Goal: Task Accomplishment & Management: Manage account settings

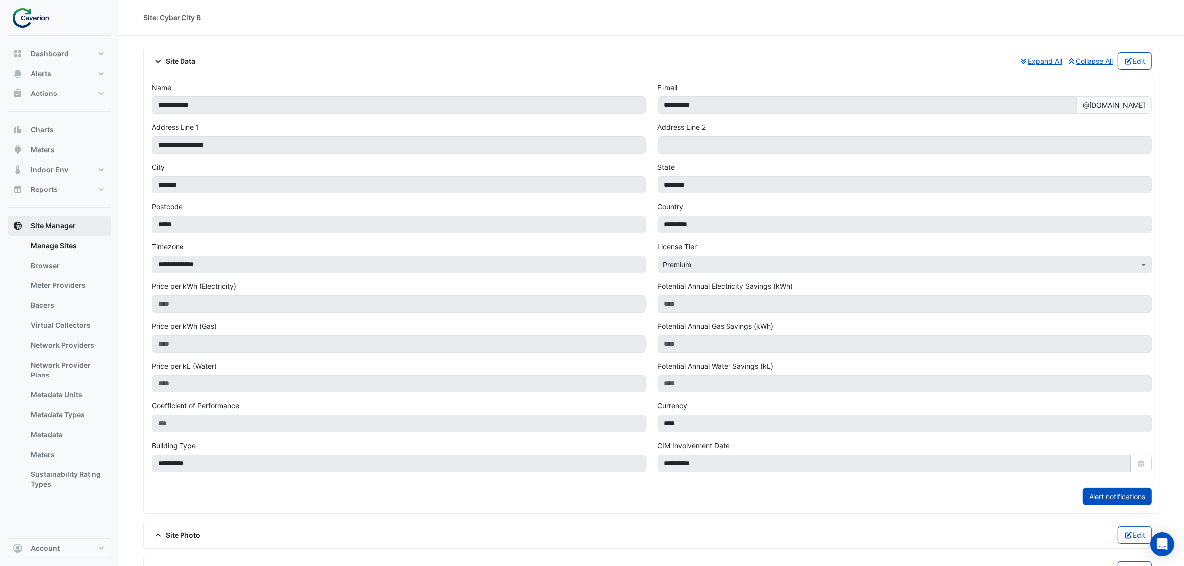
click at [66, 235] on button "Site Manager" at bounding box center [59, 226] width 103 height 20
click at [61, 244] on link "Manage Sites" at bounding box center [67, 246] width 89 height 20
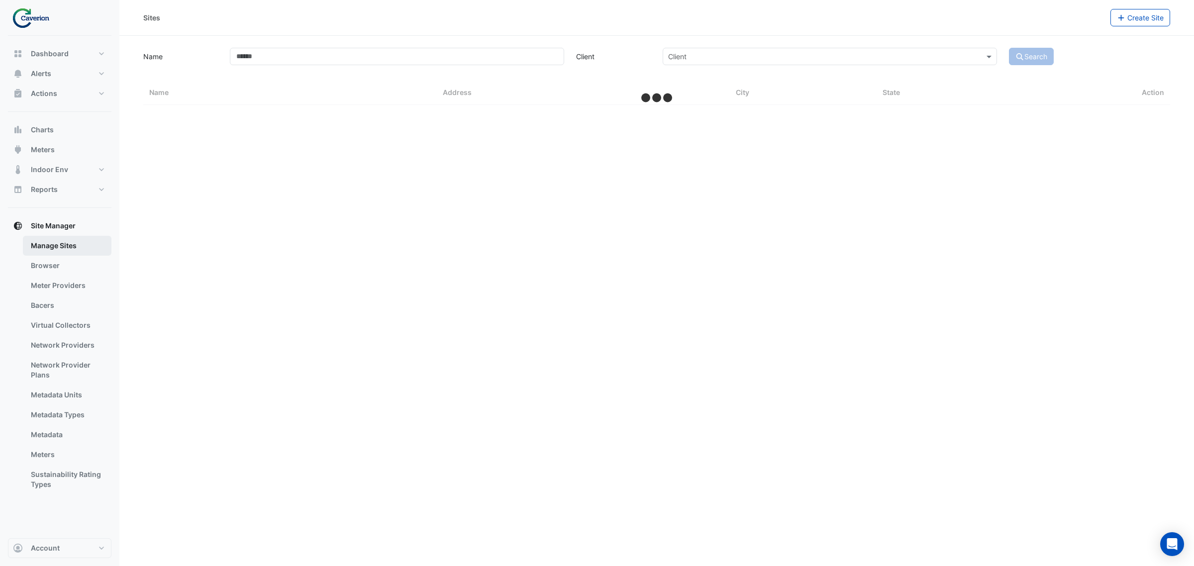
select select "***"
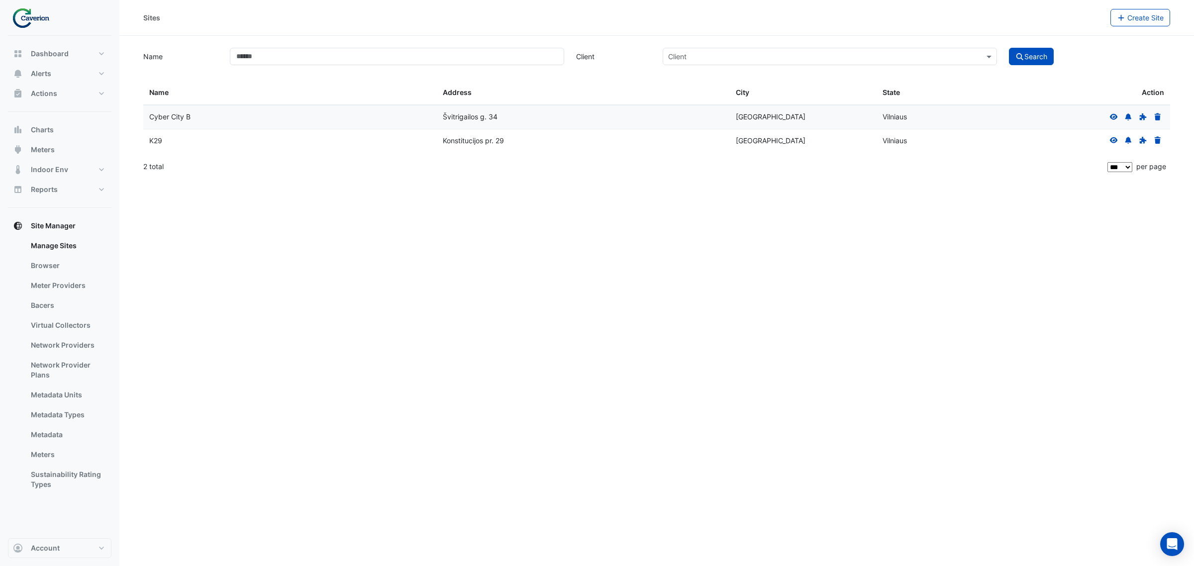
click at [1112, 145] on fa-icon at bounding box center [1113, 140] width 9 height 8
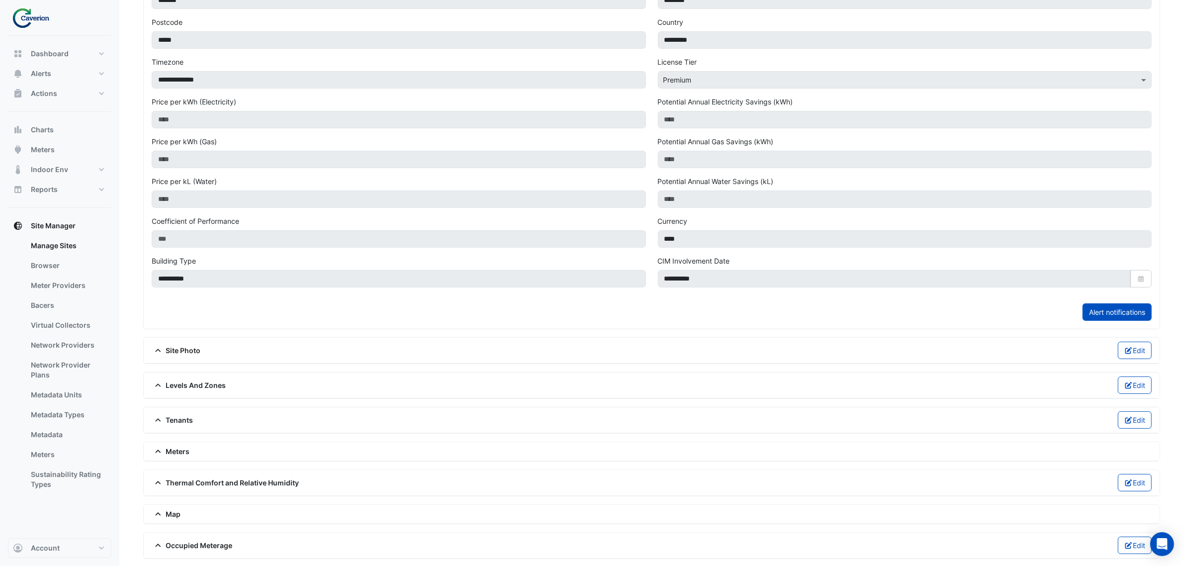
scroll to position [262, 0]
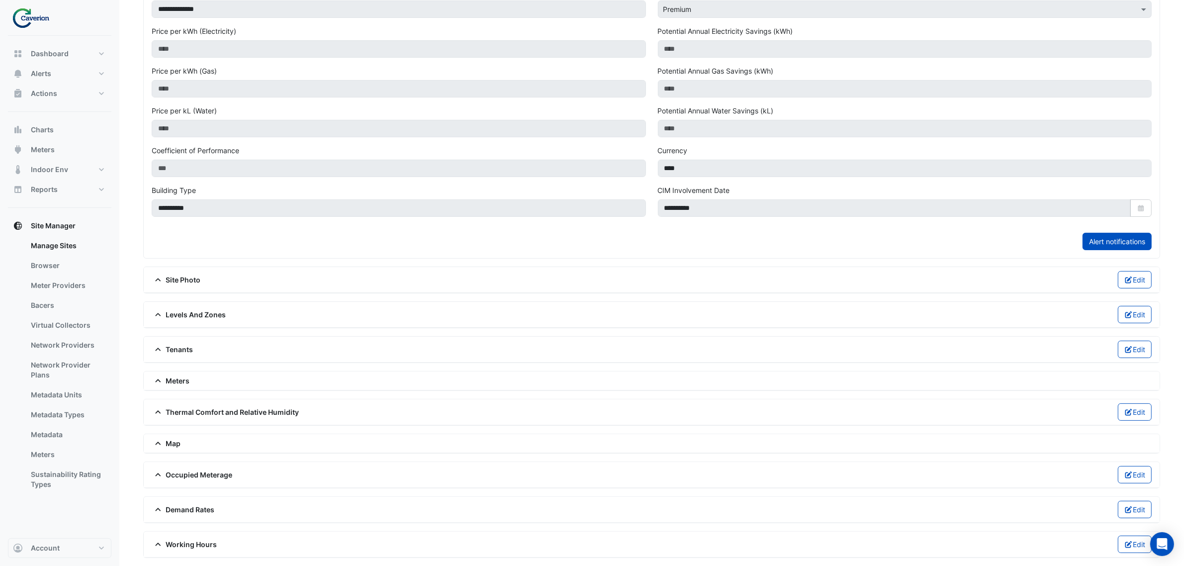
click at [216, 312] on span "Levels And Zones" at bounding box center [189, 314] width 75 height 10
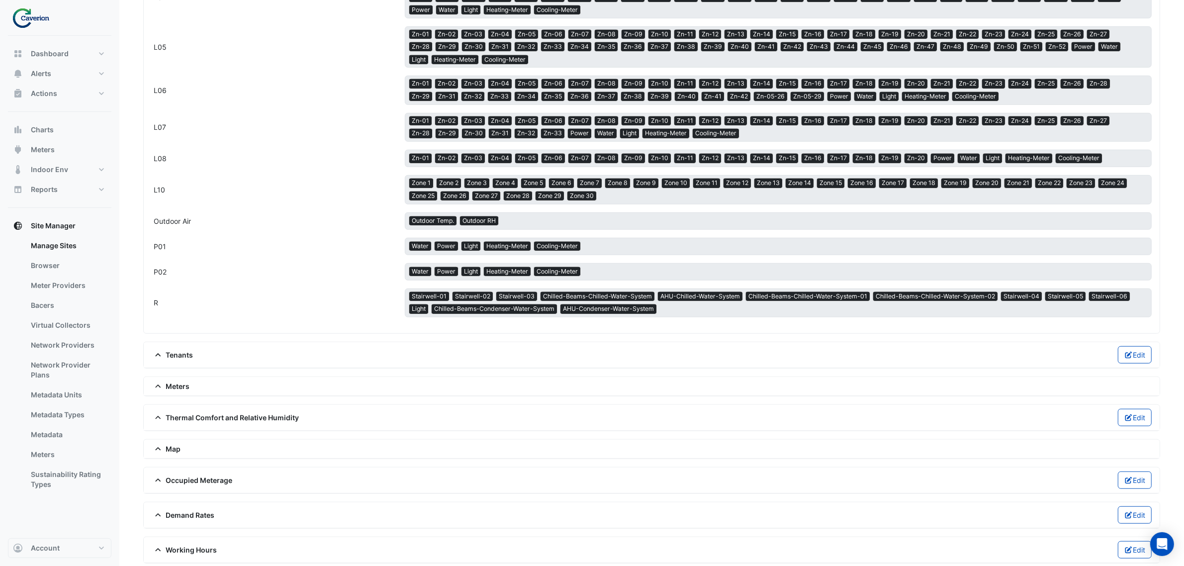
scroll to position [773, 0]
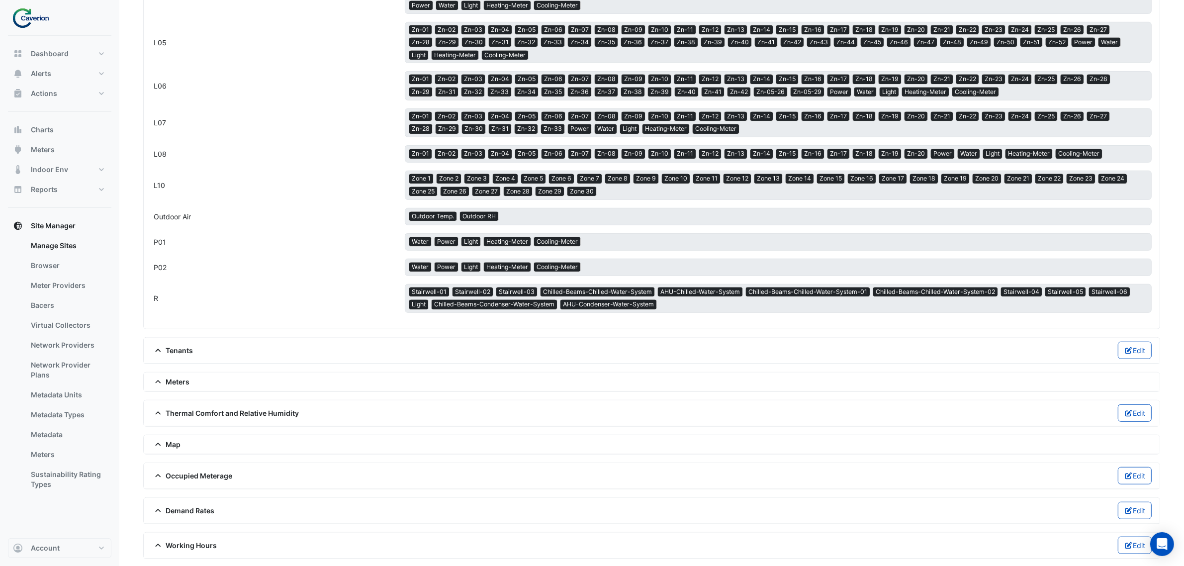
click at [239, 409] on span "Thermal Comfort and Relative Humidity" at bounding box center [226, 413] width 148 height 10
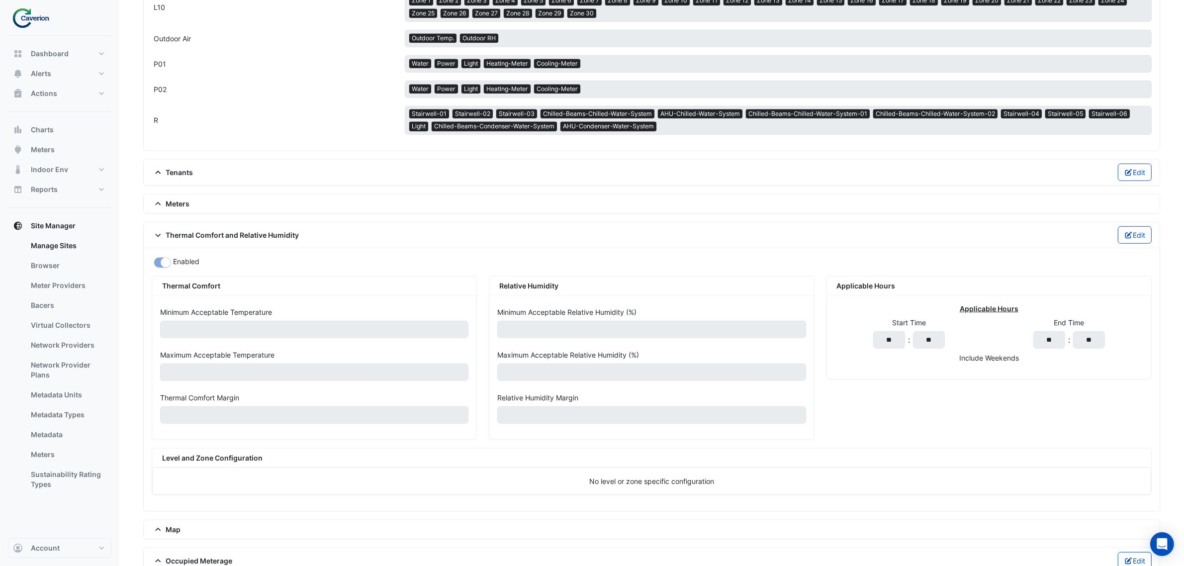
scroll to position [960, 0]
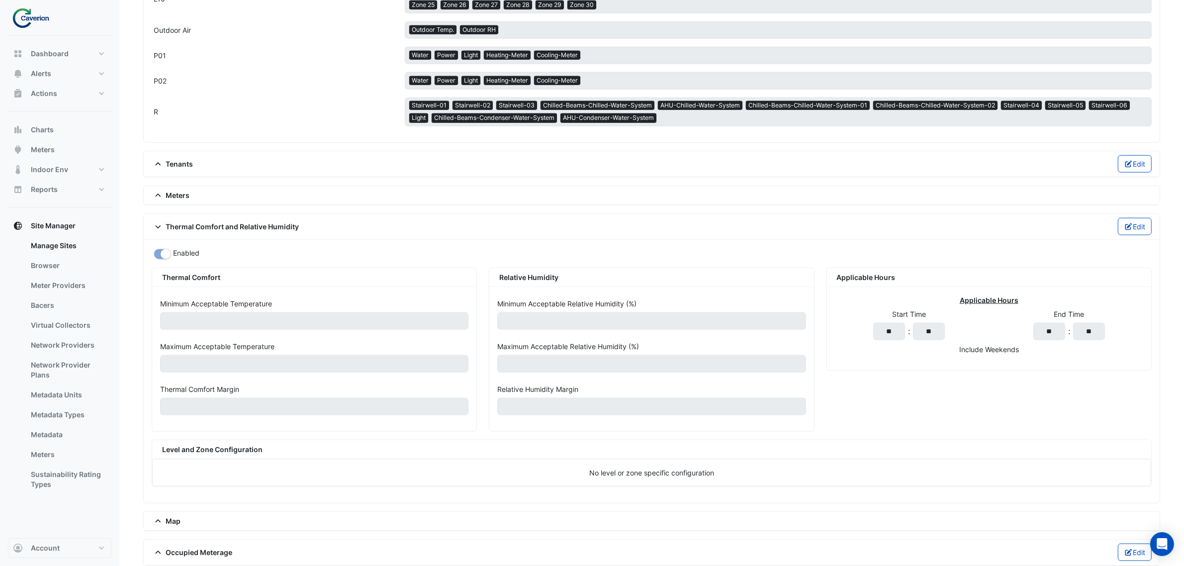
click at [249, 190] on div "Meters" at bounding box center [652, 195] width 1000 height 10
click at [193, 190] on div "Meters" at bounding box center [652, 195] width 1000 height 10
click at [192, 190] on div "Meters" at bounding box center [652, 195] width 1000 height 10
click at [188, 190] on span "Meters" at bounding box center [171, 195] width 38 height 10
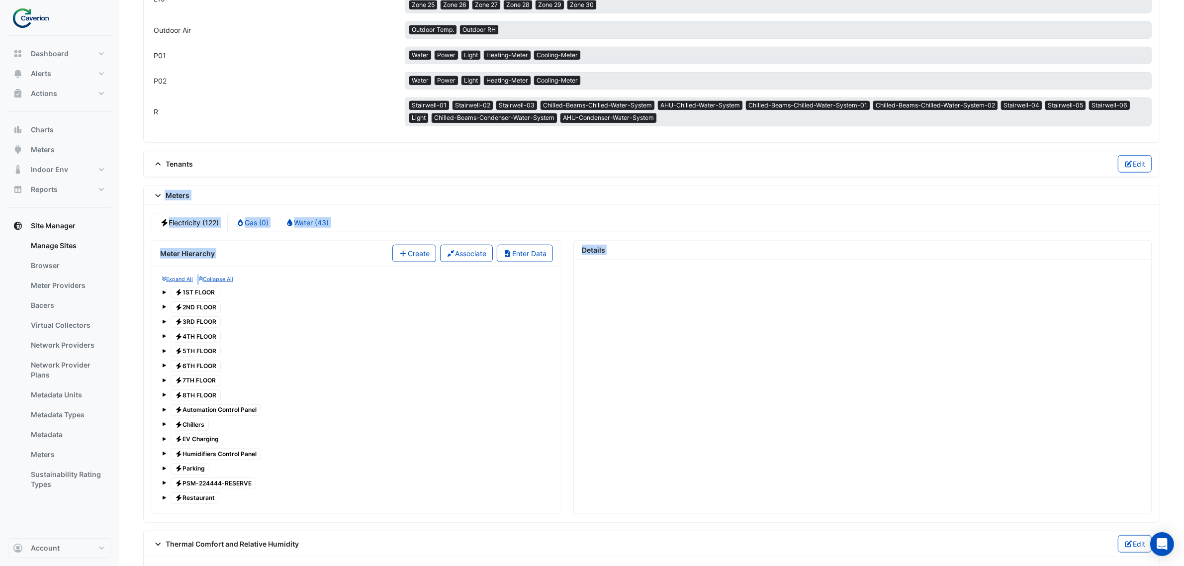
click at [386, 205] on div "Electricity (122) Gas (0) Water (43) Meter Hierarchy Create Associate Enter Dat…" at bounding box center [652, 364] width 1016 height 318
click at [164, 290] on span at bounding box center [164, 292] width 4 height 4
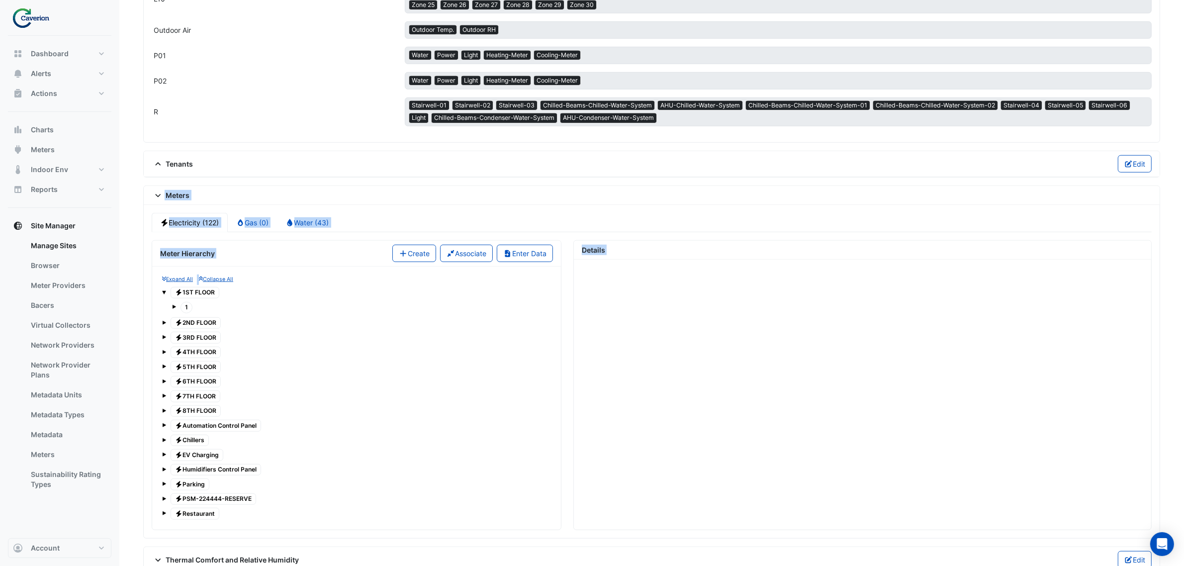
click at [165, 287] on span at bounding box center [164, 291] width 4 height 8
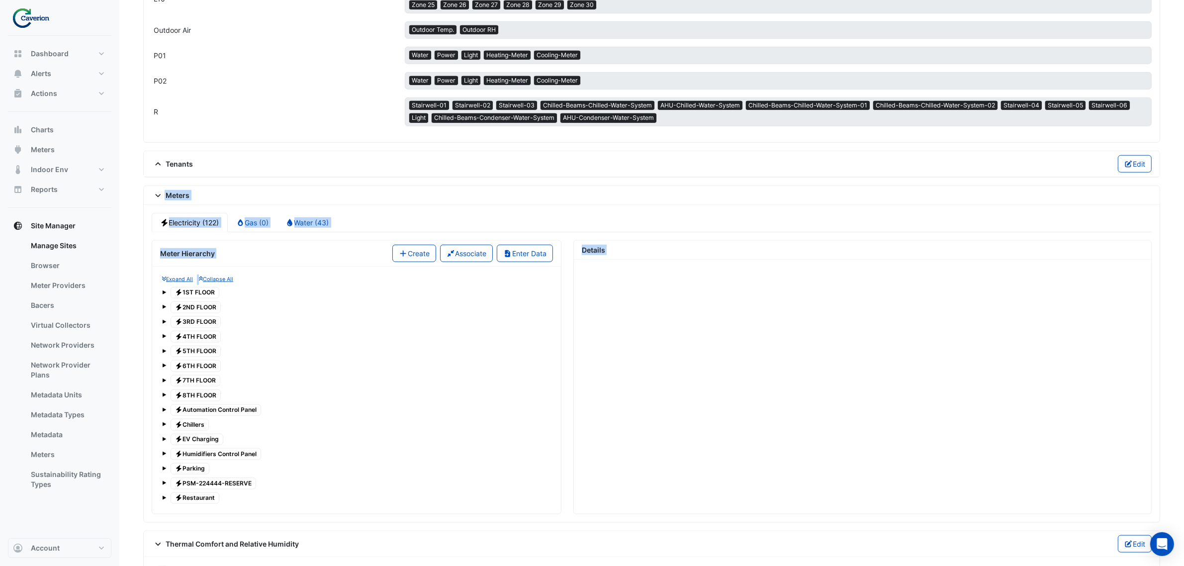
click at [165, 501] on span at bounding box center [164, 496] width 4 height 8
click at [164, 492] on tree-node-expander at bounding box center [164, 496] width 4 height 10
click at [167, 503] on div "Electricity Restaurant" at bounding box center [356, 498] width 389 height 14
click at [164, 500] on span at bounding box center [164, 498] width 4 height 4
click at [165, 485] on span at bounding box center [164, 481] width 4 height 8
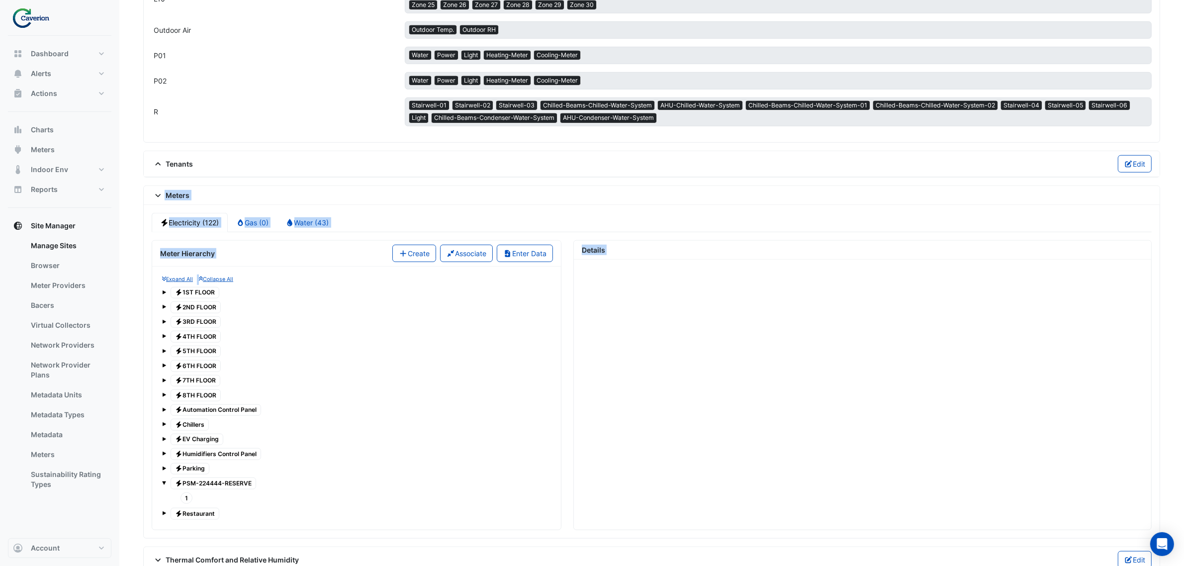
click at [165, 485] on span at bounding box center [164, 481] width 4 height 8
click at [167, 471] on div "Electricity Parking" at bounding box center [356, 469] width 389 height 14
click at [165, 465] on span at bounding box center [164, 467] width 4 height 8
click at [165, 456] on span at bounding box center [164, 452] width 4 height 8
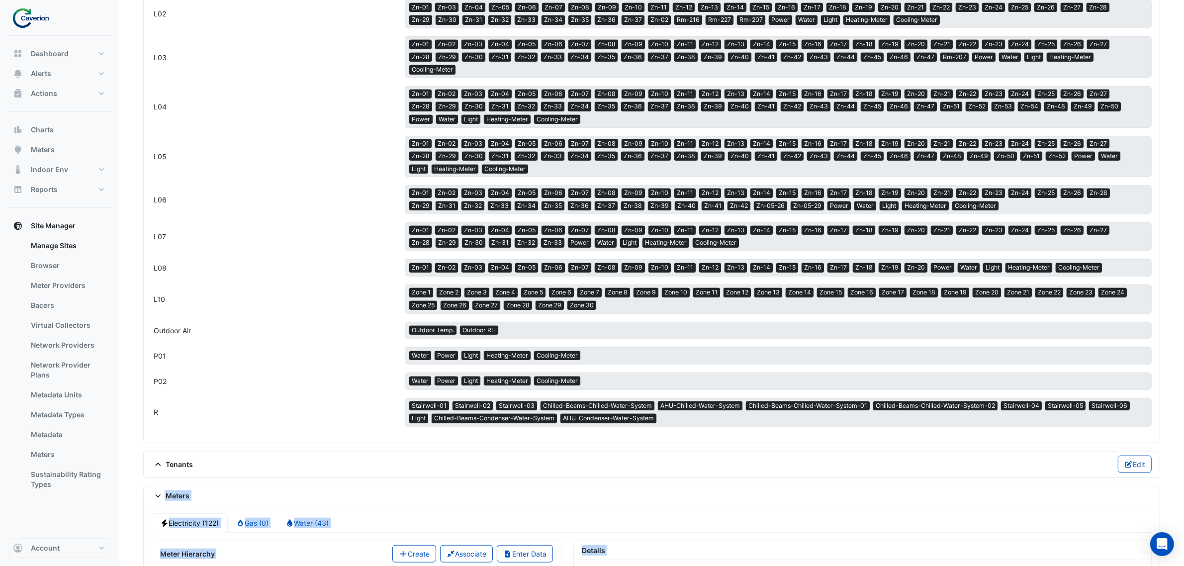
scroll to position [0, 0]
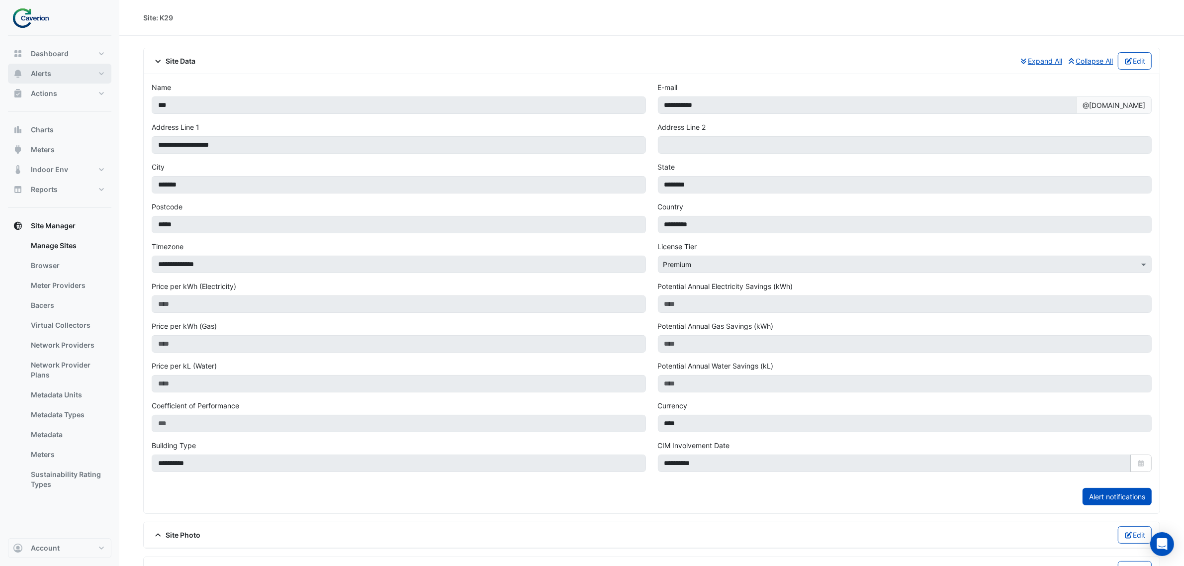
click at [45, 76] on span "Alerts" at bounding box center [41, 74] width 20 height 10
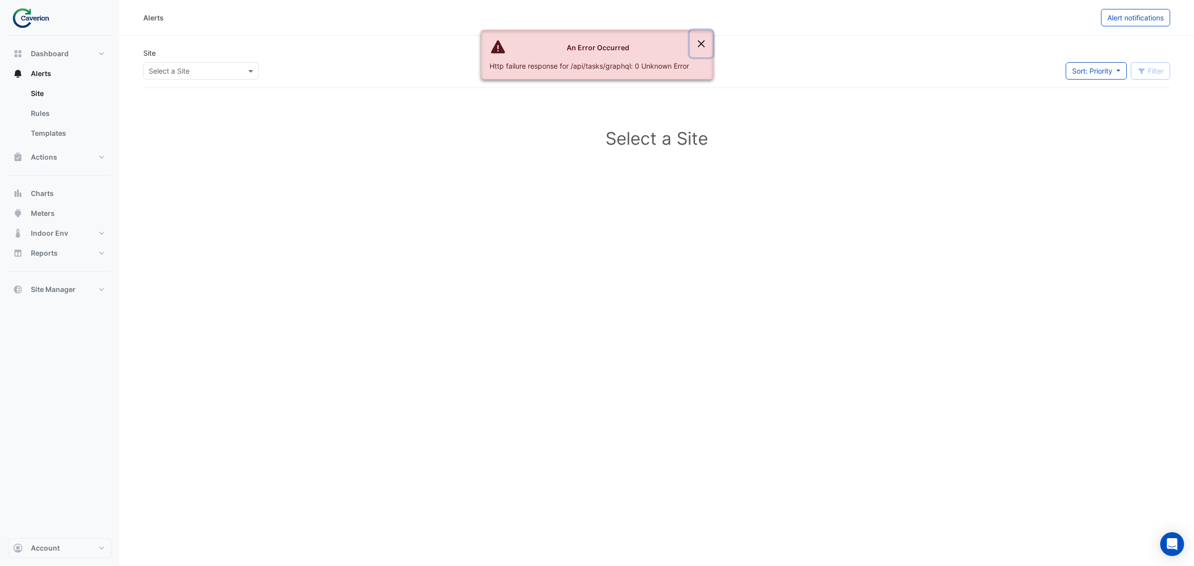
click at [703, 40] on button "Close" at bounding box center [701, 43] width 23 height 27
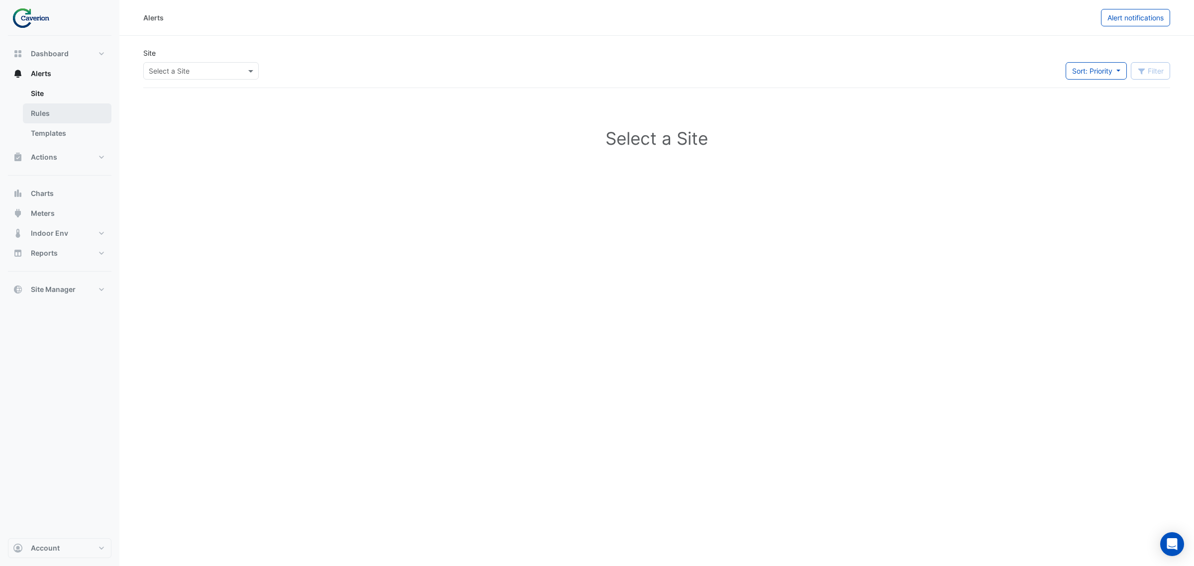
click at [36, 113] on link "Rules" at bounding box center [67, 113] width 89 height 20
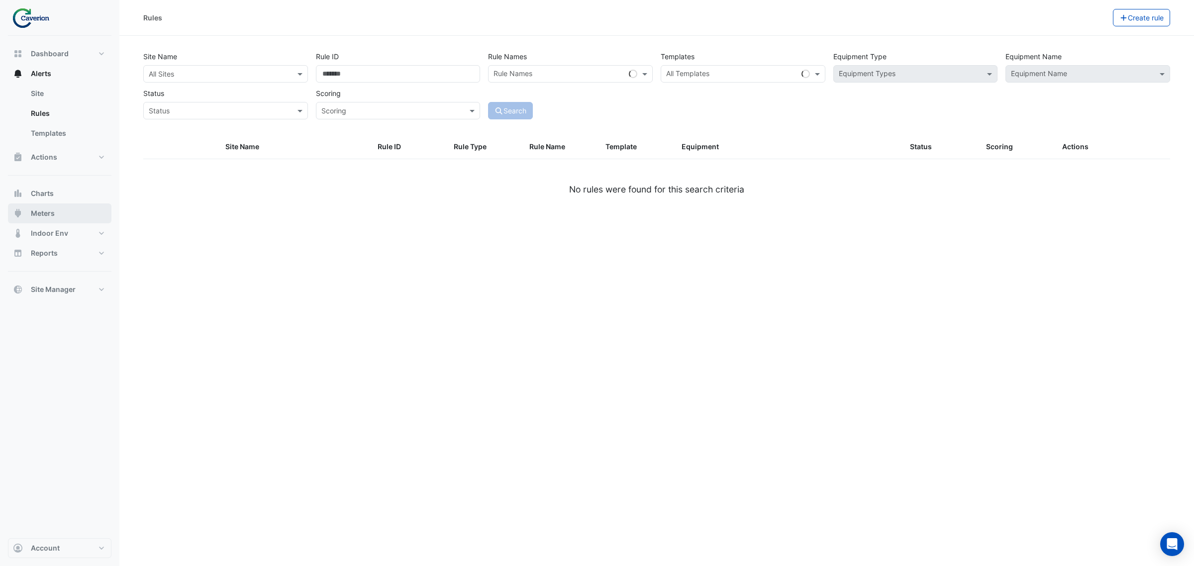
click at [55, 209] on button "Meters" at bounding box center [59, 213] width 103 height 20
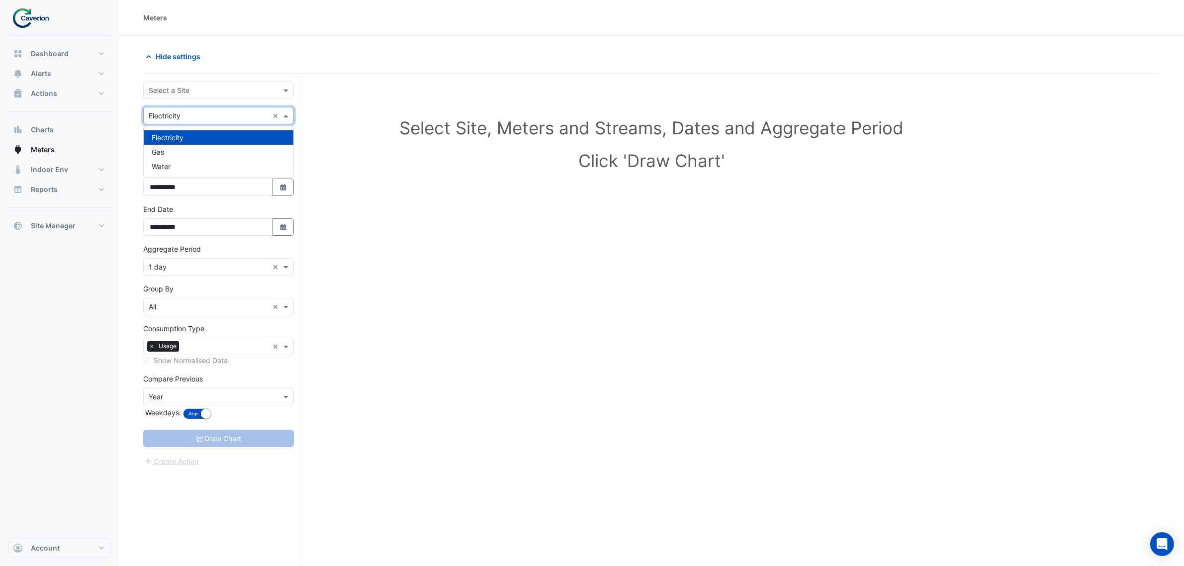
click at [191, 109] on div "× Electricity ×" at bounding box center [218, 115] width 151 height 17
click at [133, 102] on section "**********" at bounding box center [651, 320] width 1065 height 568
click at [160, 90] on input "text" at bounding box center [209, 91] width 120 height 10
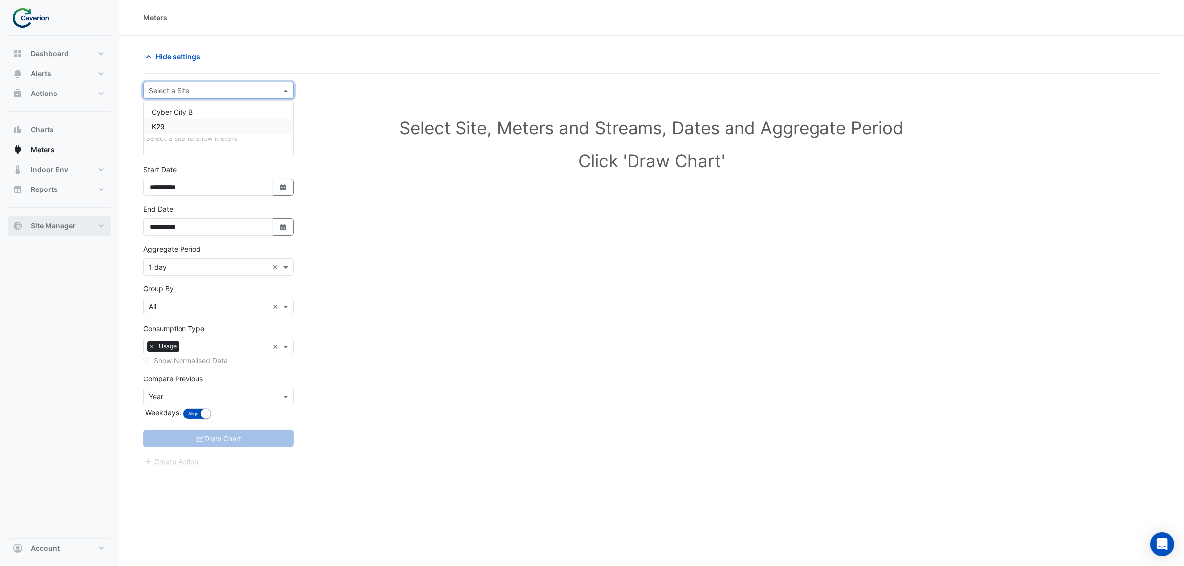
click at [75, 220] on button "Site Manager" at bounding box center [59, 226] width 103 height 20
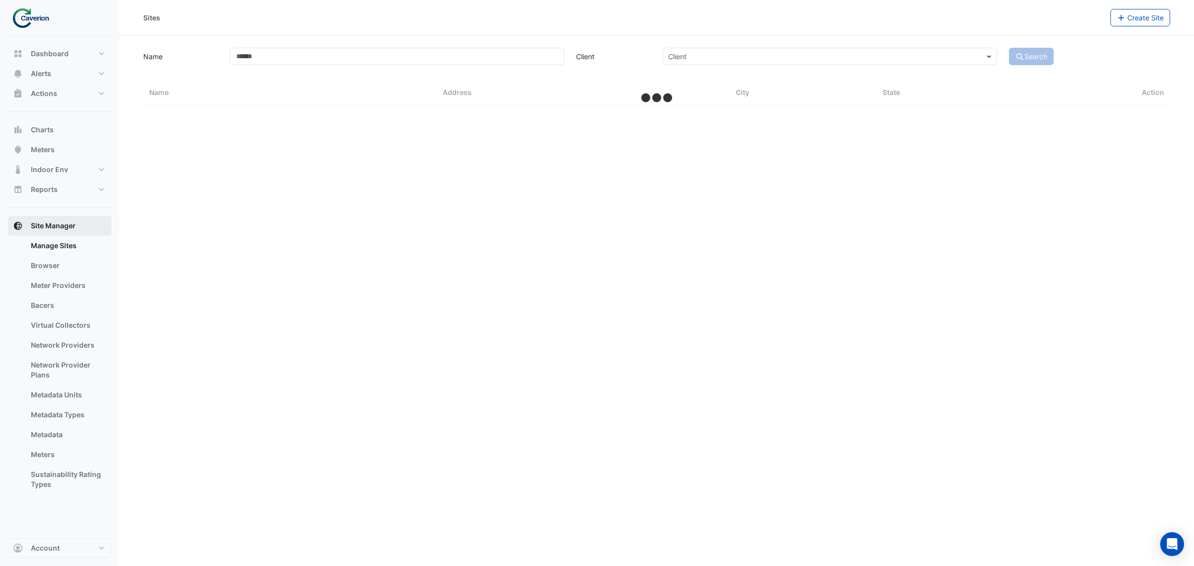
click at [75, 220] on button "Site Manager" at bounding box center [59, 226] width 103 height 20
select select "***"
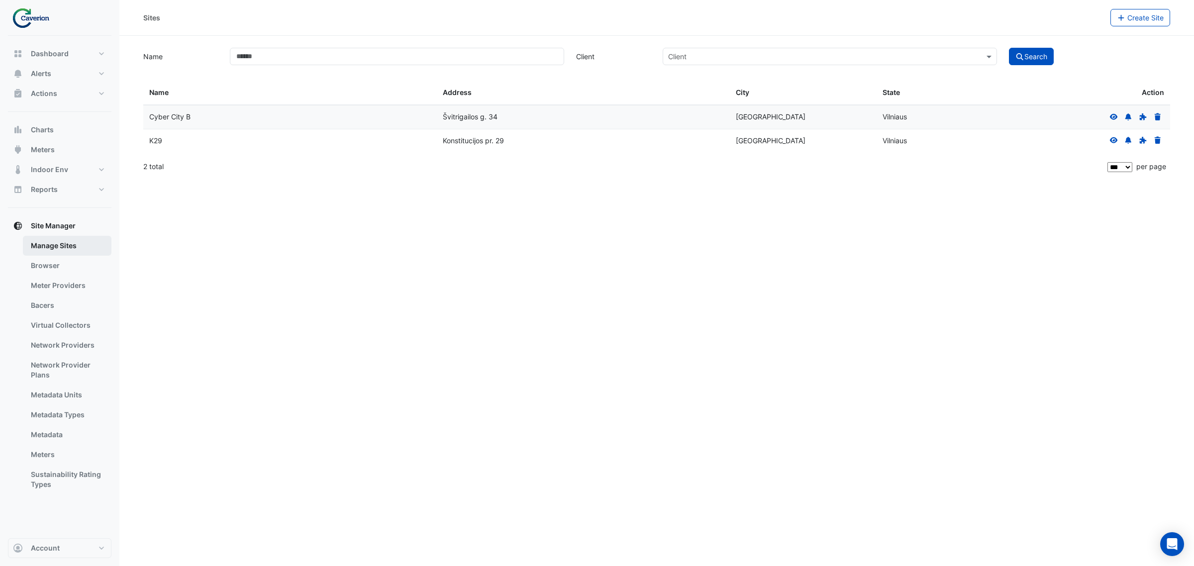
click at [40, 239] on link "Manage Sites" at bounding box center [67, 246] width 89 height 20
click at [1120, 142] on div at bounding box center [1135, 140] width 57 height 11
click at [1110, 142] on icon at bounding box center [1113, 140] width 8 height 6
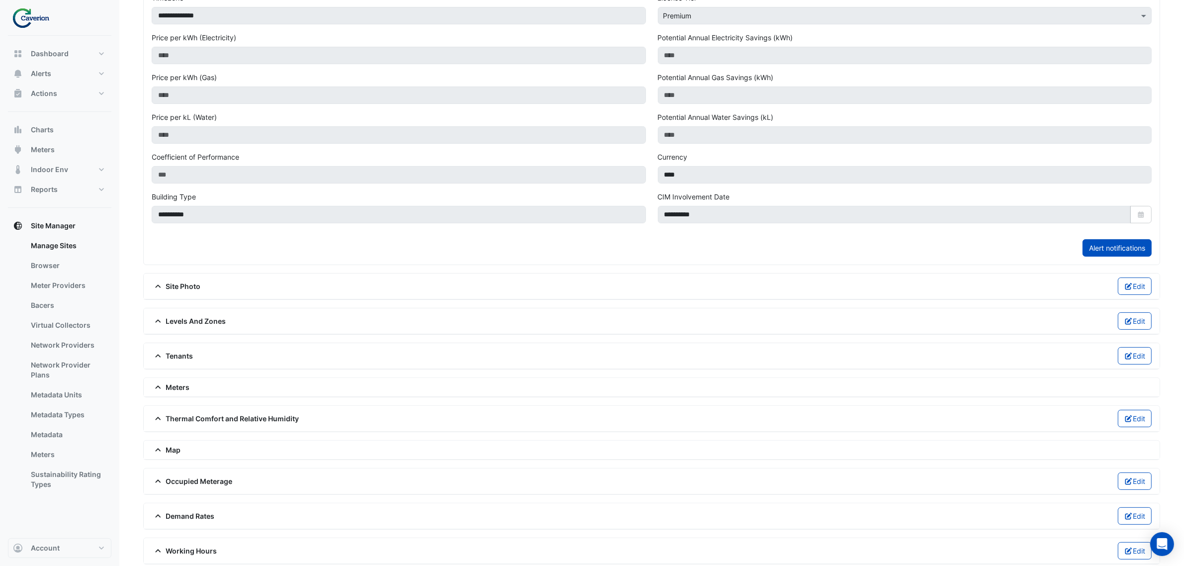
scroll to position [262, 0]
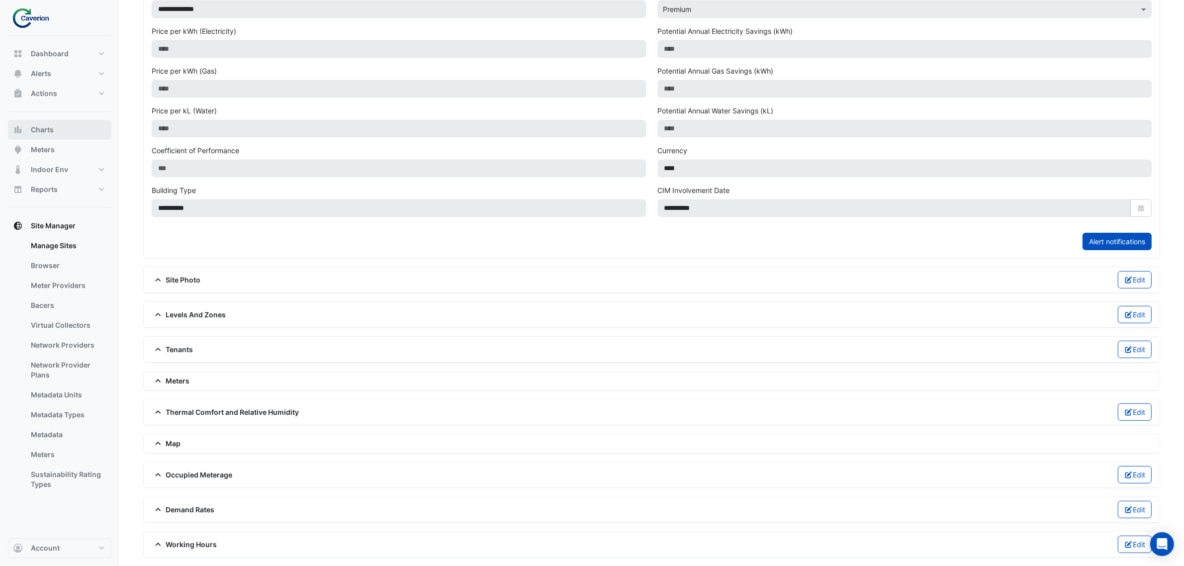
click at [62, 130] on button "Charts" at bounding box center [59, 130] width 103 height 20
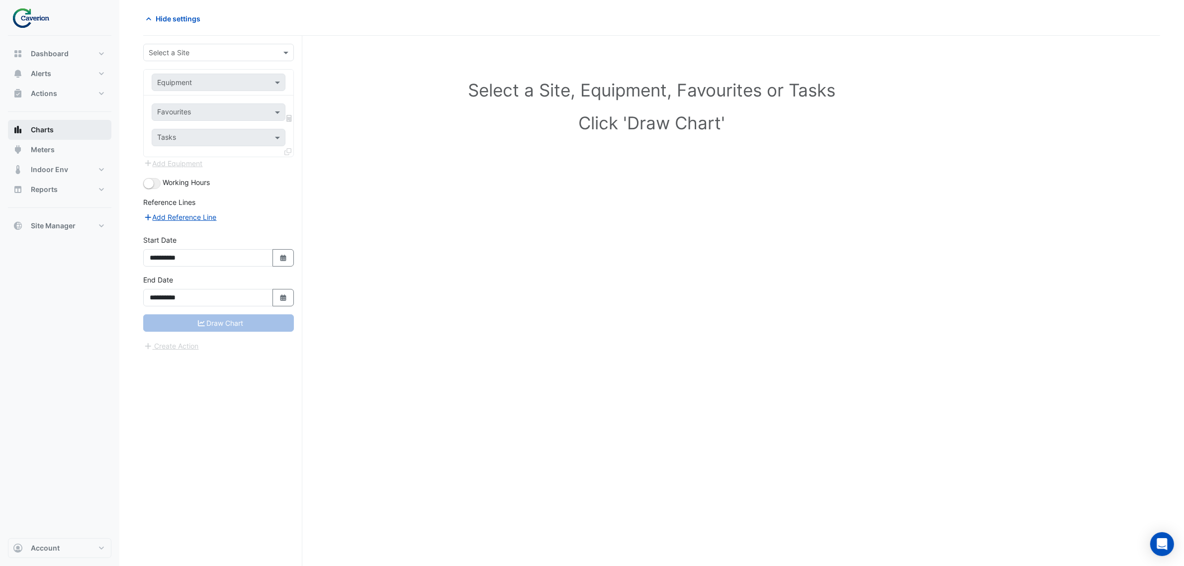
scroll to position [38, 0]
click at [255, 55] on input "text" at bounding box center [209, 53] width 120 height 10
click at [212, 86] on div "K29" at bounding box center [219, 89] width 150 height 14
click at [233, 88] on div "Equipment" at bounding box center [219, 82] width 134 height 17
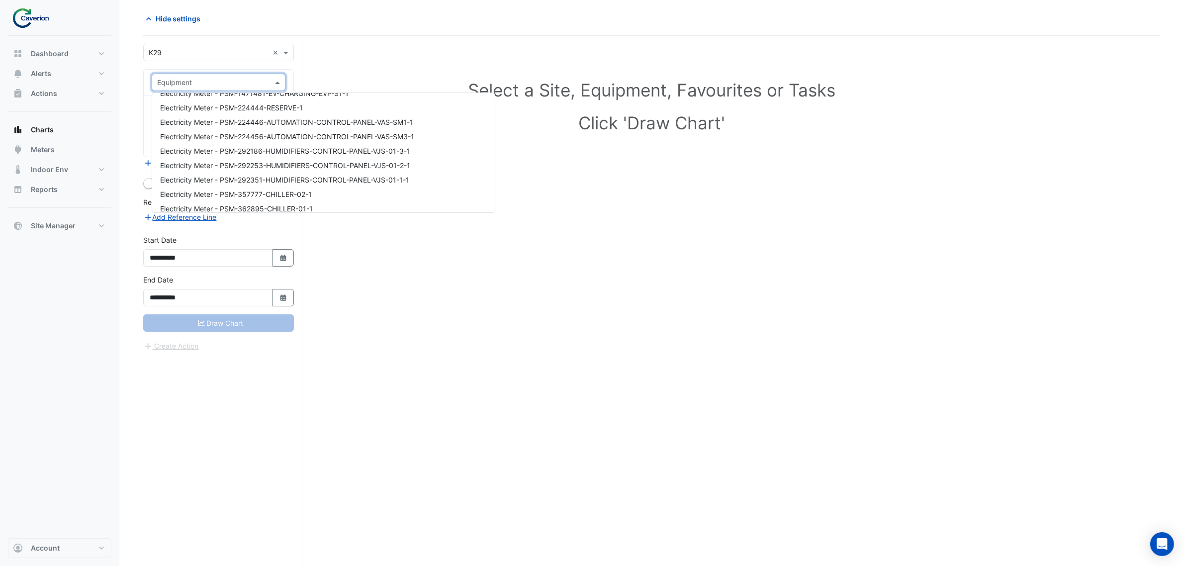
scroll to position [7134, 0]
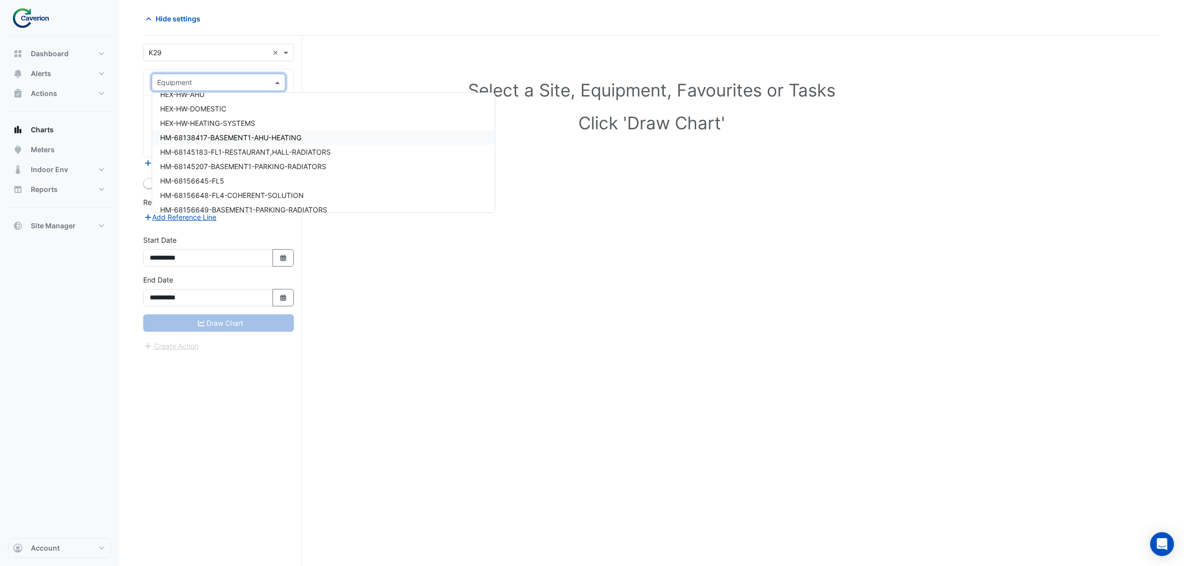
click at [204, 130] on div "HM-68138417-BASEMENT1-AHU-HEATING" at bounding box center [323, 137] width 343 height 14
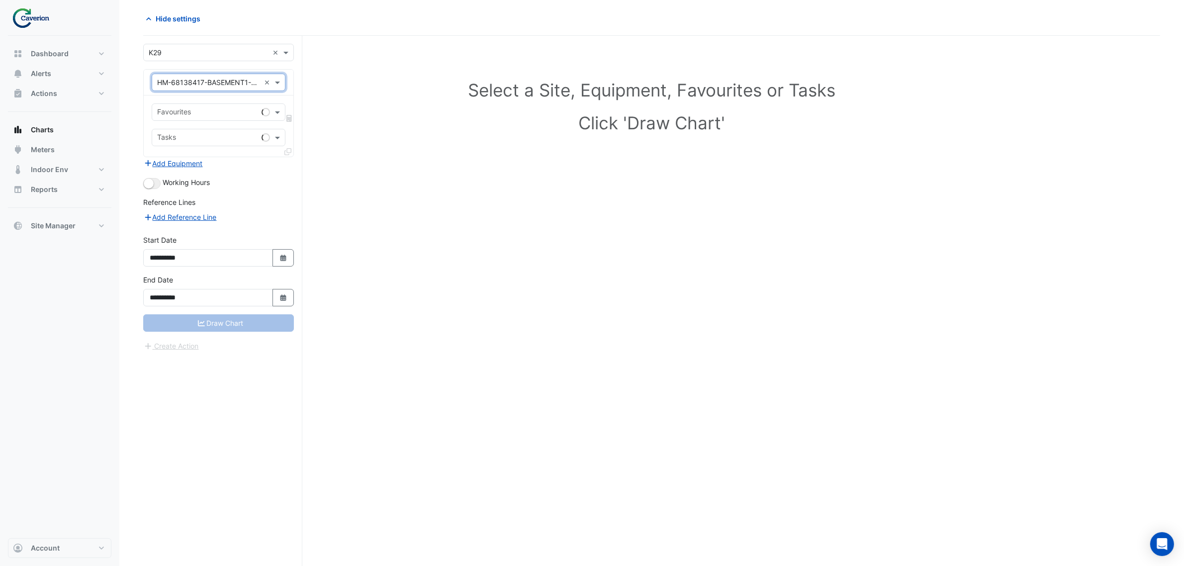
click at [213, 112] on input "text" at bounding box center [207, 113] width 100 height 10
click at [223, 137] on span "Thermal Energy Meter Energy - P01, Heating-Meter" at bounding box center [243, 134] width 167 height 8
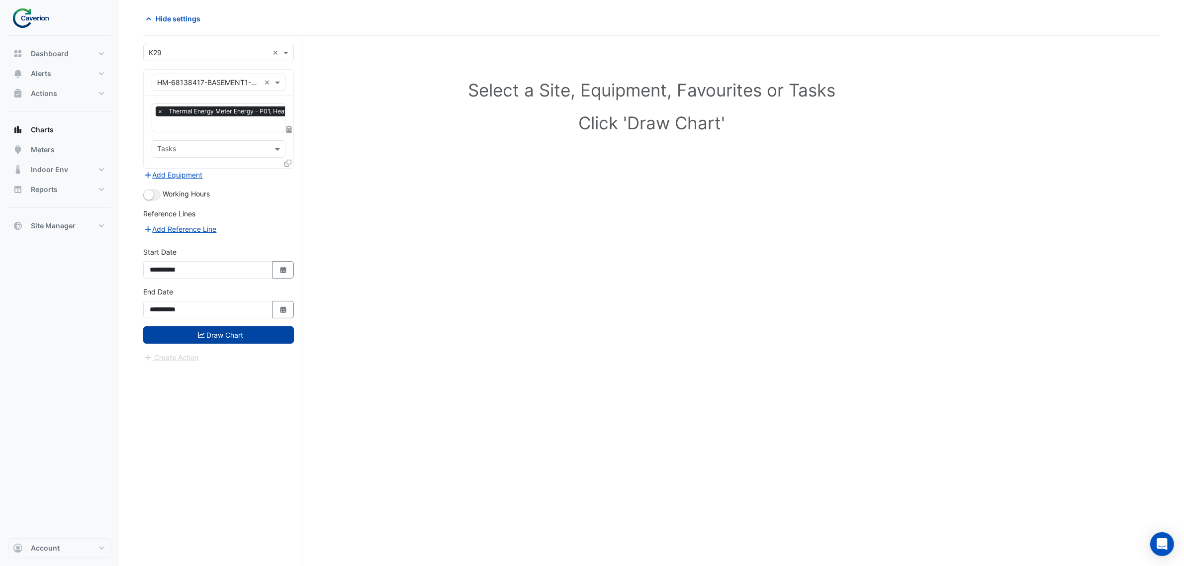
click at [227, 335] on button "Draw Chart" at bounding box center [218, 334] width 151 height 17
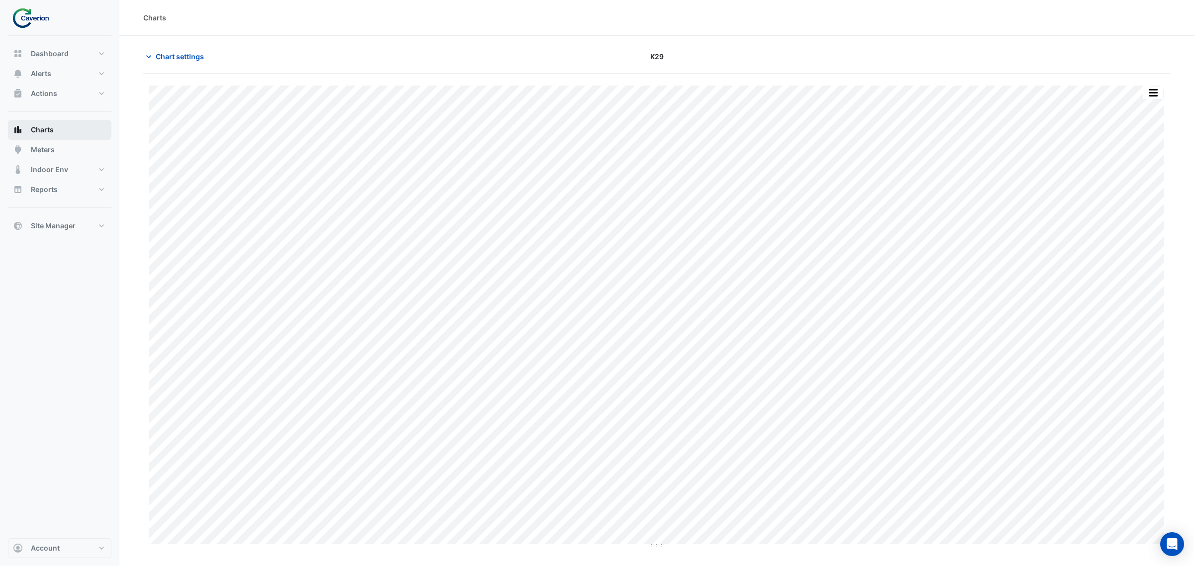
click at [91, 125] on button "Charts" at bounding box center [59, 130] width 103 height 20
click at [90, 125] on button "Charts" at bounding box center [59, 130] width 103 height 20
click at [143, 46] on section "Chart settings K29 Print Save as JPEG Save as PNG Pivot Data Table Export CSV -…" at bounding box center [656, 292] width 1074 height 513
click at [148, 55] on icon "button" at bounding box center [149, 57] width 10 height 10
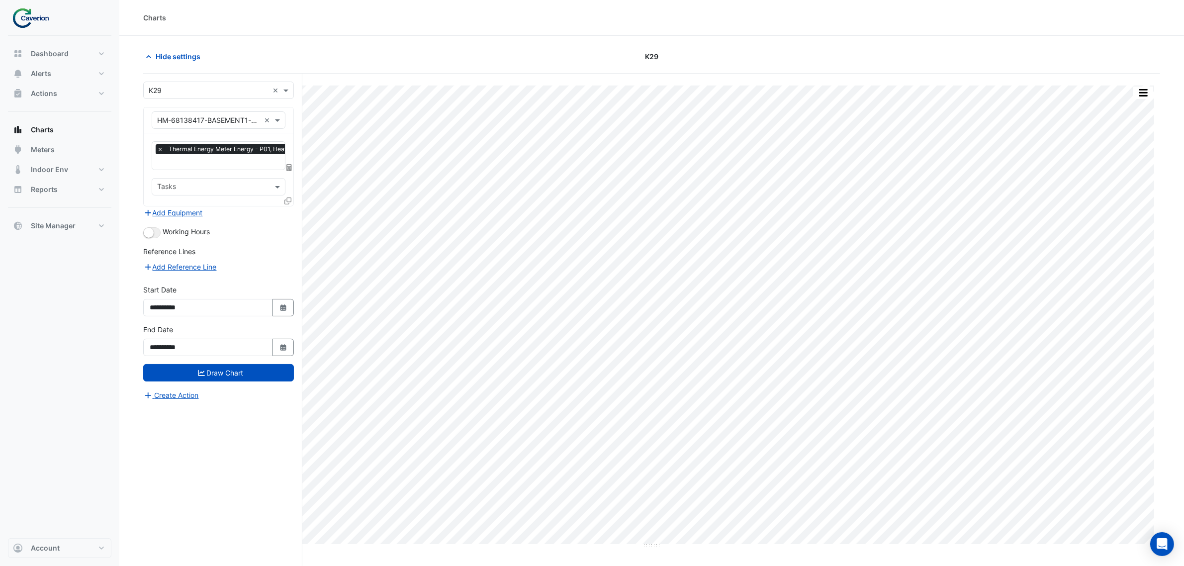
click at [159, 148] on span "×" at bounding box center [160, 149] width 9 height 10
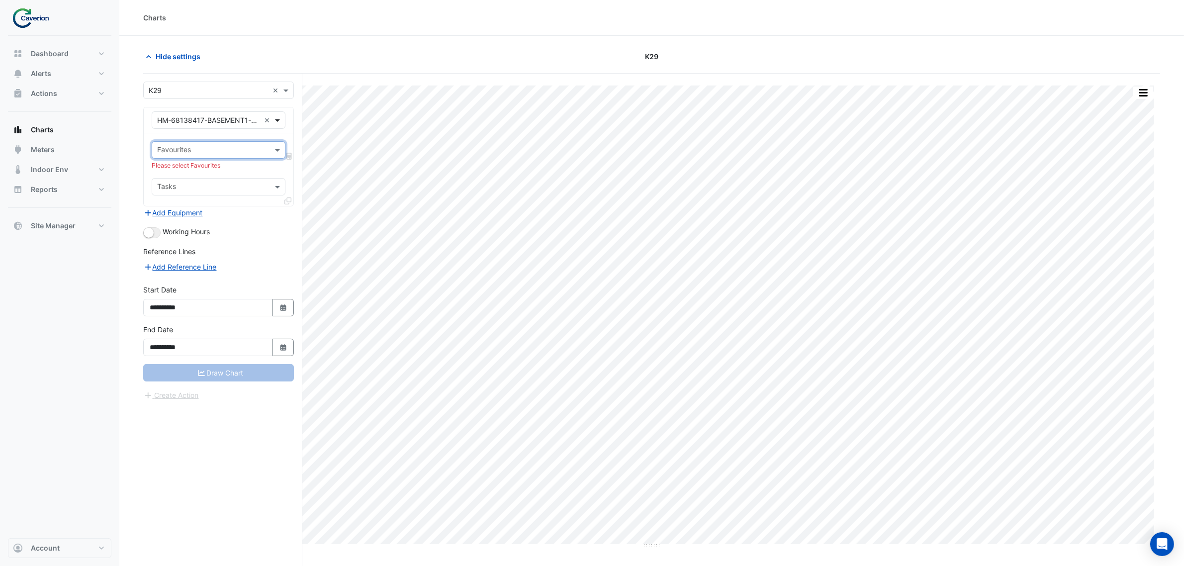
click at [279, 118] on span at bounding box center [279, 120] width 12 height 10
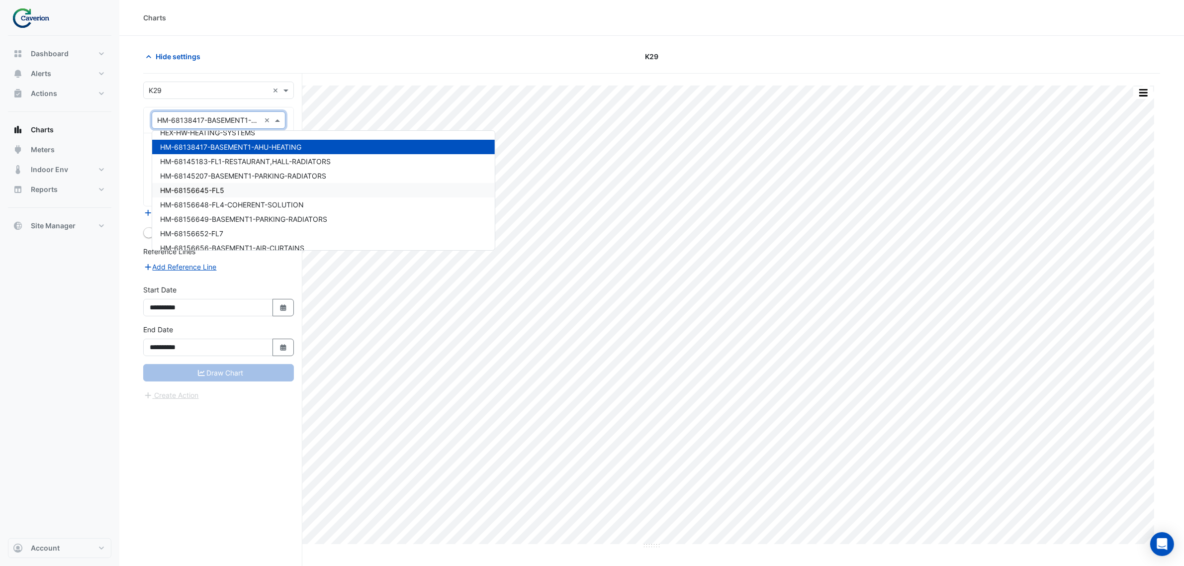
click at [309, 184] on div "HM-68156645-FL5" at bounding box center [323, 190] width 343 height 14
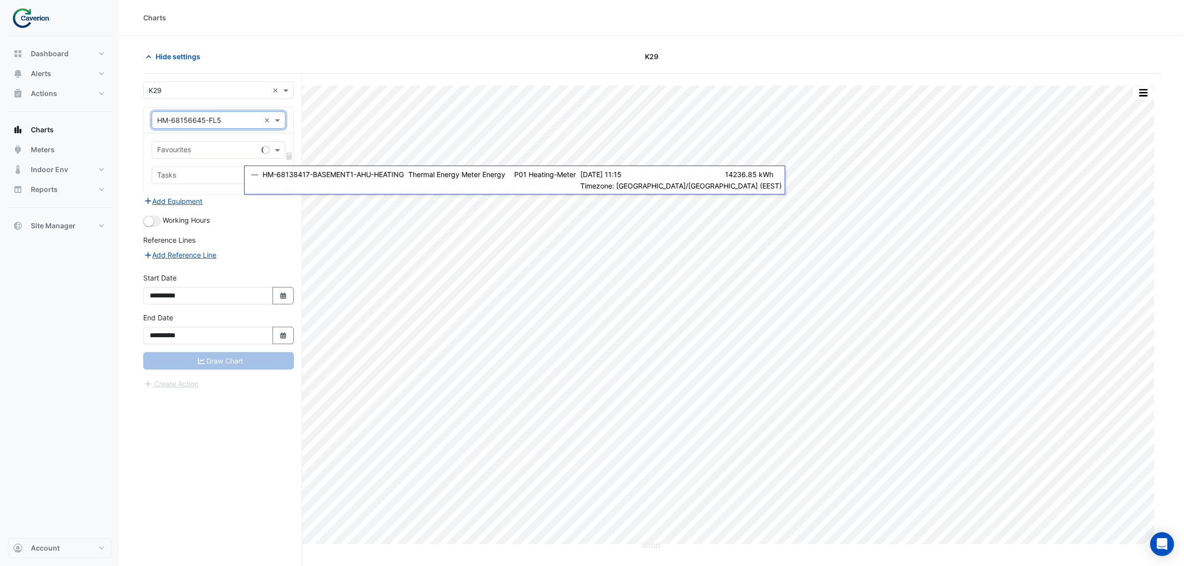
click at [203, 153] on input "text" at bounding box center [207, 151] width 100 height 10
click at [135, 182] on section "Hide settings K29 Print Save as JPEG Save as PNG Pivot Data Table Export CSV - …" at bounding box center [651, 320] width 1065 height 568
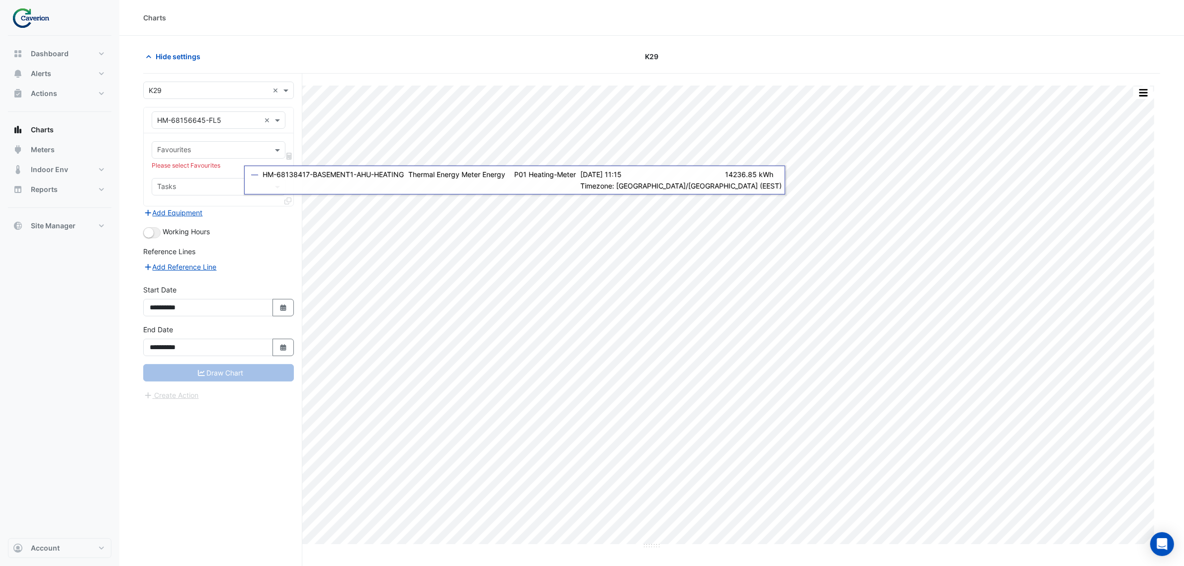
click at [204, 143] on div "Favourites" at bounding box center [210, 149] width 116 height 15
click at [185, 176] on span "Thermal Energy Meter Energy - L05, Heating-Meter" at bounding box center [244, 172] width 168 height 8
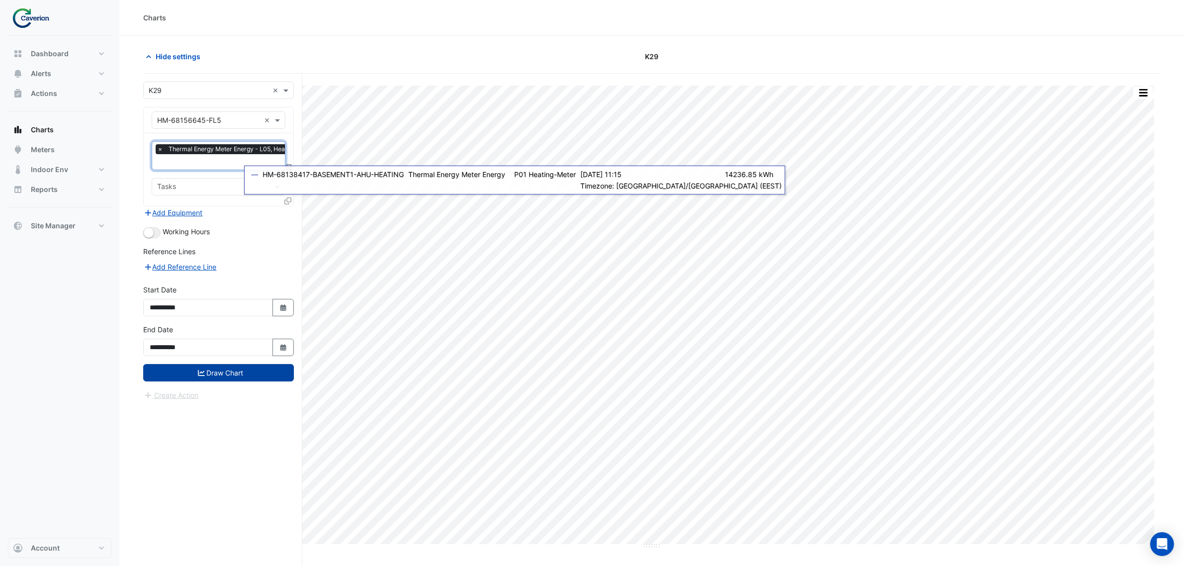
click at [209, 367] on button "Draw Chart" at bounding box center [218, 372] width 151 height 17
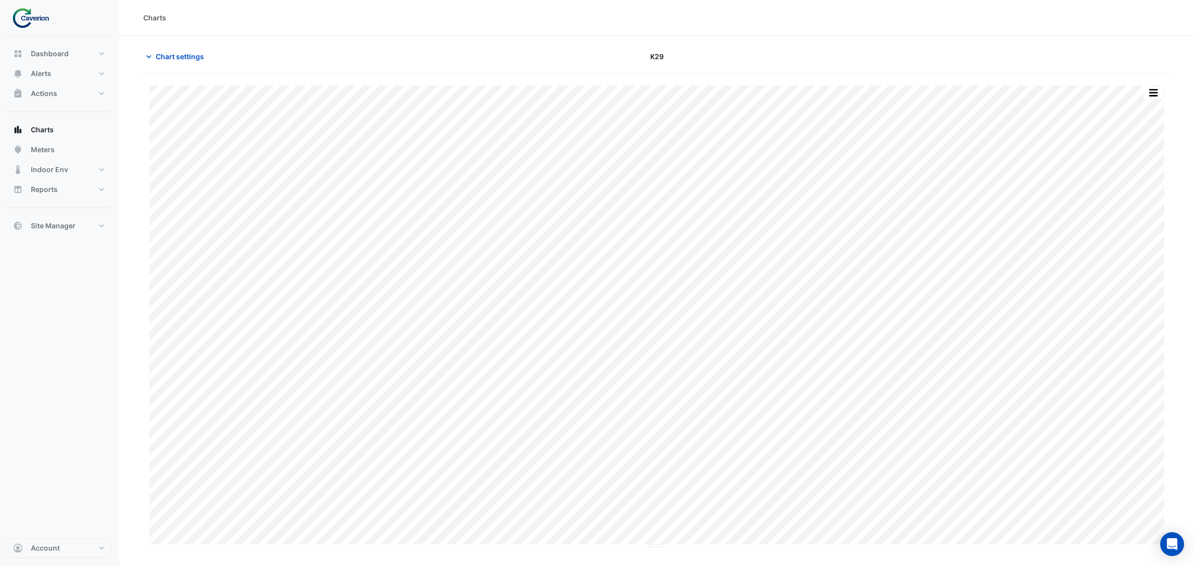
click at [184, 76] on div "Print Save as JPEG Save as PNG Pivot Data Table Export CSV - Flat Export CSV - …" at bounding box center [656, 311] width 1026 height 475
click at [181, 63] on button "Chart settings" at bounding box center [176, 56] width 67 height 17
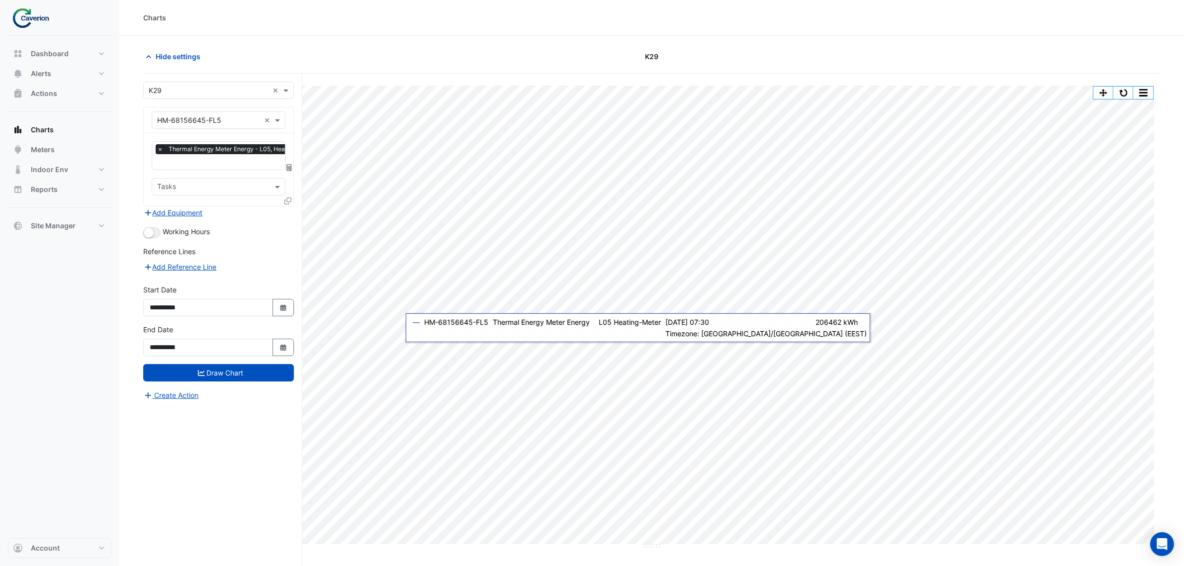
click at [211, 86] on input "text" at bounding box center [209, 91] width 120 height 10
click at [155, 126] on span "K29" at bounding box center [158, 126] width 13 height 8
click at [209, 122] on input "text" at bounding box center [208, 120] width 103 height 10
drag, startPoint x: 250, startPoint y: 120, endPoint x: 175, endPoint y: 114, distance: 75.3
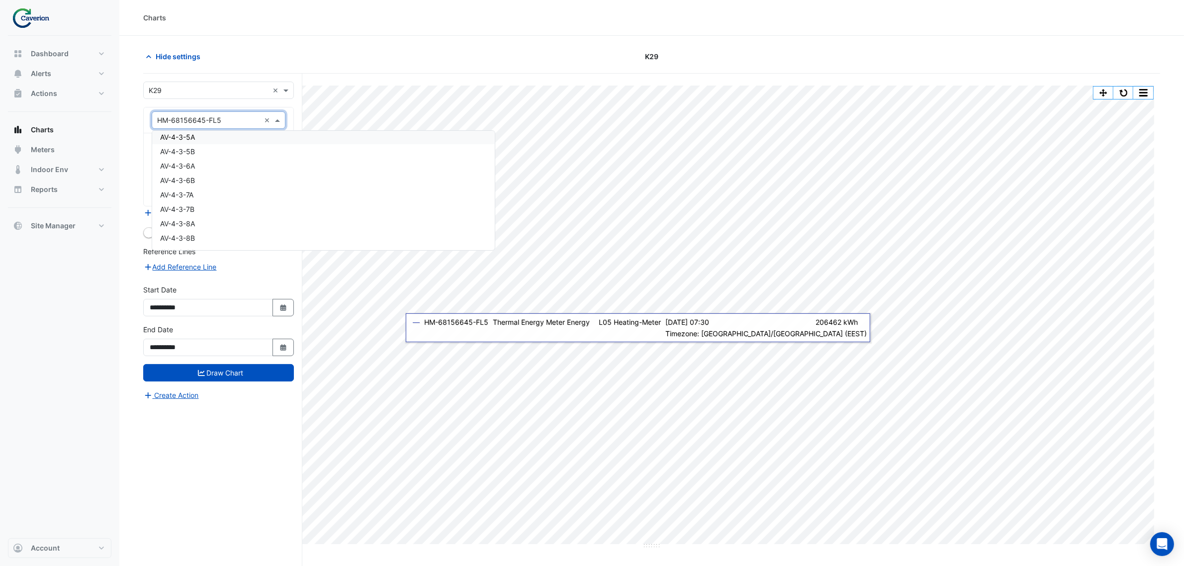
click at [178, 116] on input "text" at bounding box center [208, 120] width 103 height 10
click at [213, 93] on input "text" at bounding box center [209, 91] width 120 height 10
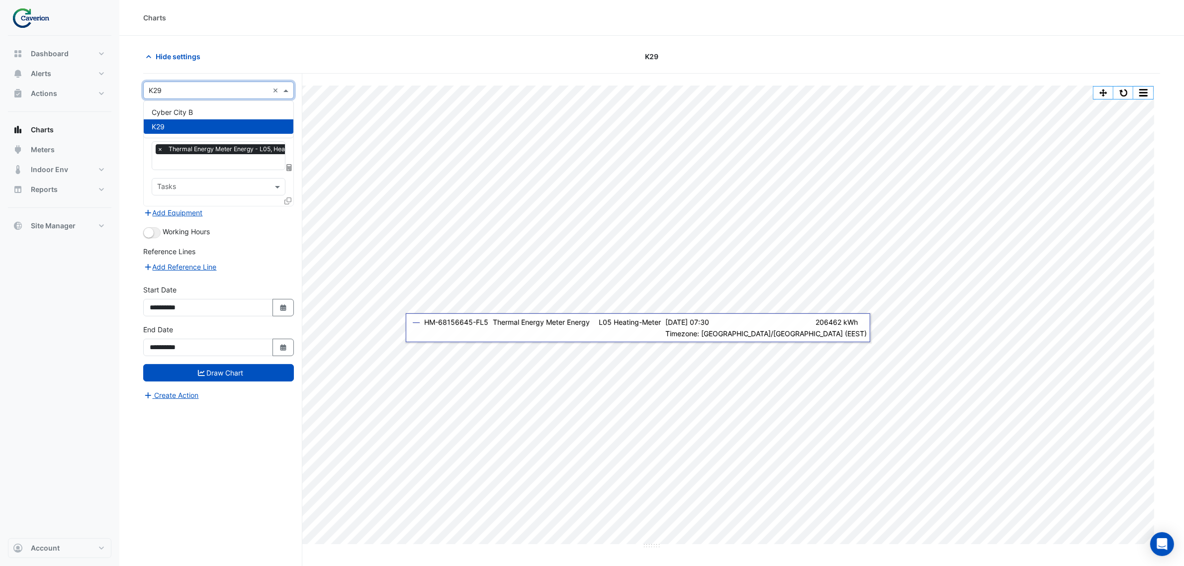
click at [191, 123] on div "K29" at bounding box center [219, 126] width 150 height 14
click at [184, 152] on span "Thermal Energy Meter Energy - L05, Heating-Meter" at bounding box center [242, 149] width 152 height 10
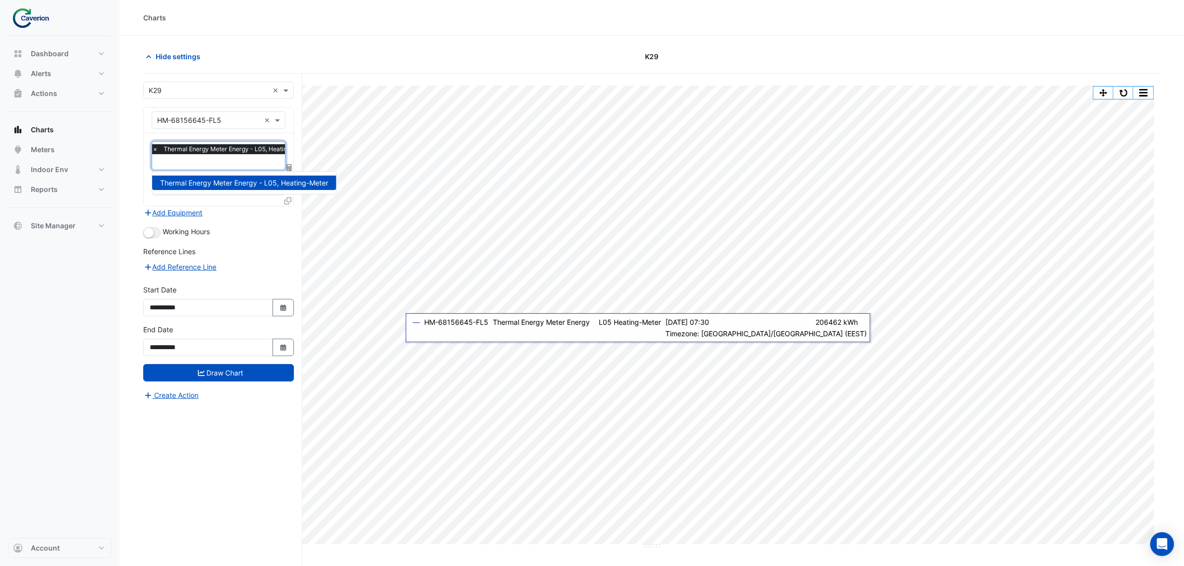
click at [160, 153] on div "× Thermal Energy Meter Energy - L05, Heating-Meter" at bounding box center [232, 149] width 162 height 10
click at [153, 151] on span "×" at bounding box center [155, 149] width 9 height 10
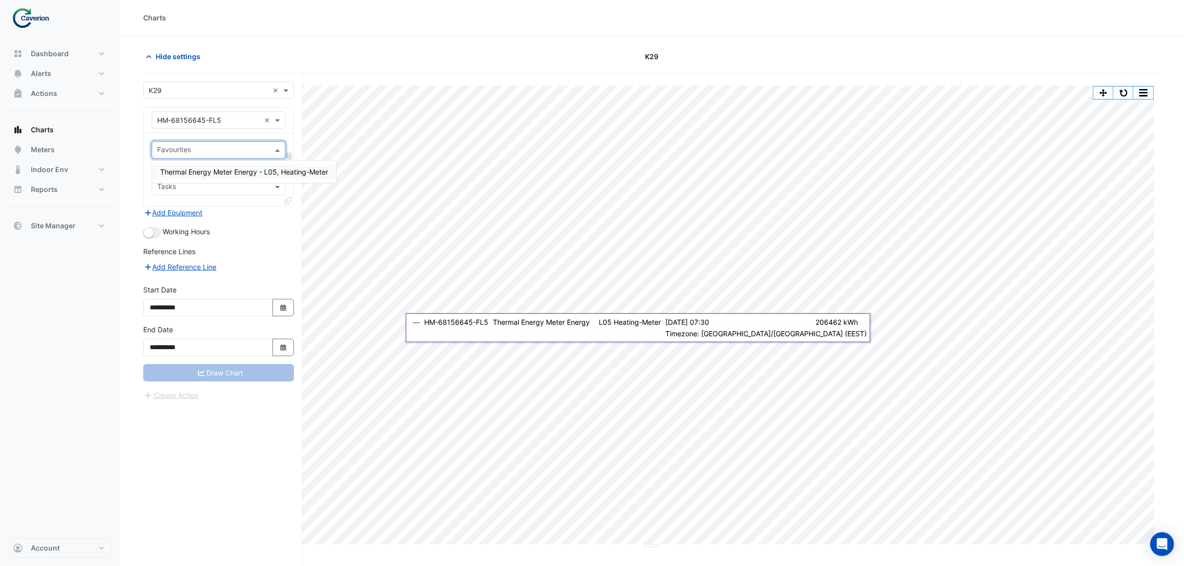
click at [152, 150] on div "Favourites" at bounding box center [219, 149] width 134 height 17
click at [205, 126] on div "× HM-68156645-FL5 ×" at bounding box center [219, 120] width 150 height 26
click at [254, 124] on input "text" at bounding box center [208, 120] width 103 height 10
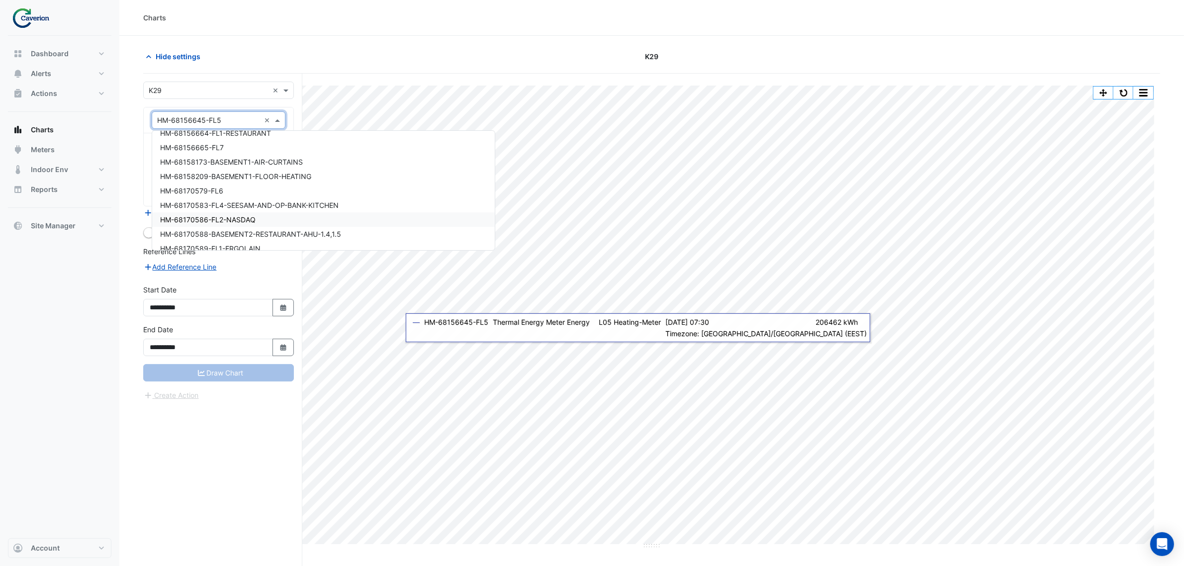
scroll to position [7134, 0]
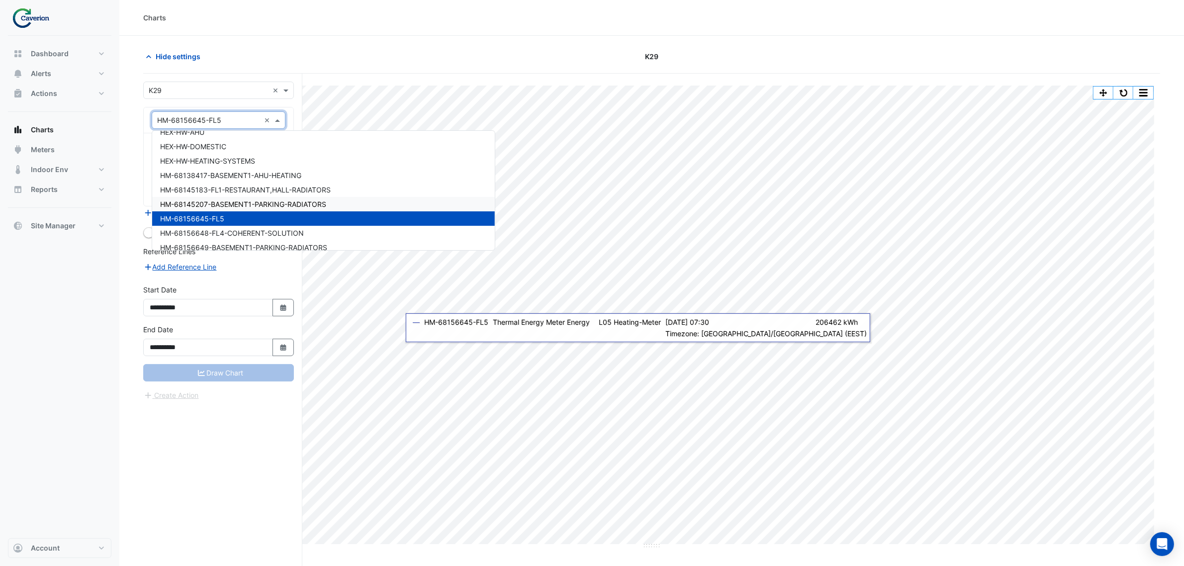
click at [217, 200] on span "HM-68145207-BASEMENT1-PARKING-RADIATORS" at bounding box center [243, 204] width 166 height 8
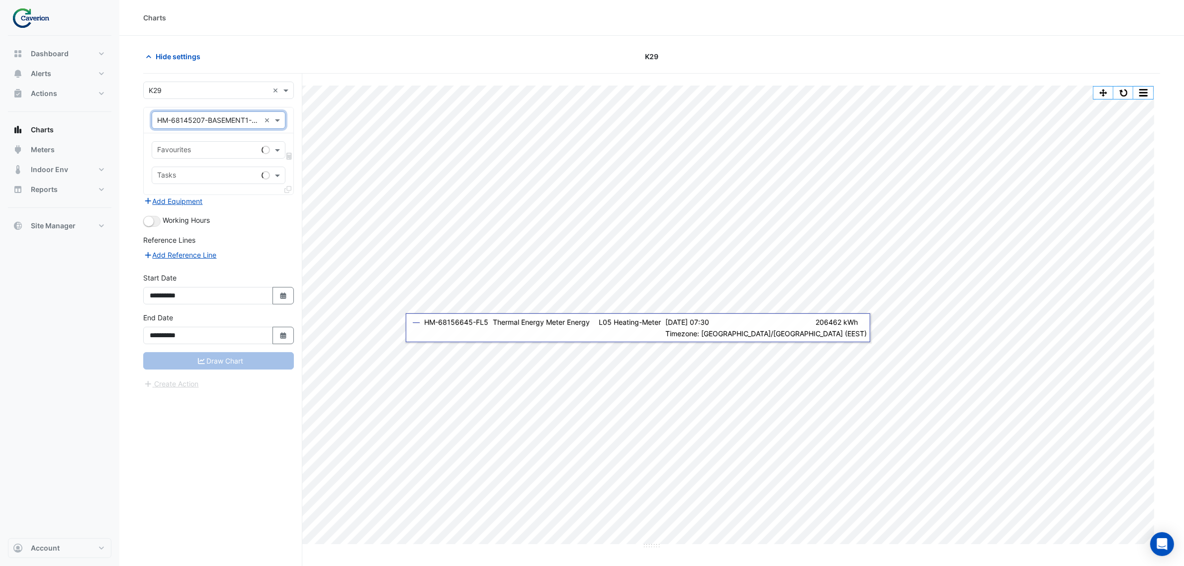
click at [182, 141] on div "Favourites Tasks" at bounding box center [219, 163] width 150 height 61
click at [184, 144] on div "Favourites" at bounding box center [204, 149] width 105 height 15
click at [209, 149] on input "text" at bounding box center [212, 151] width 111 height 10
click at [213, 169] on span "Thermal Energy Meter Energy - P01, Heating-Meter" at bounding box center [243, 172] width 167 height 8
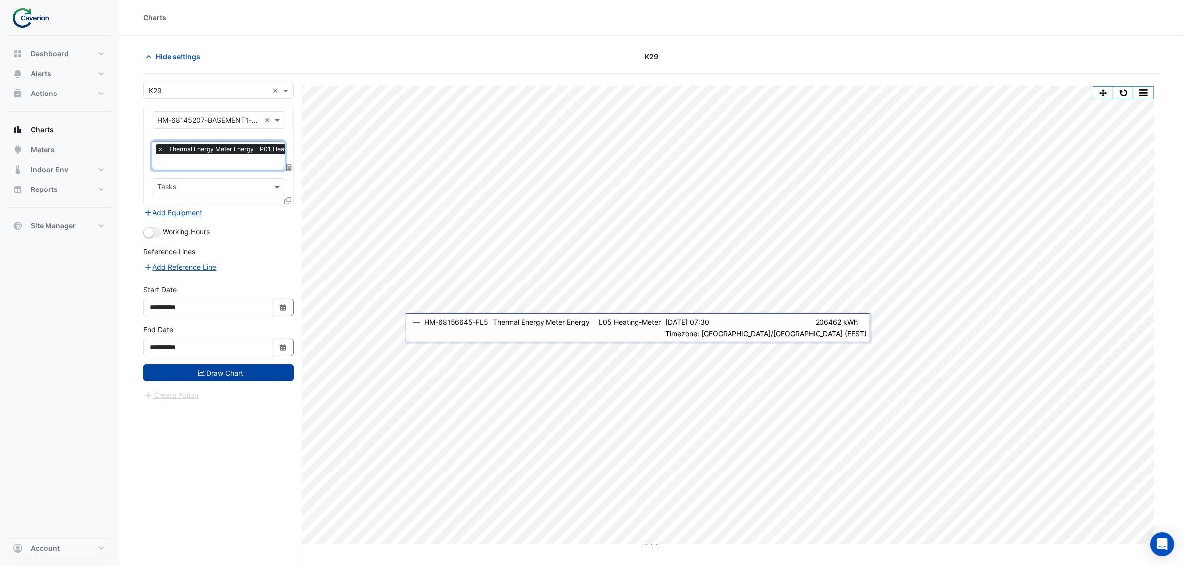
click at [215, 379] on button "Draw Chart" at bounding box center [218, 372] width 151 height 17
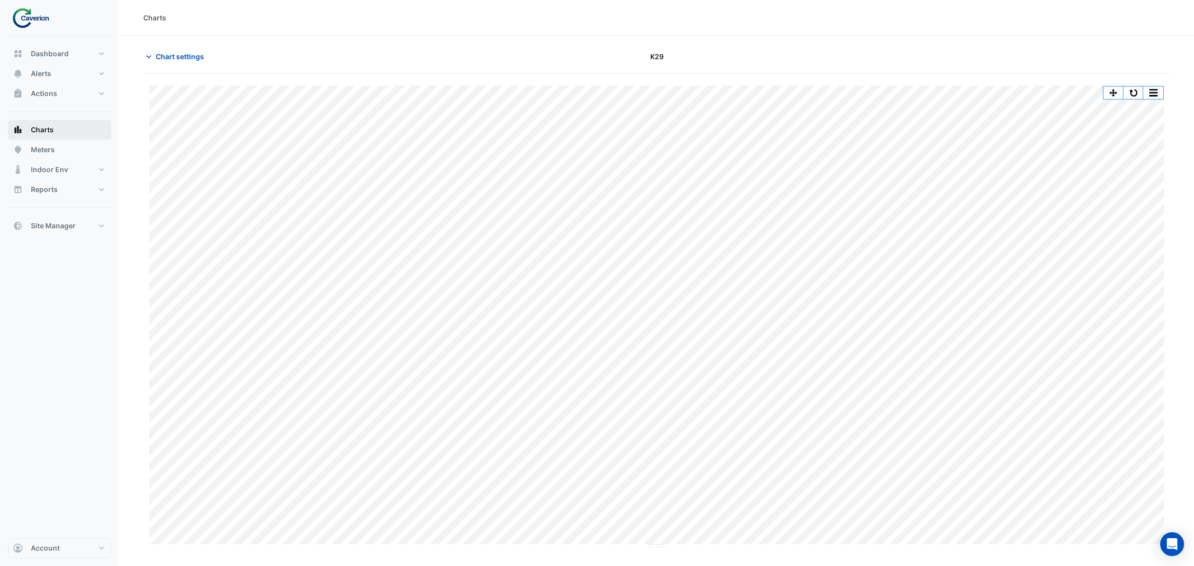
click at [36, 136] on button "Charts" at bounding box center [59, 130] width 103 height 20
click at [58, 224] on span "Site Manager" at bounding box center [53, 226] width 45 height 10
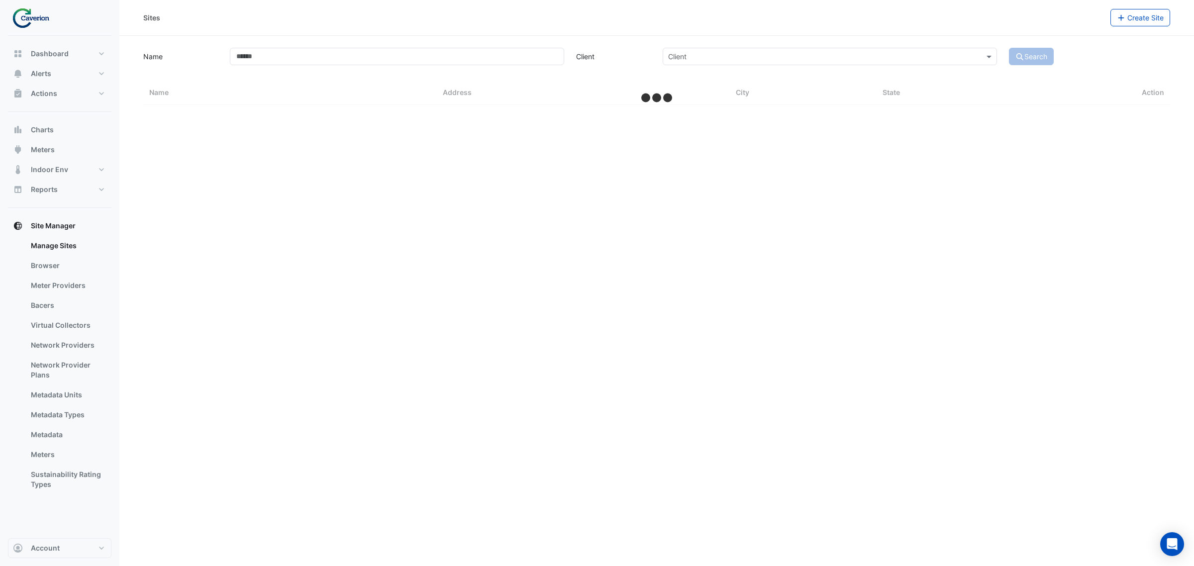
select select "***"
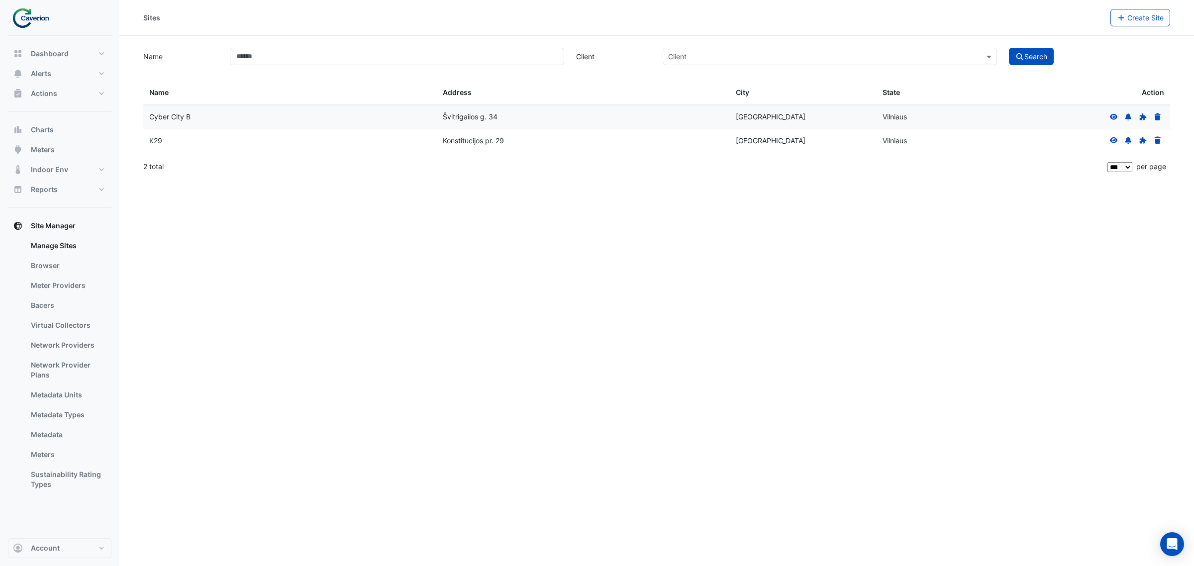
click at [1104, 142] on datatable-body-cell at bounding box center [1096, 140] width 147 height 23
click at [1113, 142] on icon at bounding box center [1113, 140] width 8 height 6
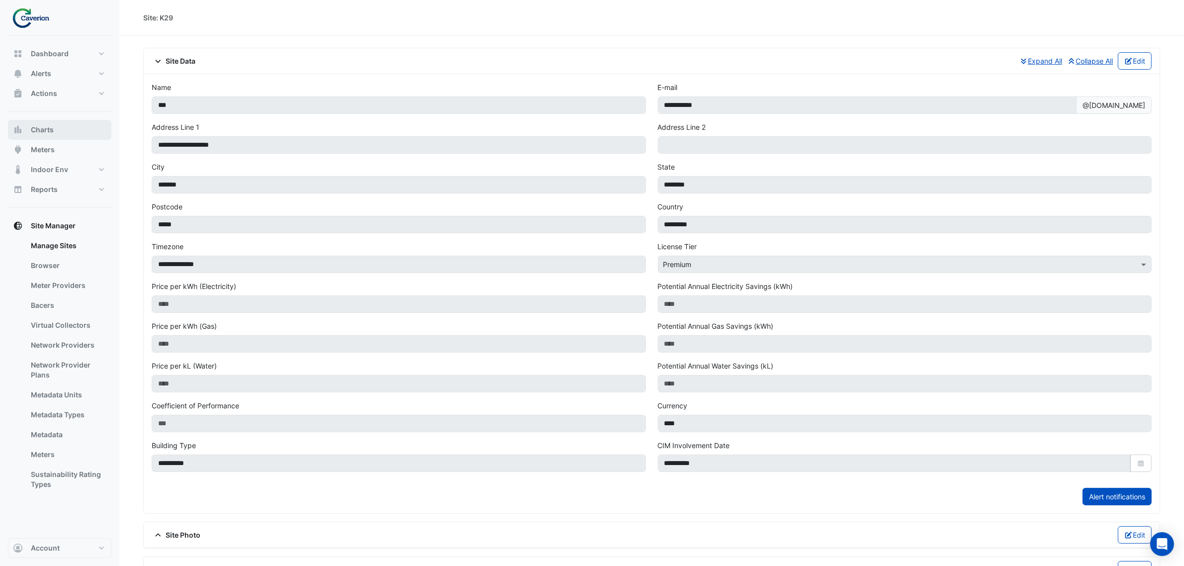
click at [52, 128] on span "Charts" at bounding box center [42, 130] width 23 height 10
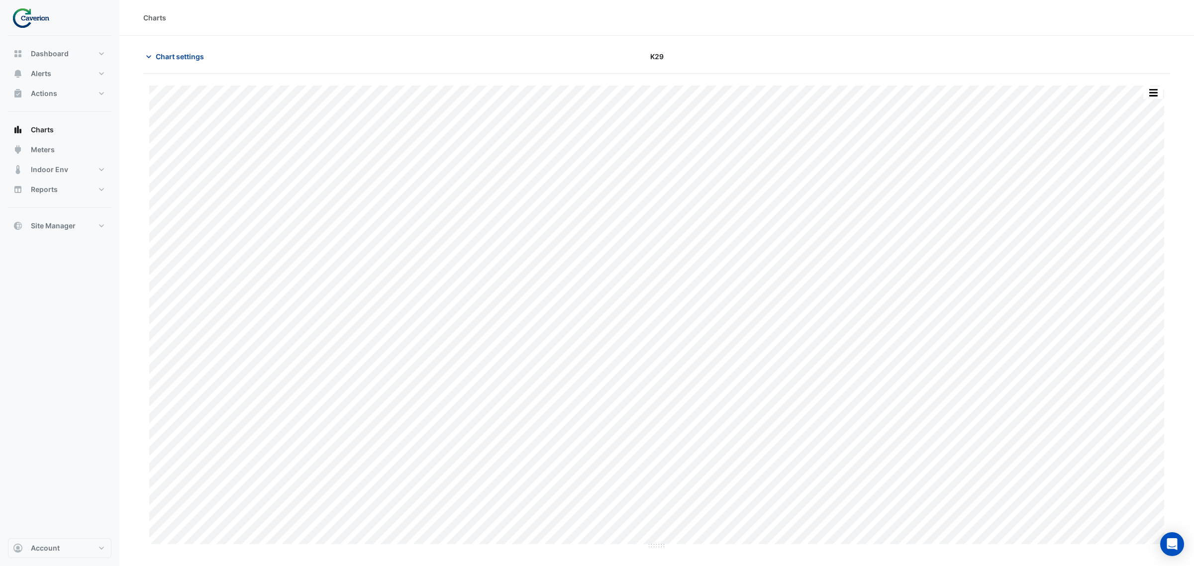
click at [165, 56] on span "Chart settings" at bounding box center [180, 56] width 48 height 10
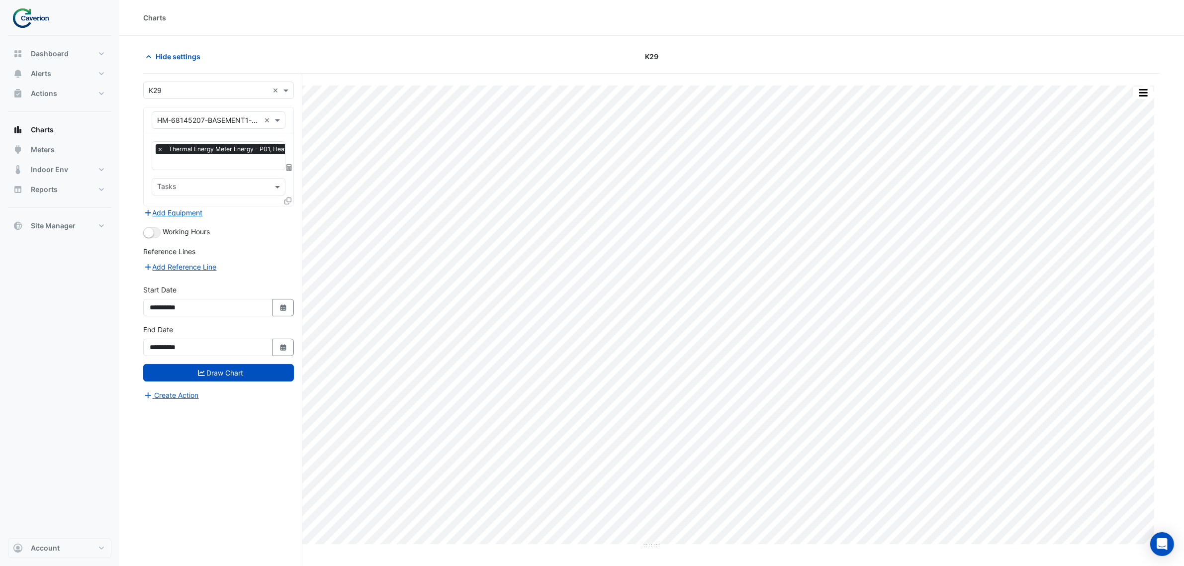
click at [156, 151] on span "×" at bounding box center [160, 149] width 9 height 10
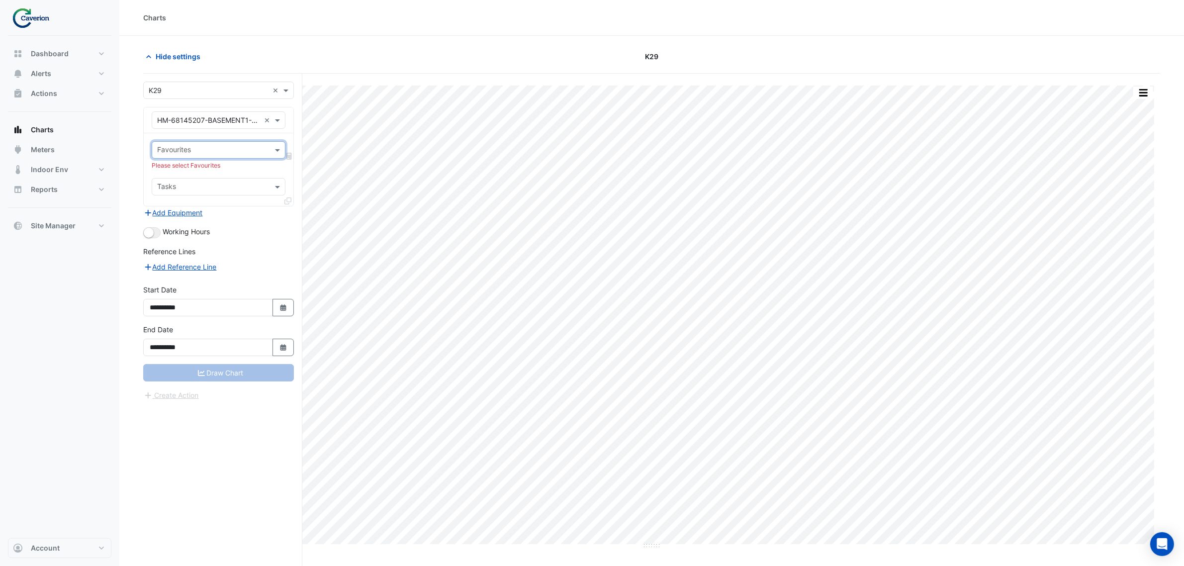
click at [230, 125] on input "text" at bounding box center [208, 120] width 103 height 10
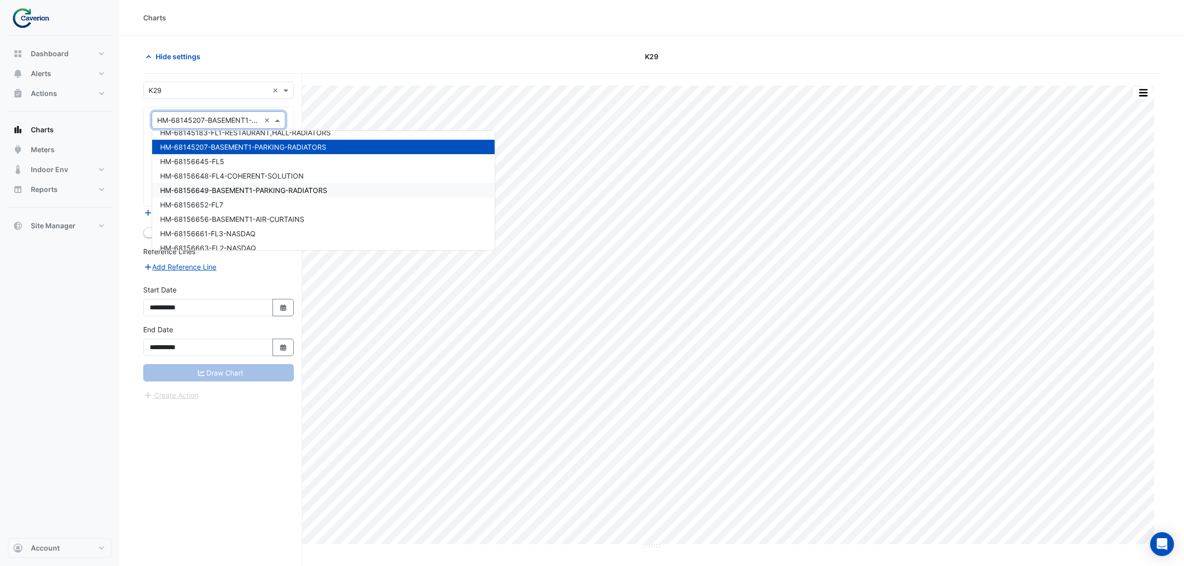
click at [244, 186] on span "HM-68156649-BASEMENT1-PARKING-RADIATORS" at bounding box center [243, 190] width 167 height 8
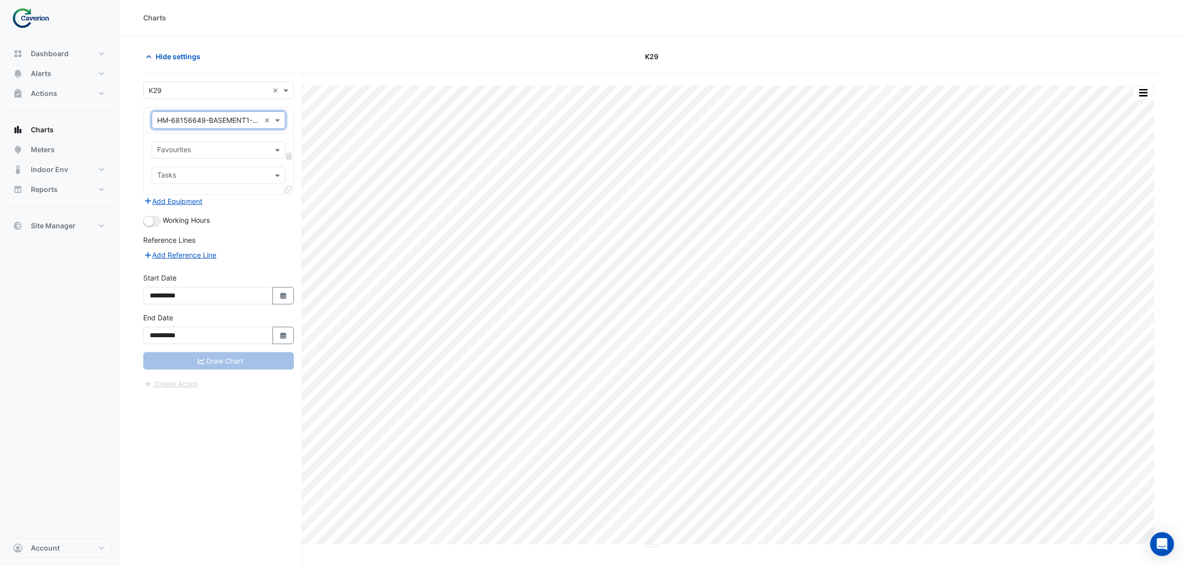
click at [200, 115] on input "text" at bounding box center [208, 120] width 103 height 10
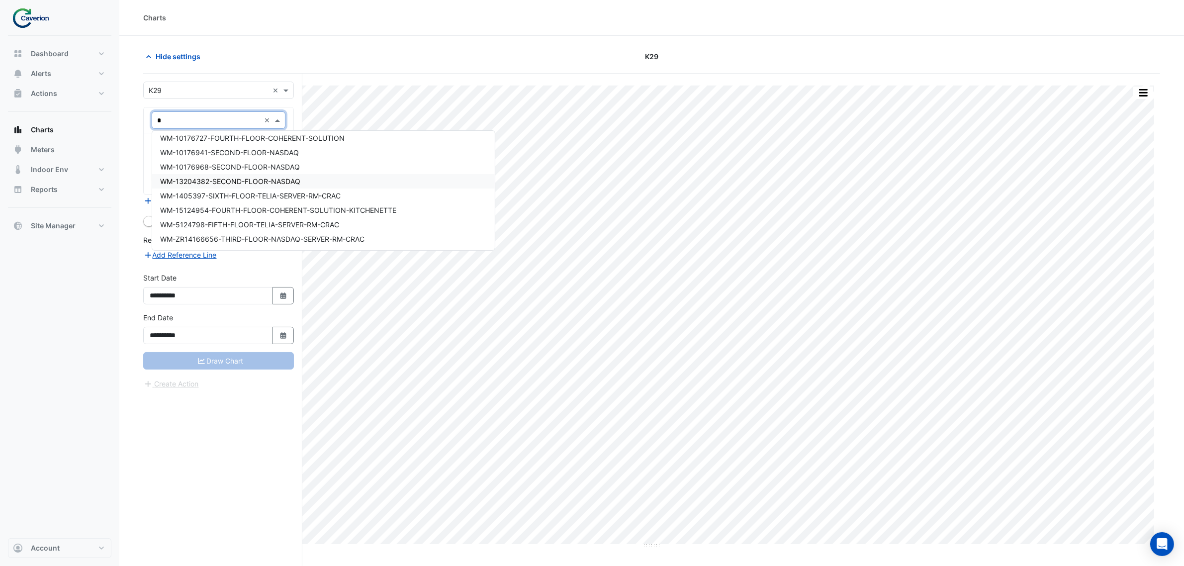
scroll to position [3330, 0]
type input "**"
click at [232, 142] on span "CM-68197119-FL8-GENIUS-SPORTS" at bounding box center [220, 138] width 121 height 8
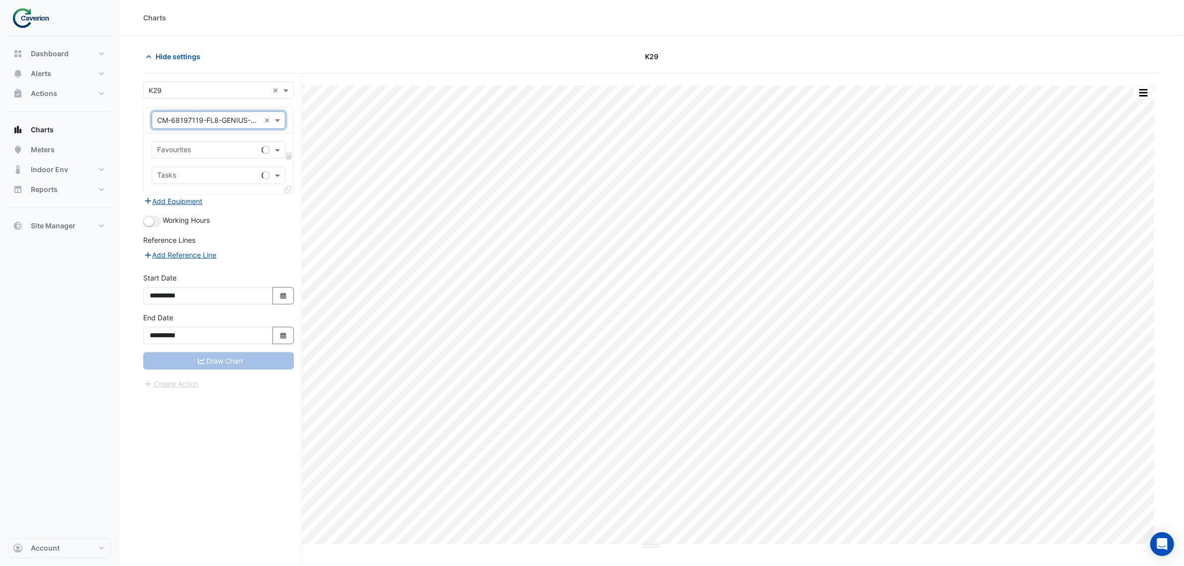
click at [185, 148] on input "text" at bounding box center [207, 151] width 100 height 10
click at [211, 168] on span "Thermal Energy Meter Energy (MWh) - L08, Cooling-Meter" at bounding box center [255, 172] width 190 height 8
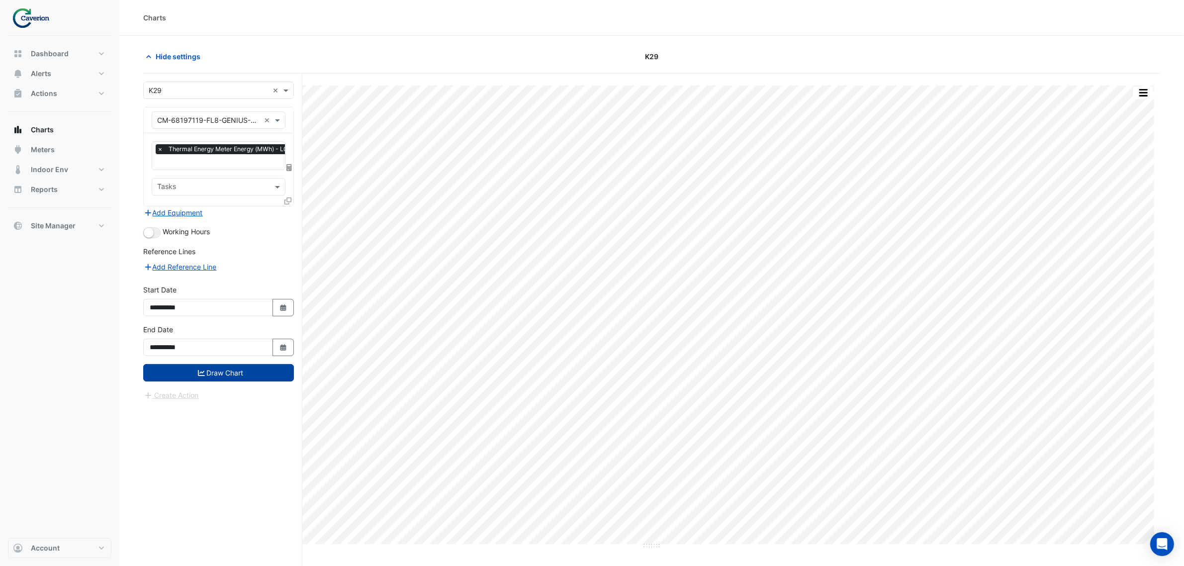
click at [228, 372] on button "Draw Chart" at bounding box center [218, 372] width 151 height 17
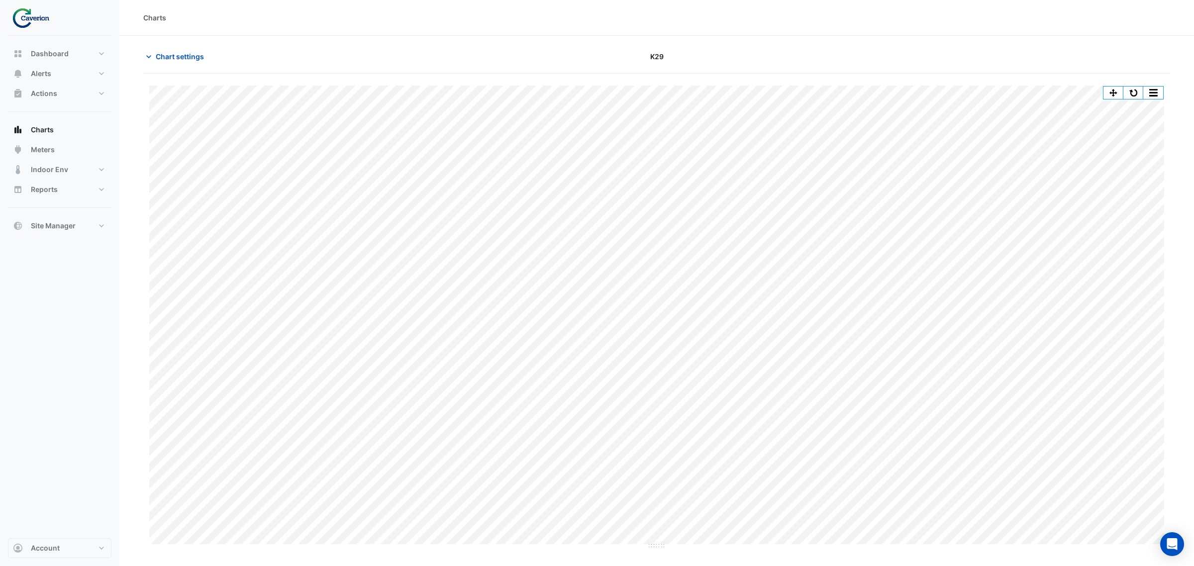
click at [1130, 95] on button "button" at bounding box center [1133, 93] width 20 height 12
click at [1115, 90] on button "button" at bounding box center [1113, 93] width 20 height 12
click at [1110, 95] on button "button" at bounding box center [1113, 93] width 20 height 12
click at [1137, 95] on button "button" at bounding box center [1133, 93] width 20 height 12
click at [1128, 93] on button "button" at bounding box center [1133, 93] width 20 height 12
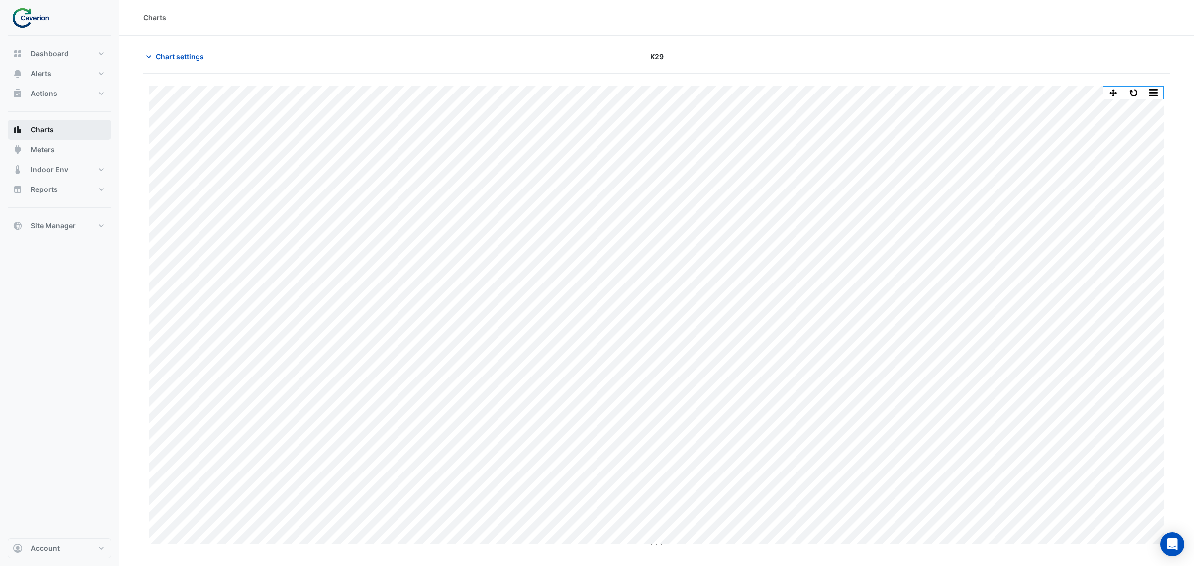
click at [37, 123] on button "Charts" at bounding box center [59, 130] width 103 height 20
click at [44, 125] on span "Charts" at bounding box center [42, 130] width 23 height 10
click at [33, 22] on img at bounding box center [34, 18] width 45 height 20
click at [32, 22] on img at bounding box center [34, 18] width 45 height 20
click at [26, 20] on img at bounding box center [34, 18] width 45 height 20
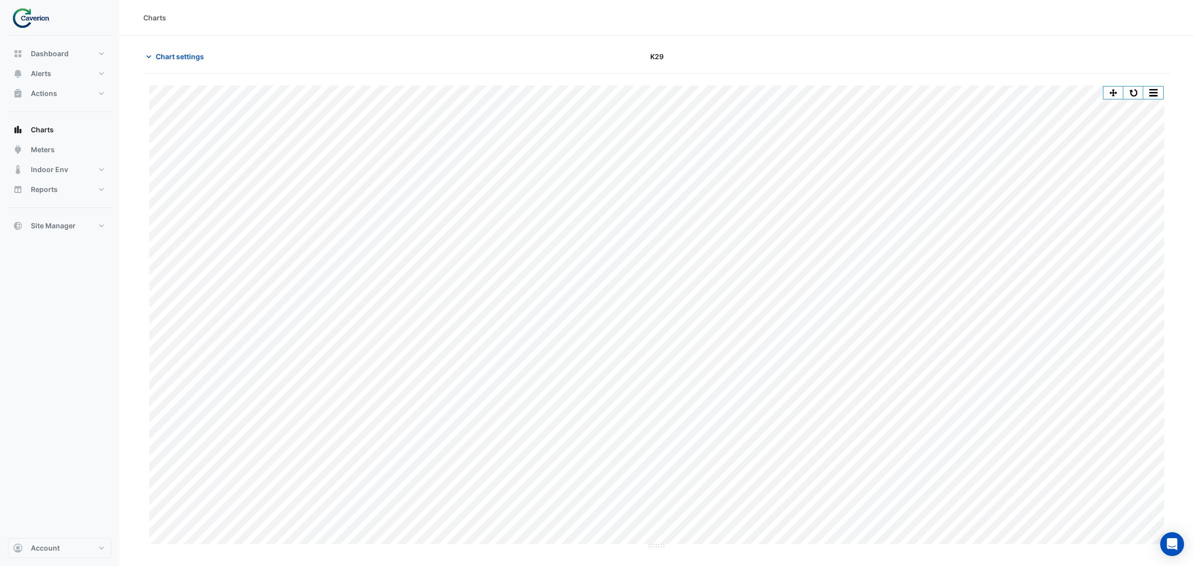
click at [21, 20] on img at bounding box center [34, 18] width 45 height 20
click at [31, 44] on button "Dashboard" at bounding box center [59, 54] width 103 height 20
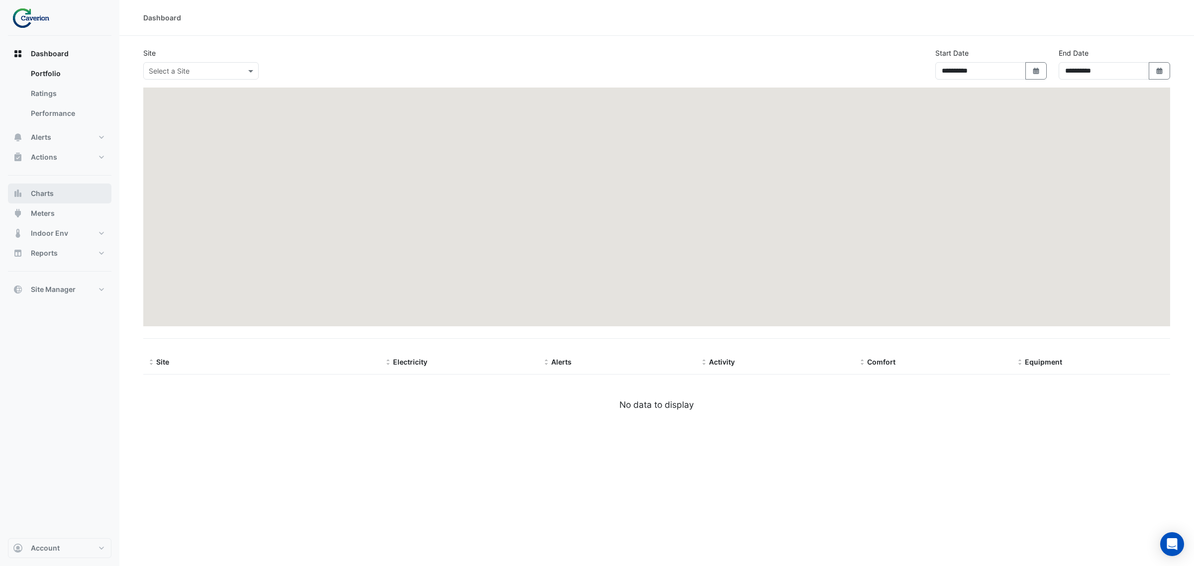
click at [53, 185] on button "Charts" at bounding box center [59, 194] width 103 height 20
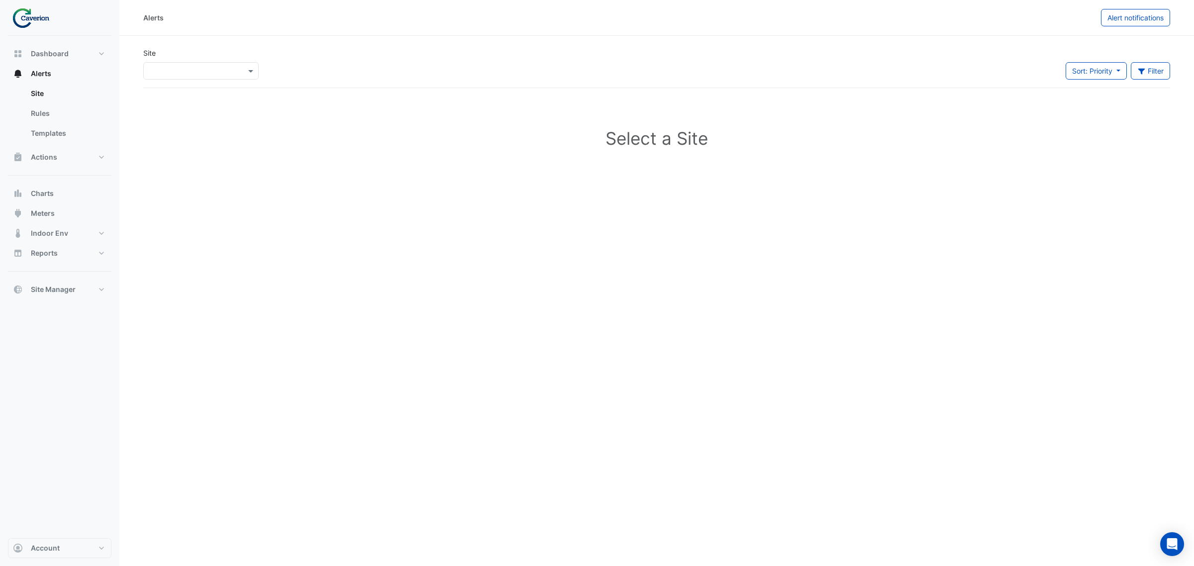
click at [168, 66] on div "×" at bounding box center [200, 70] width 115 height 17
click at [168, 102] on div "K29" at bounding box center [172, 106] width 57 height 14
click at [191, 75] on input "text" at bounding box center [191, 71] width 85 height 10
click at [183, 93] on span "Cyber City B" at bounding box center [172, 92] width 41 height 8
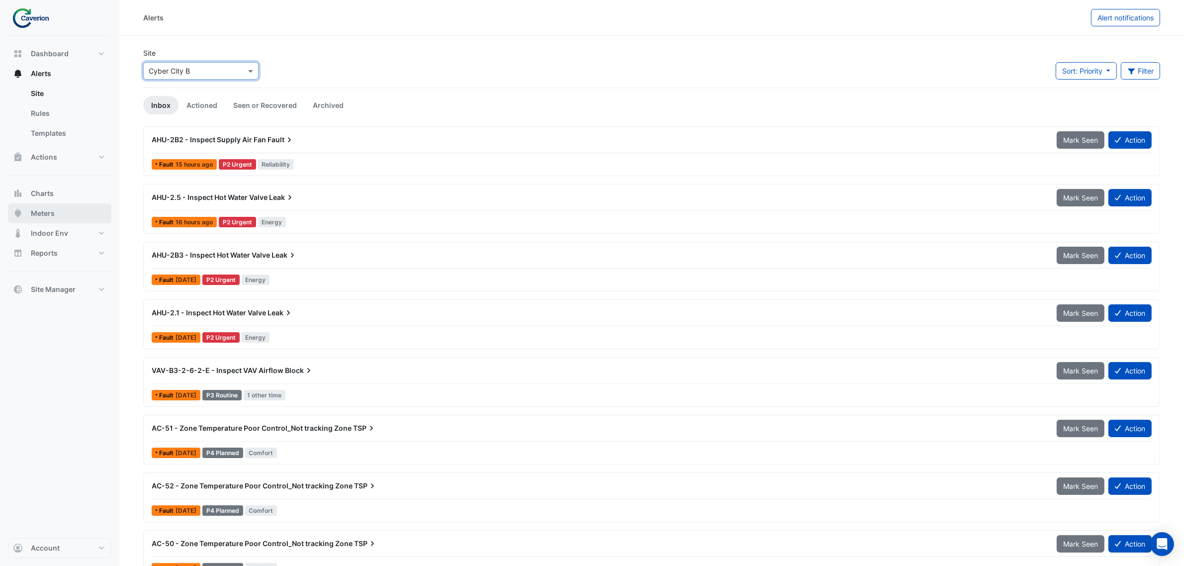
click at [72, 215] on button "Meters" at bounding box center [59, 213] width 103 height 20
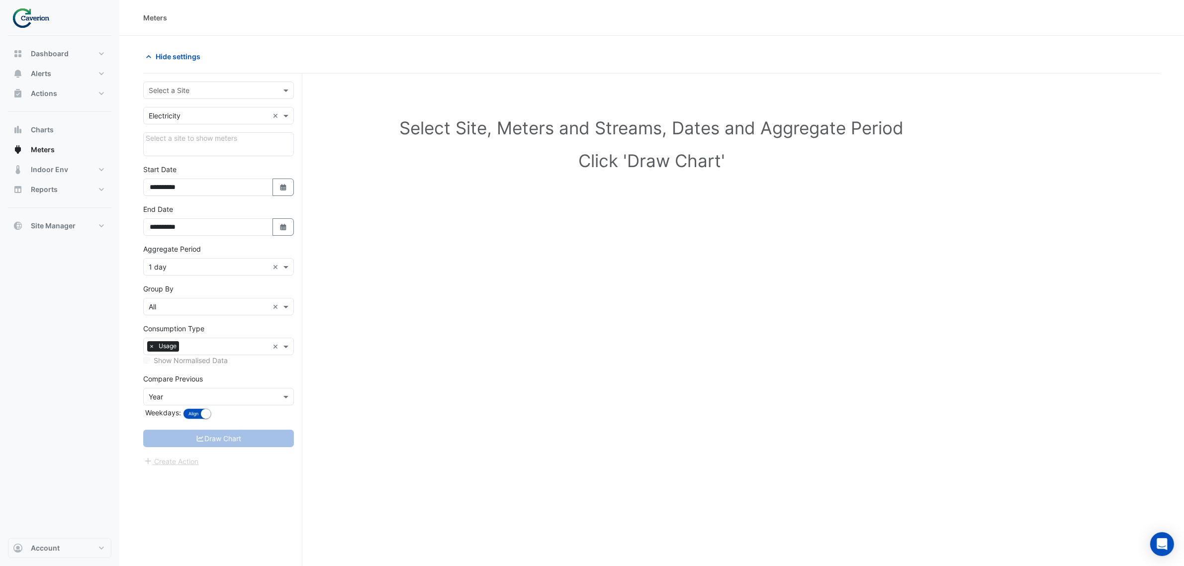
click at [215, 83] on div "Select a Site" at bounding box center [218, 90] width 151 height 17
click at [178, 112] on span "Cyber City B" at bounding box center [172, 112] width 41 height 8
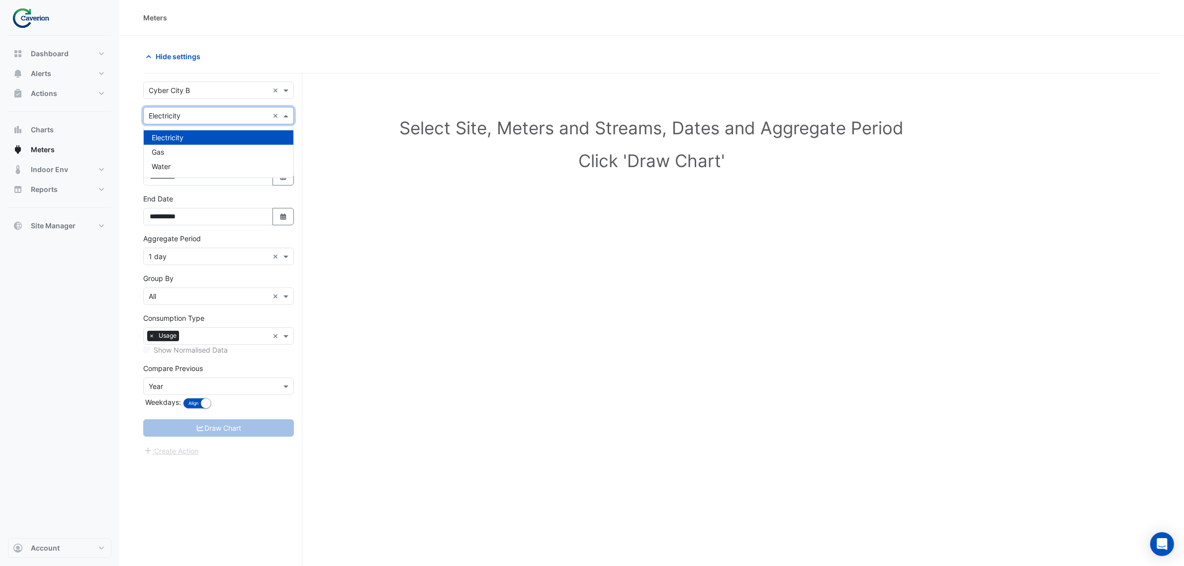
click at [194, 111] on input "text" at bounding box center [209, 116] width 120 height 10
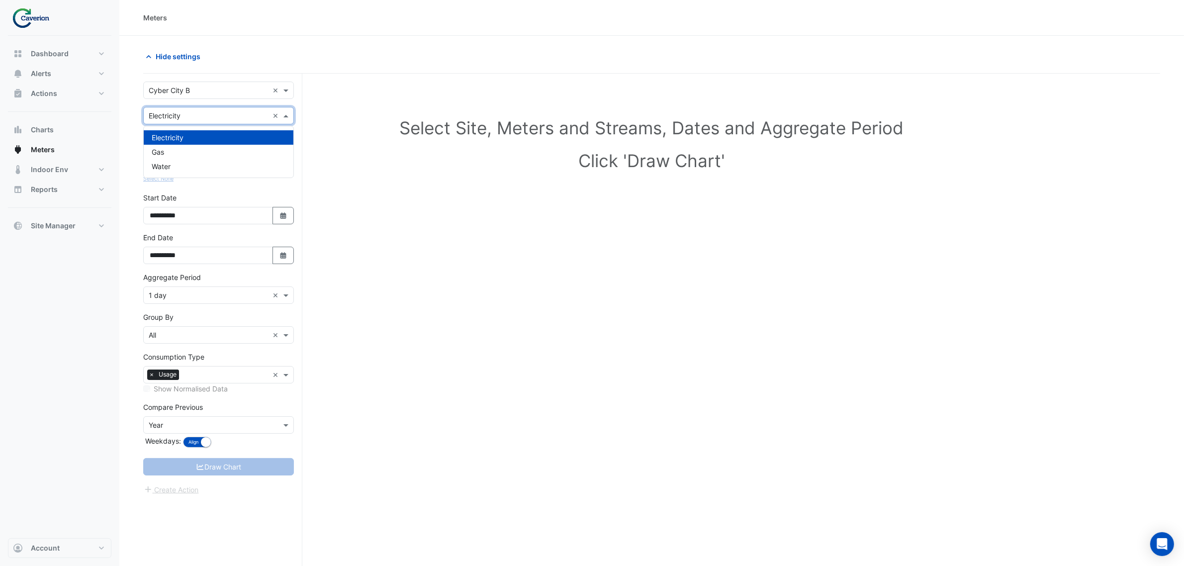
click at [194, 112] on input "text" at bounding box center [209, 116] width 120 height 10
click at [193, 115] on input "text" at bounding box center [209, 116] width 120 height 10
click at [122, 108] on section "Hide settings Select Site, Meters and Streams, Dates and Aggregate Period Click…" at bounding box center [651, 320] width 1065 height 568
click at [55, 234] on button "Site Manager" at bounding box center [59, 226] width 103 height 20
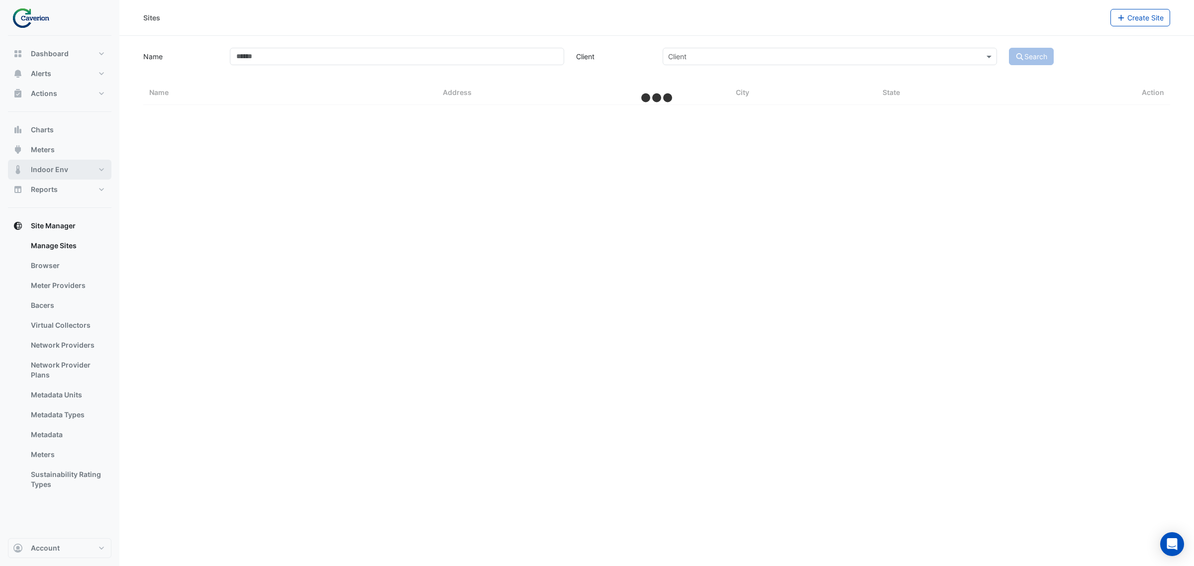
select select "***"
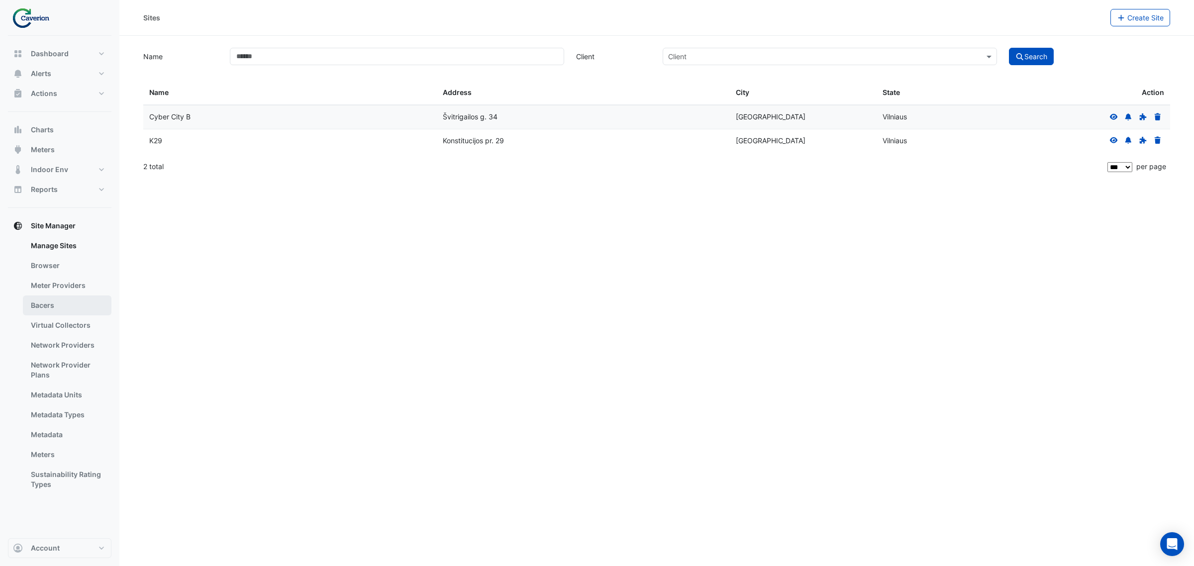
click at [54, 306] on link "Bacers" at bounding box center [67, 305] width 89 height 20
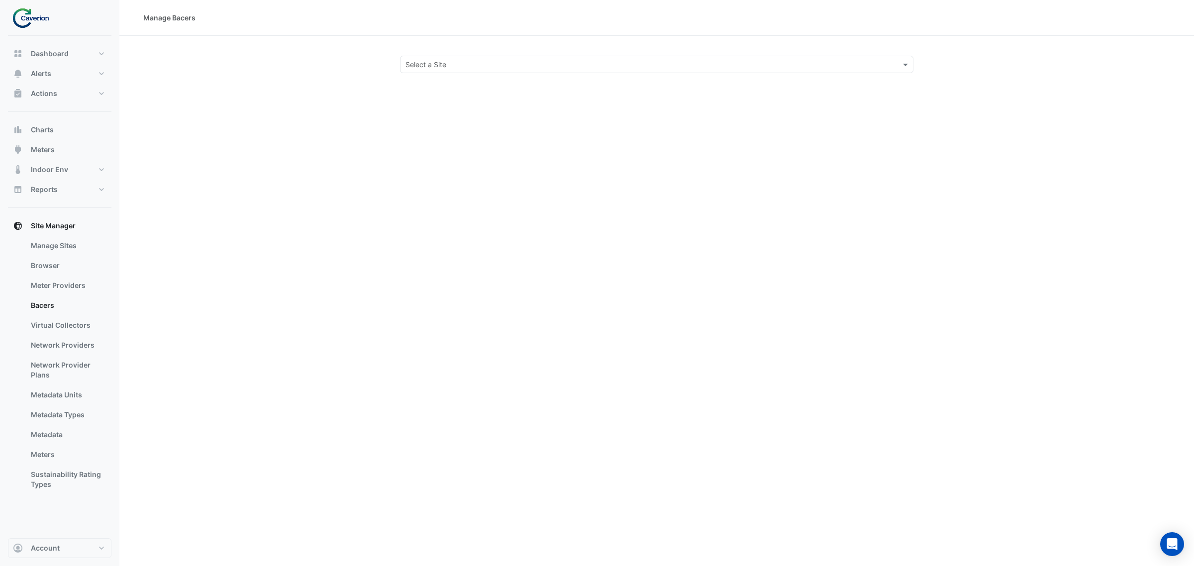
click at [503, 68] on div "Select a Site" at bounding box center [656, 64] width 513 height 17
click at [451, 82] on div "Cyber City B" at bounding box center [428, 86] width 57 height 14
select select "***"
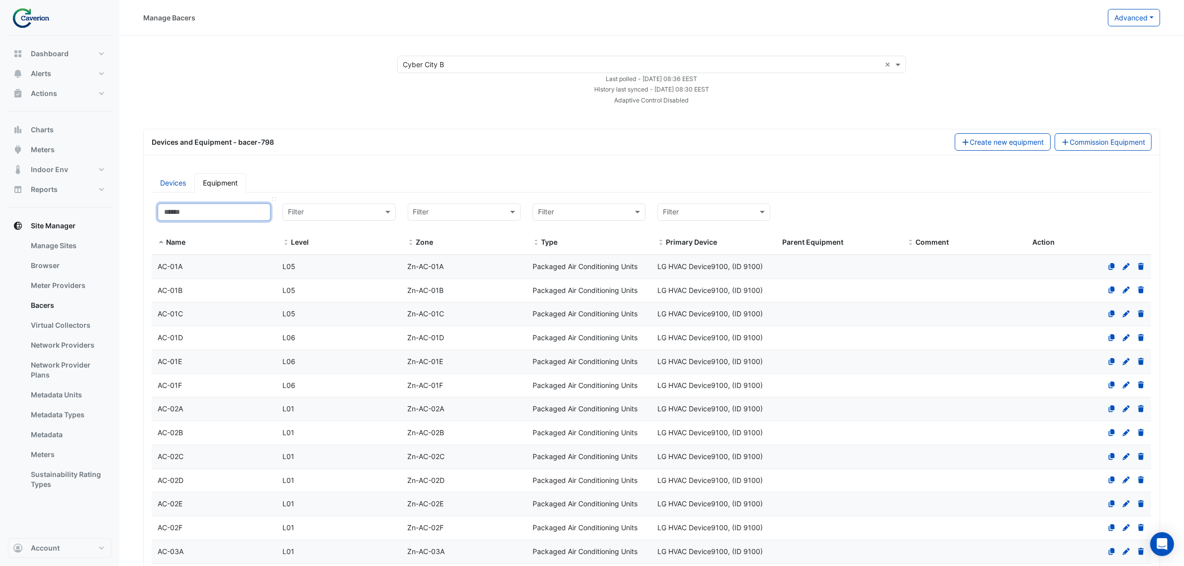
click at [176, 209] on input at bounding box center [214, 211] width 113 height 17
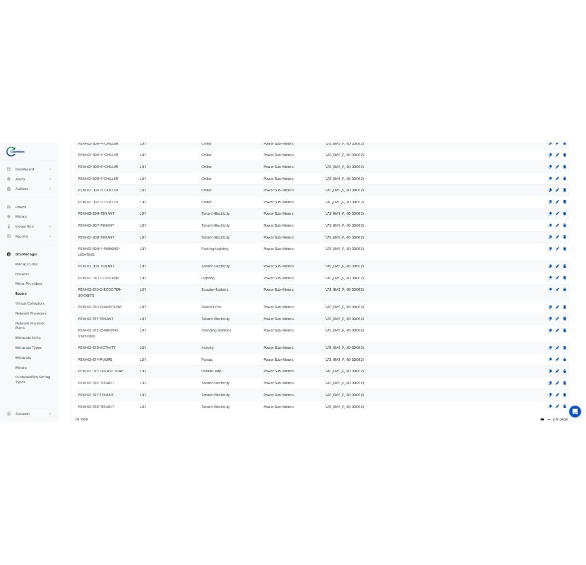
scroll to position [1223, 0]
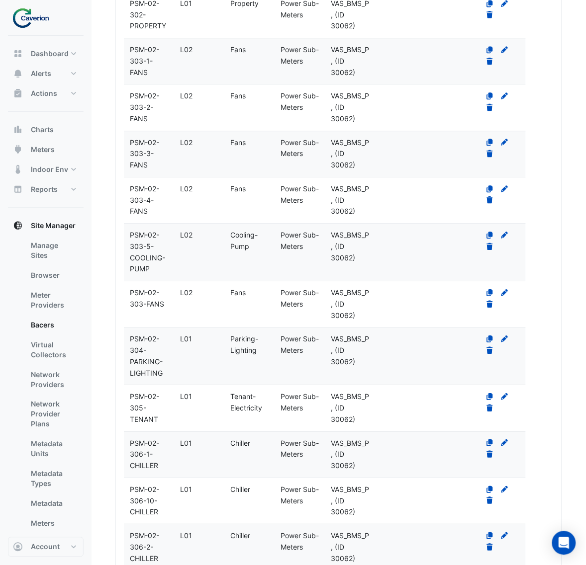
type input "***"
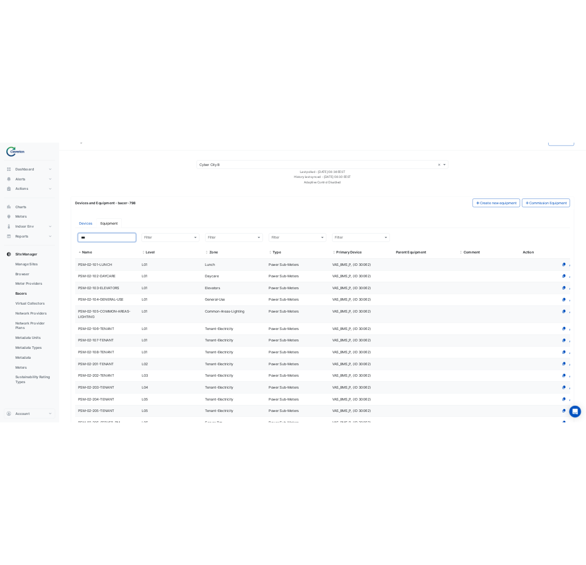
scroll to position [0, 0]
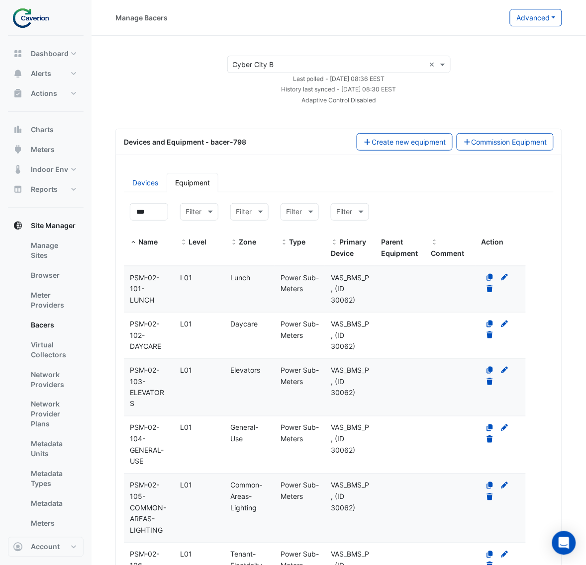
click at [321, 286] on div "Power Sub-Meters" at bounding box center [300, 284] width 50 height 23
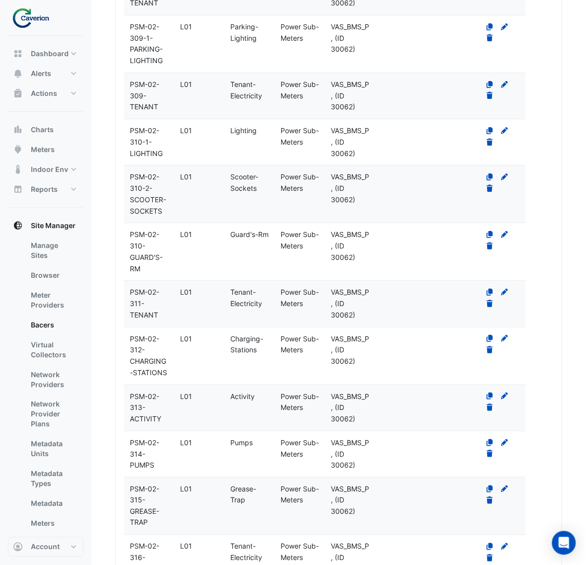
scroll to position [2497, 0]
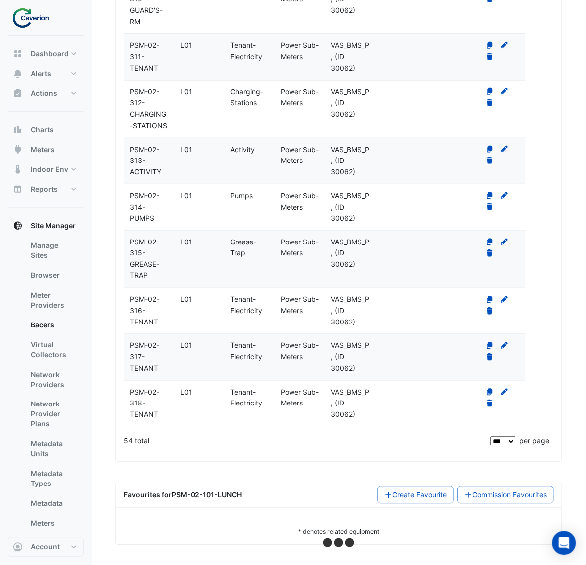
select select "***"
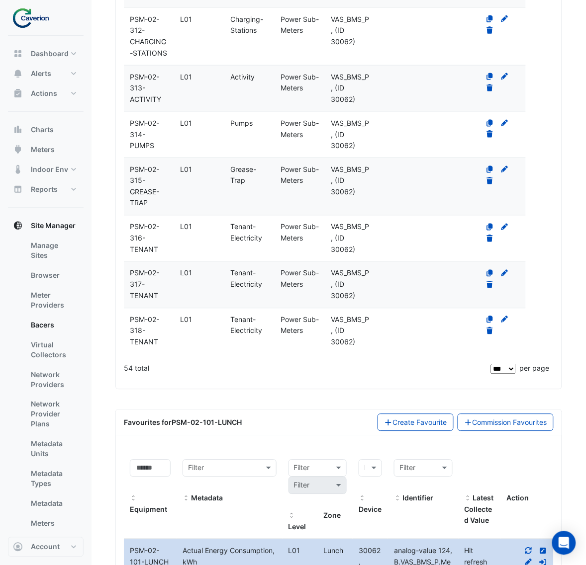
scroll to position [2669, 0]
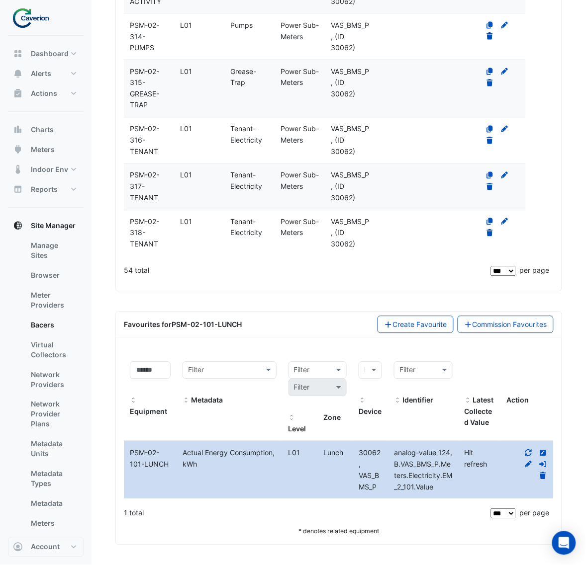
click at [448, 470] on div "analog-value 124, B.VAS_BMS_P.Meters.Electricity.EM_2_101.Value" at bounding box center [423, 470] width 71 height 45
click at [527, 454] on icon at bounding box center [528, 453] width 7 height 7
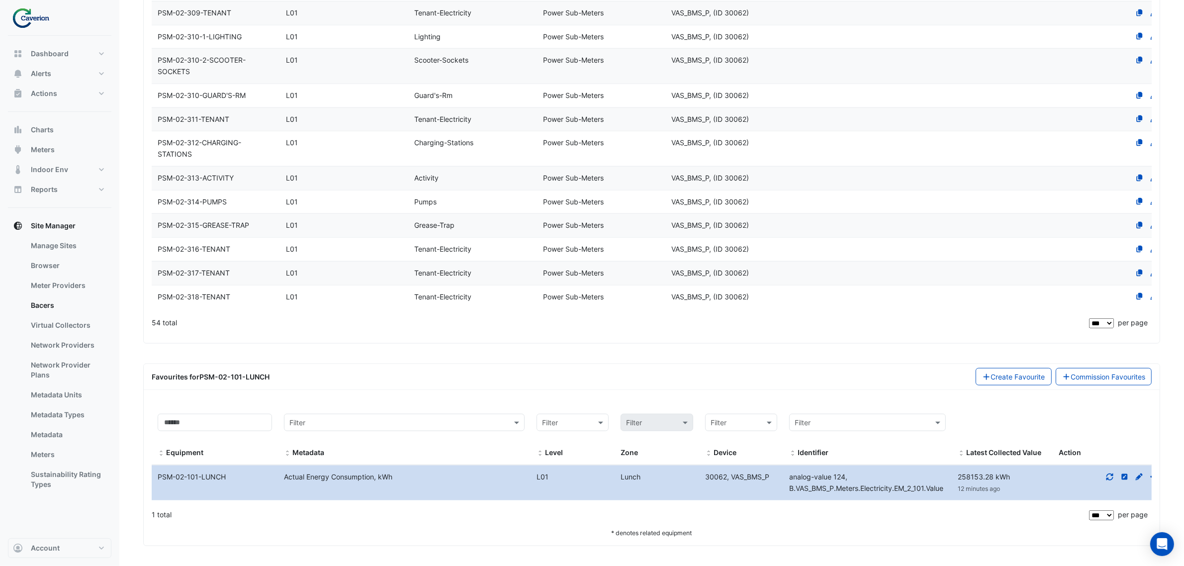
scroll to position [0, 0]
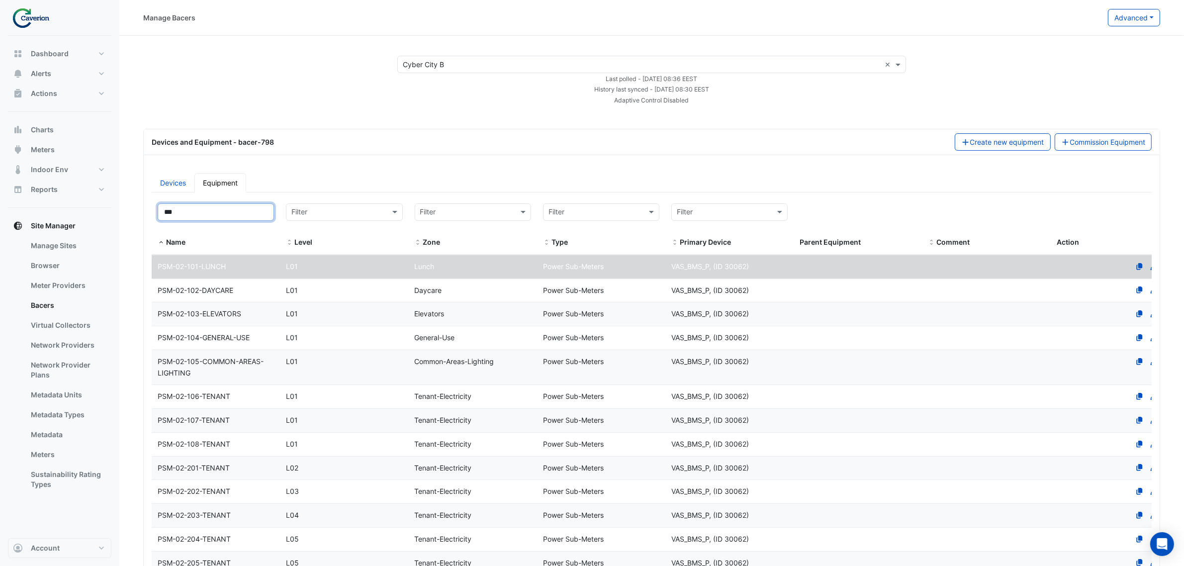
drag, startPoint x: 196, startPoint y: 219, endPoint x: 0, endPoint y: 242, distance: 197.8
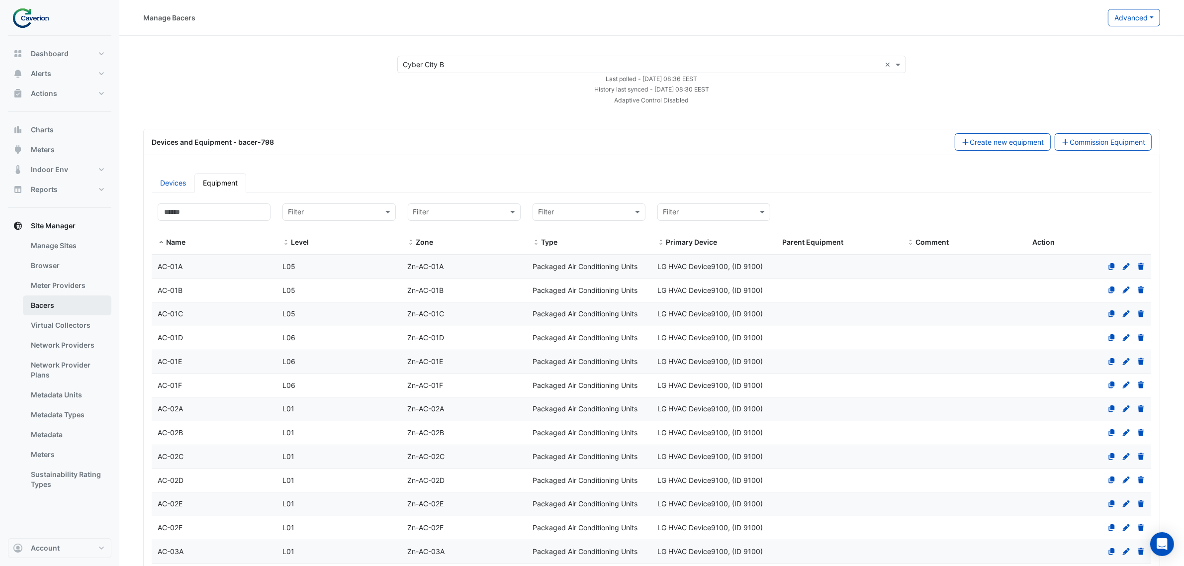
click at [80, 305] on link "Bacers" at bounding box center [67, 305] width 89 height 20
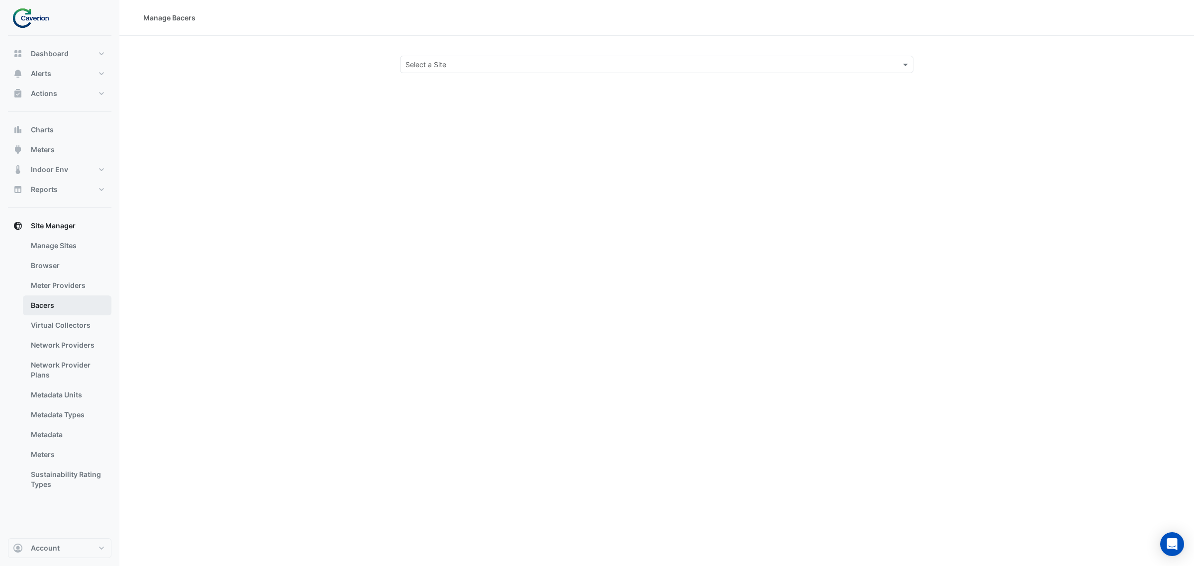
click at [65, 309] on link "Bacers" at bounding box center [67, 305] width 89 height 20
click at [93, 306] on link "Bacers" at bounding box center [67, 305] width 89 height 20
click at [458, 57] on div "Select a Site" at bounding box center [656, 64] width 513 height 17
click at [442, 87] on span "Cyber City B" at bounding box center [428, 86] width 41 height 8
select select "***"
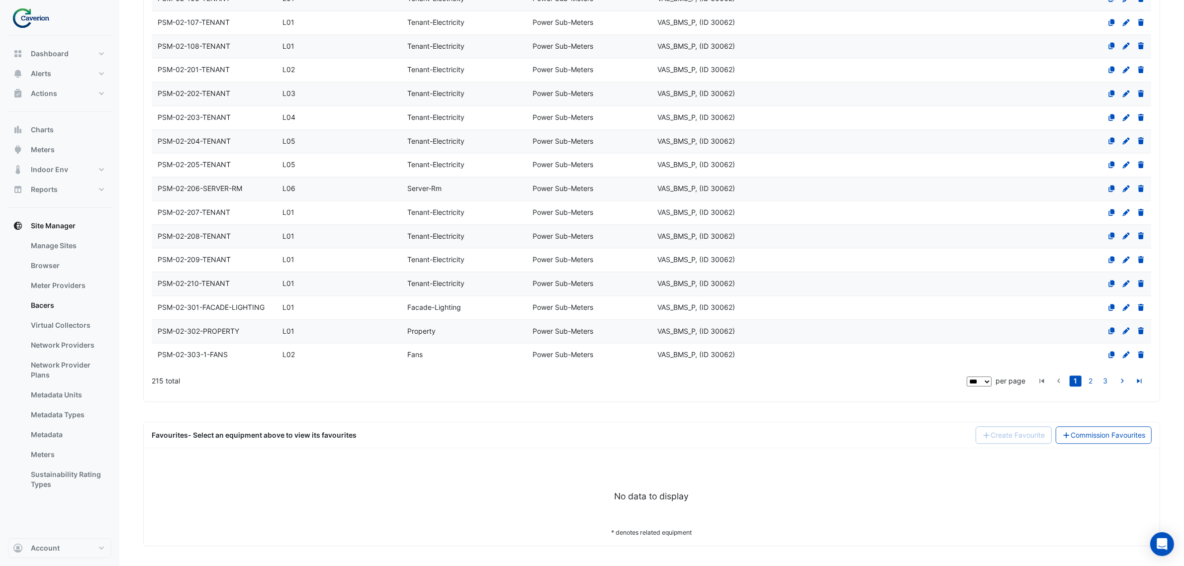
scroll to position [2623, 0]
click at [1090, 378] on link "2" at bounding box center [1091, 380] width 12 height 11
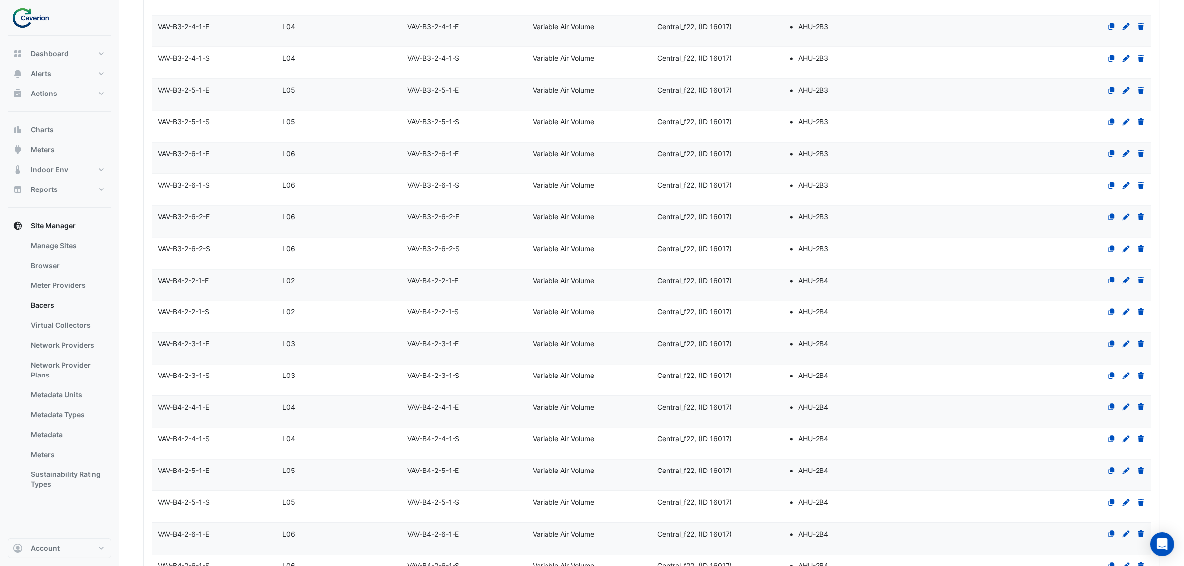
scroll to position [2843, 0]
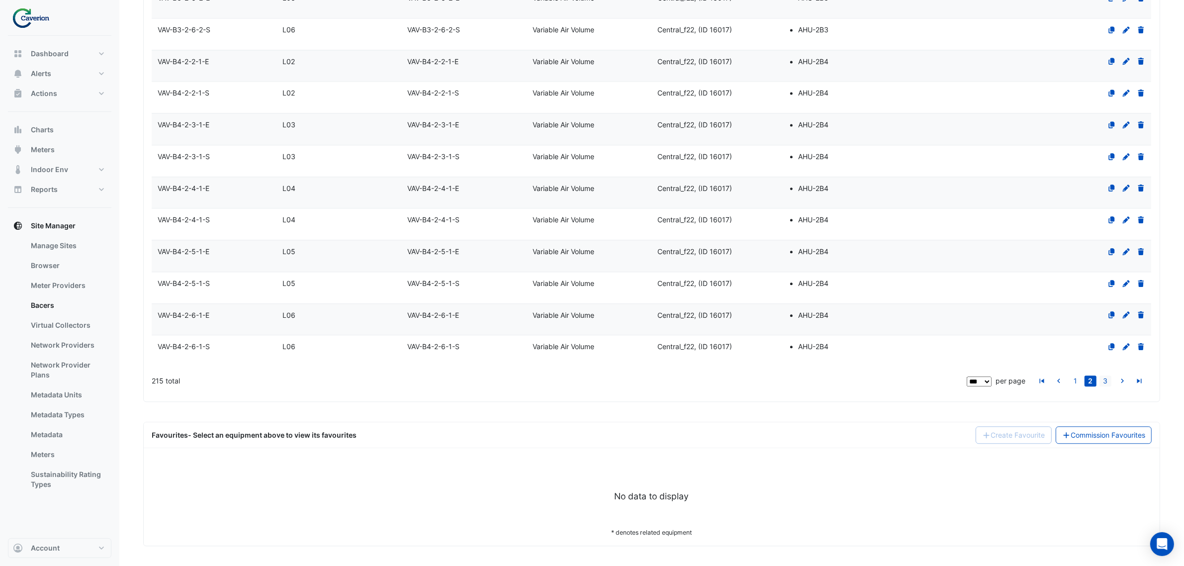
click at [1106, 375] on li "3" at bounding box center [1105, 380] width 15 height 11
click at [1102, 382] on link "3" at bounding box center [1106, 380] width 12 height 11
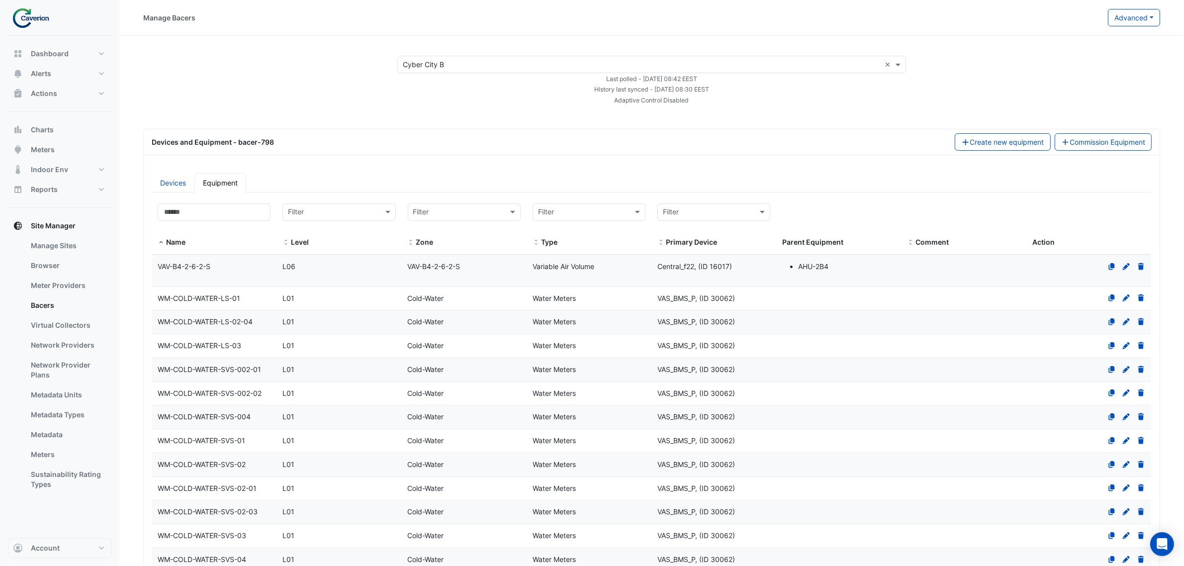
scroll to position [186, 0]
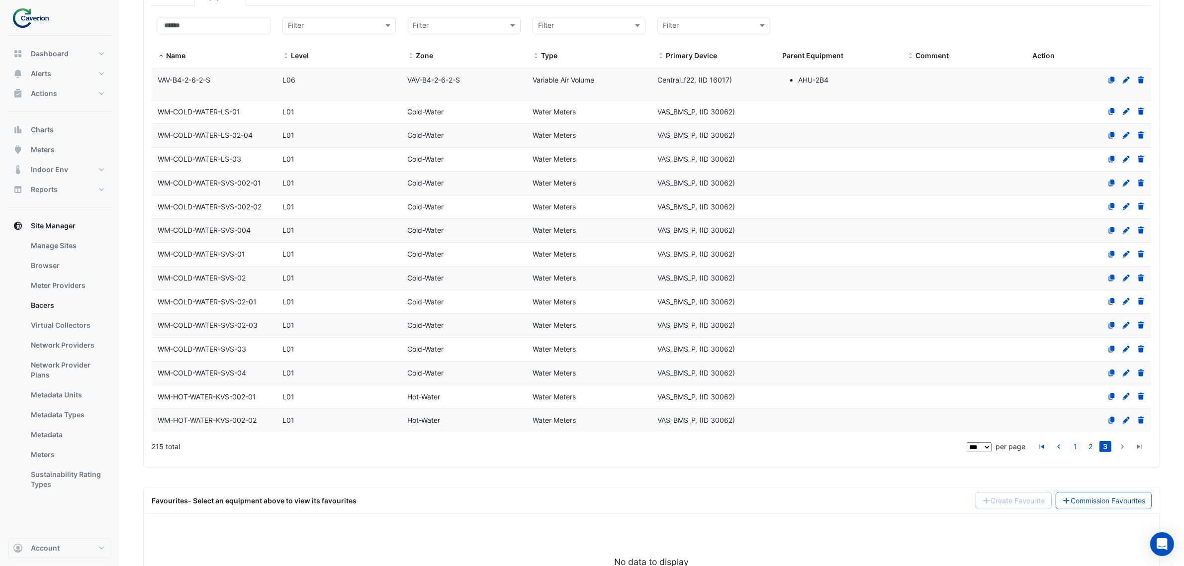
click at [1077, 451] on link "1" at bounding box center [1076, 446] width 12 height 11
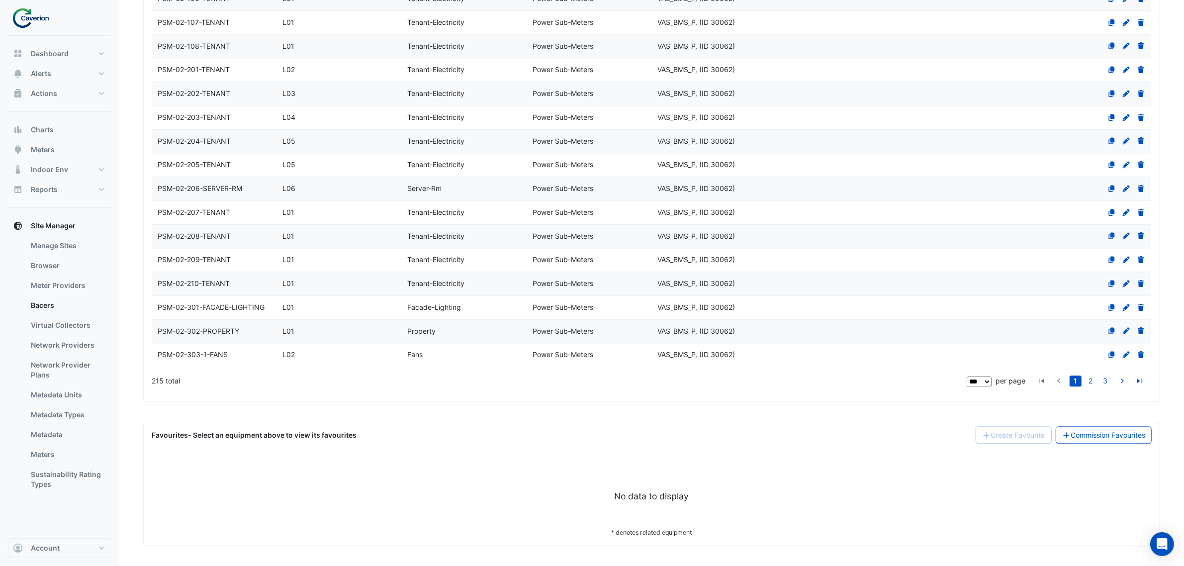
scroll to position [2623, 0]
drag, startPoint x: 152, startPoint y: 382, endPoint x: 178, endPoint y: 383, distance: 25.9
click at [178, 383] on div "215 total" at bounding box center [558, 381] width 813 height 25
click at [166, 383] on div "215 total" at bounding box center [558, 381] width 813 height 25
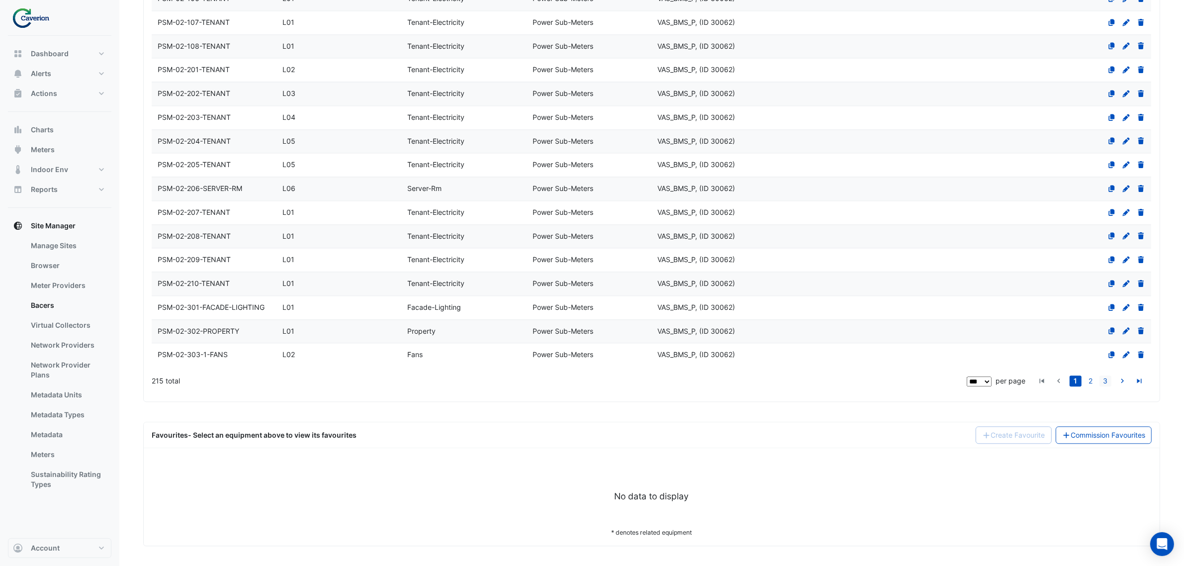
click at [1098, 379] on li "3" at bounding box center [1105, 380] width 15 height 11
click at [1094, 381] on link "2" at bounding box center [1091, 380] width 12 height 11
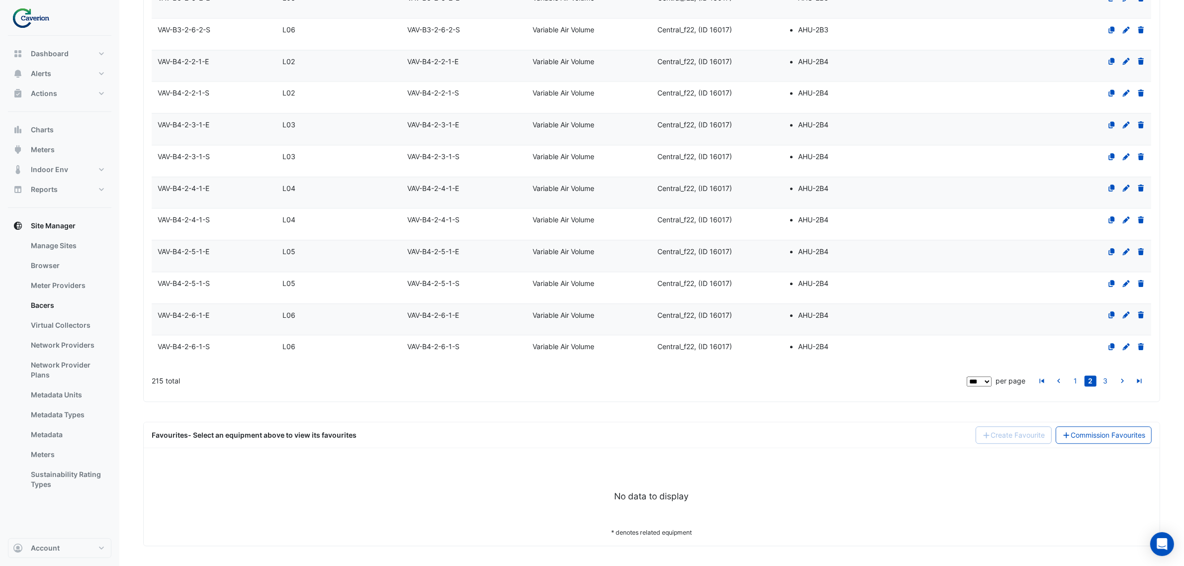
scroll to position [2843, 0]
click at [1110, 379] on link "3" at bounding box center [1106, 380] width 12 height 11
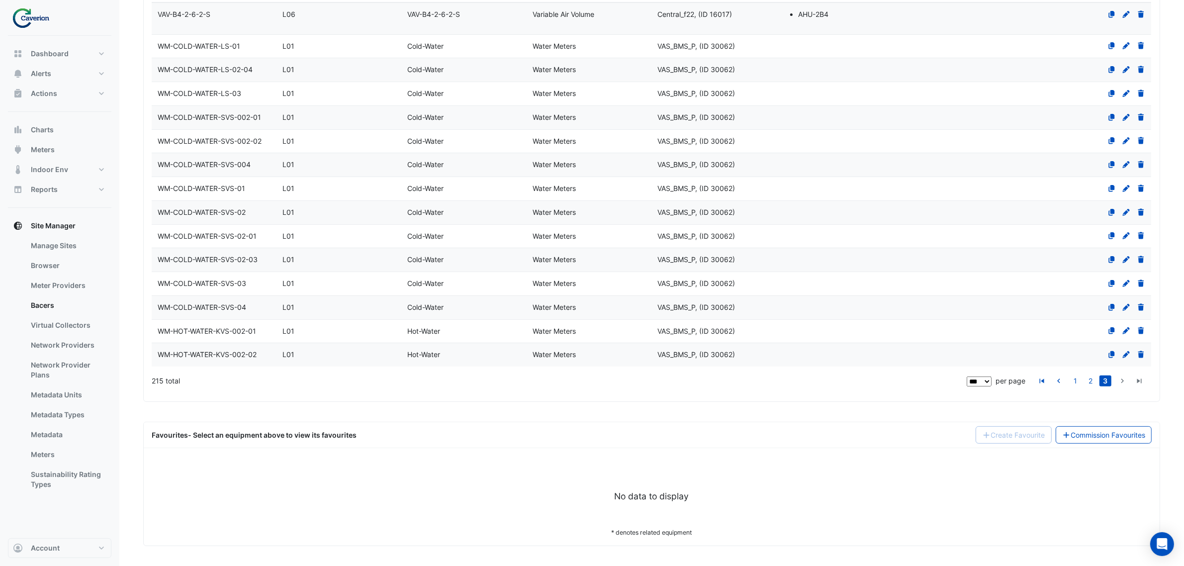
scroll to position [0, 0]
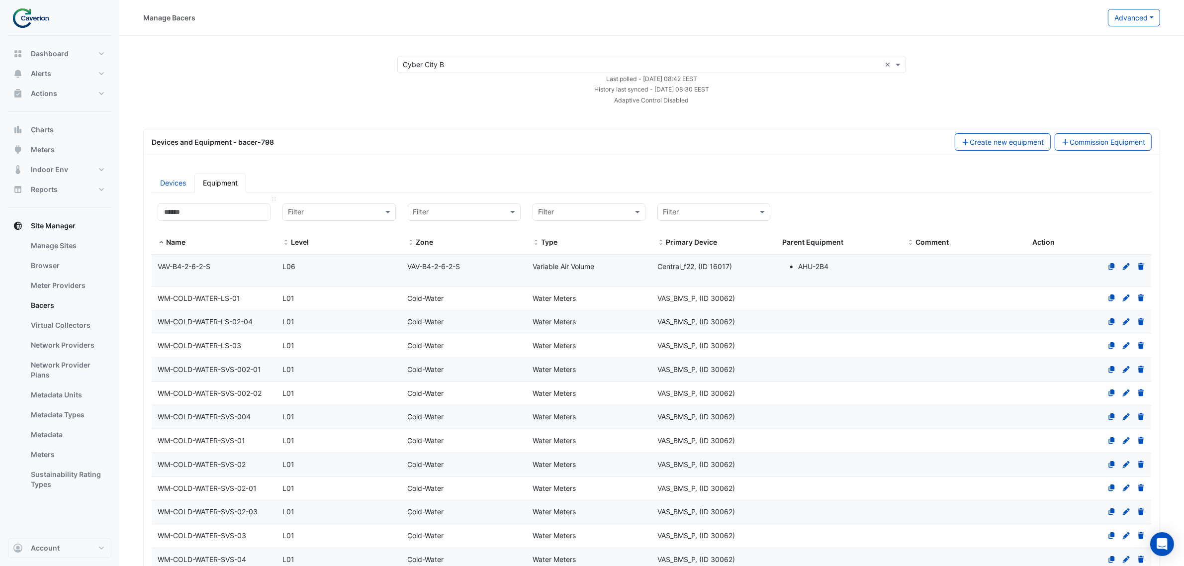
click at [180, 202] on datatable-header-cell "Name" at bounding box center [214, 225] width 125 height 57
click at [165, 210] on input at bounding box center [214, 211] width 113 height 17
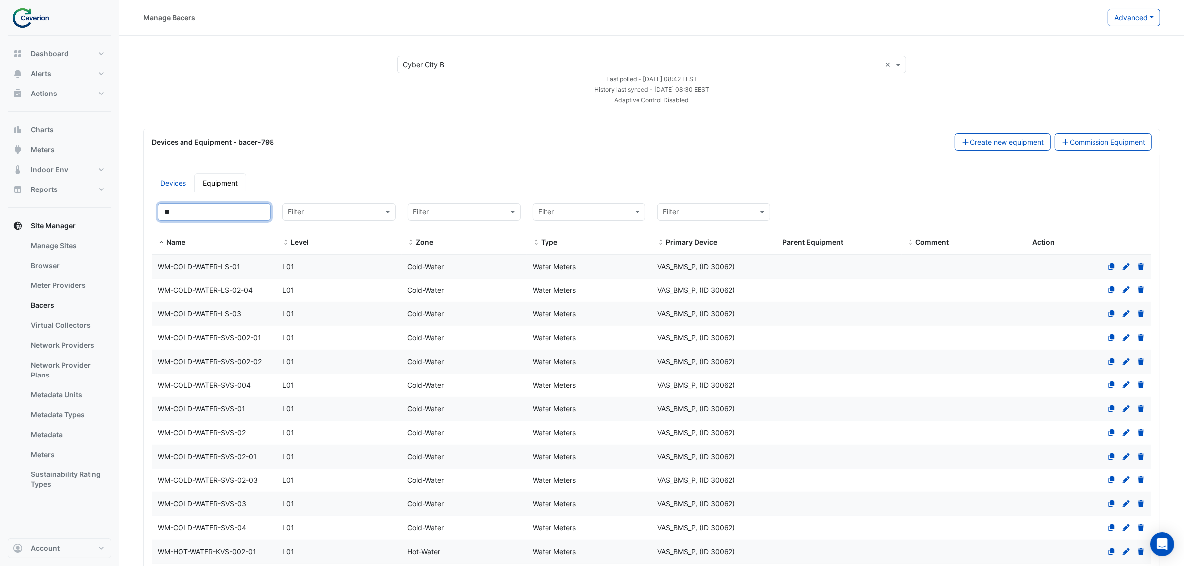
type input "**"
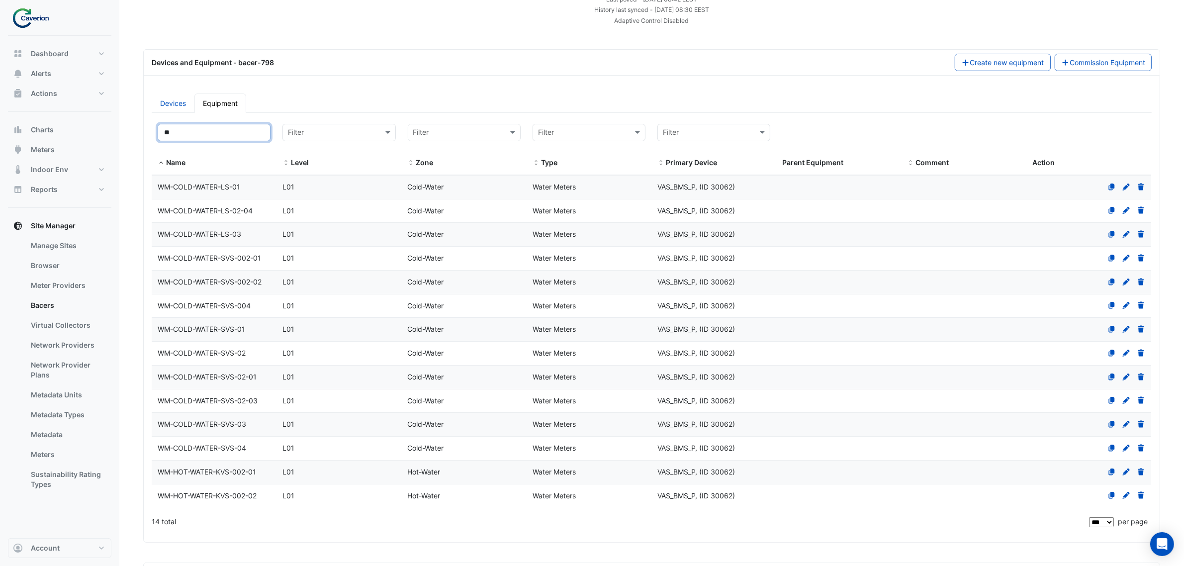
scroll to position [36, 0]
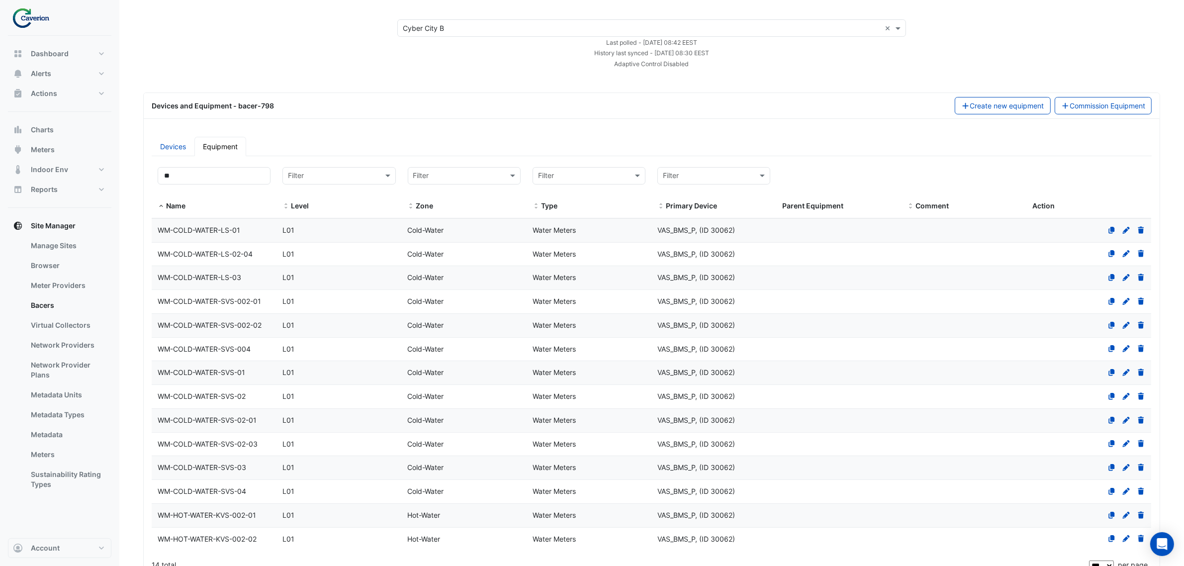
click at [185, 229] on span "WM-COLD-WATER-LS-01" at bounding box center [199, 230] width 83 height 8
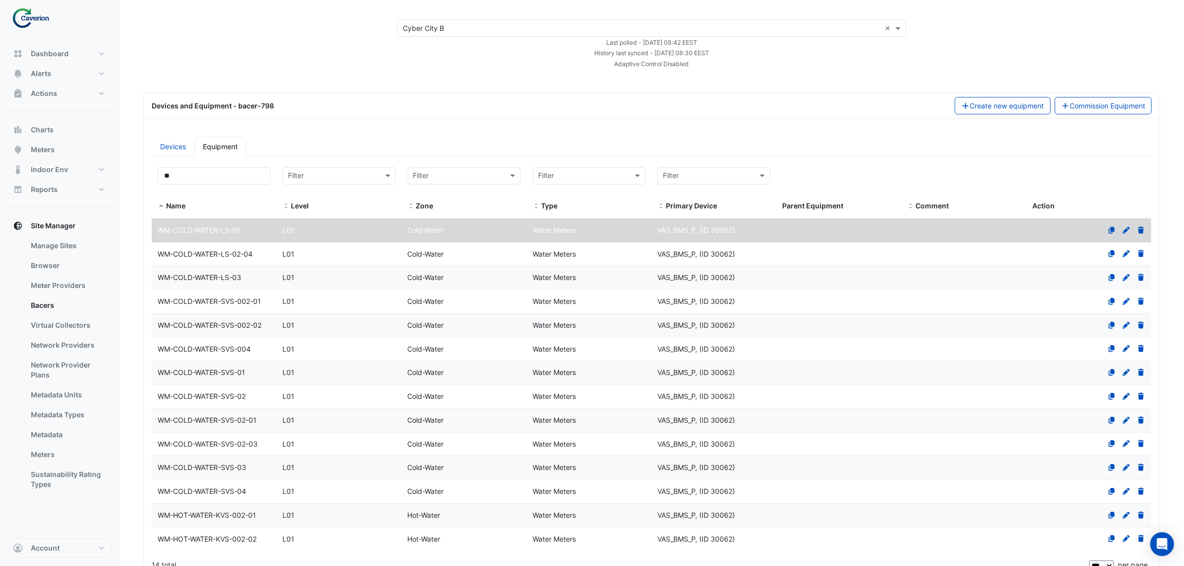
click at [193, 253] on span "WM-COLD-WATER-LS-02-04" at bounding box center [205, 254] width 95 height 8
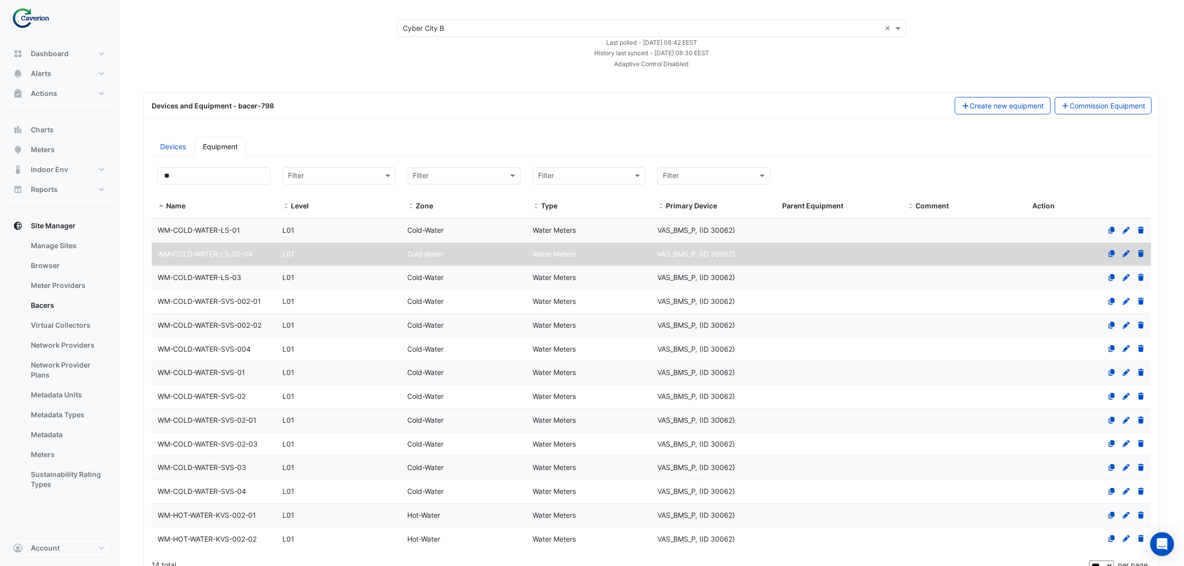
click at [202, 277] on span "WM-COLD-WATER-LS-03" at bounding box center [200, 277] width 84 height 8
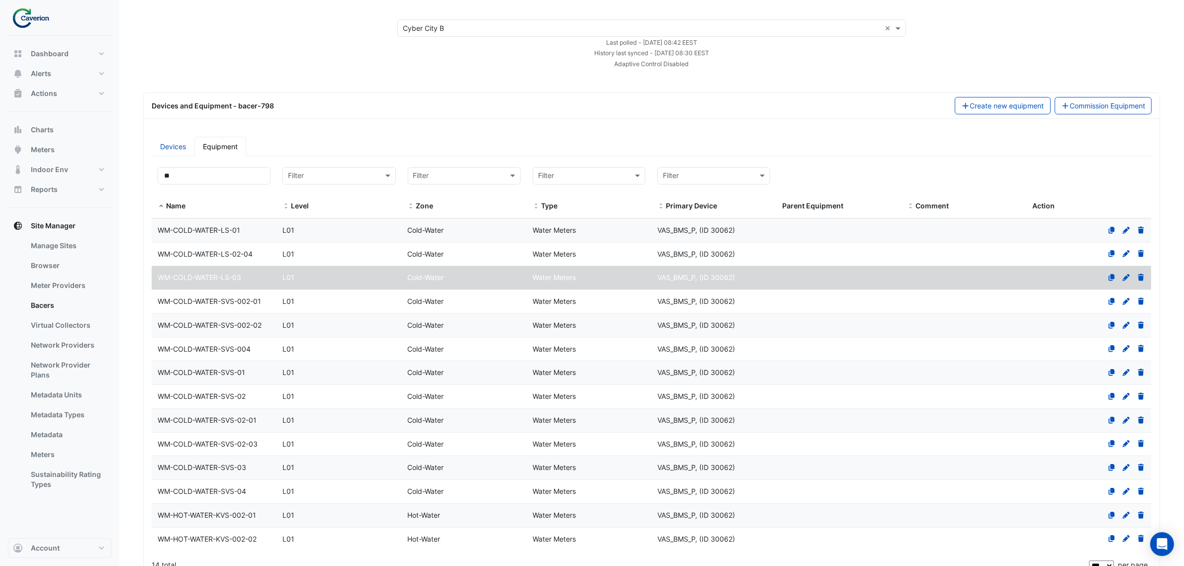
click at [207, 294] on datatable-body-cell "Name WM-COLD-WATER-SVS-002-01" at bounding box center [214, 301] width 125 height 23
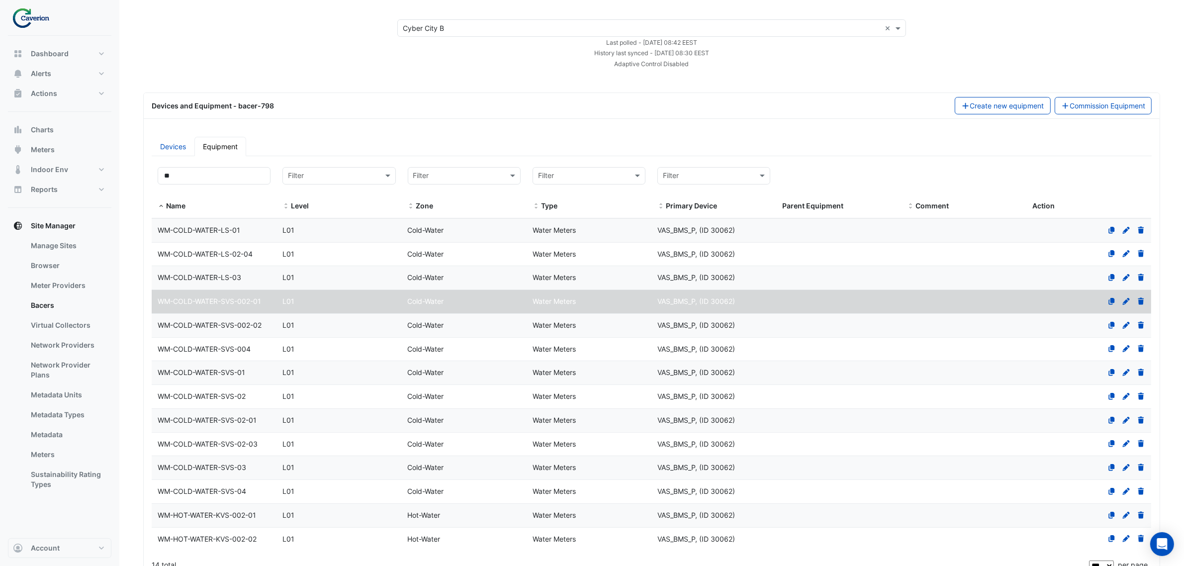
click at [208, 319] on datatable-body-cell "Name WM-COLD-WATER-SVS-002-02" at bounding box center [214, 325] width 125 height 23
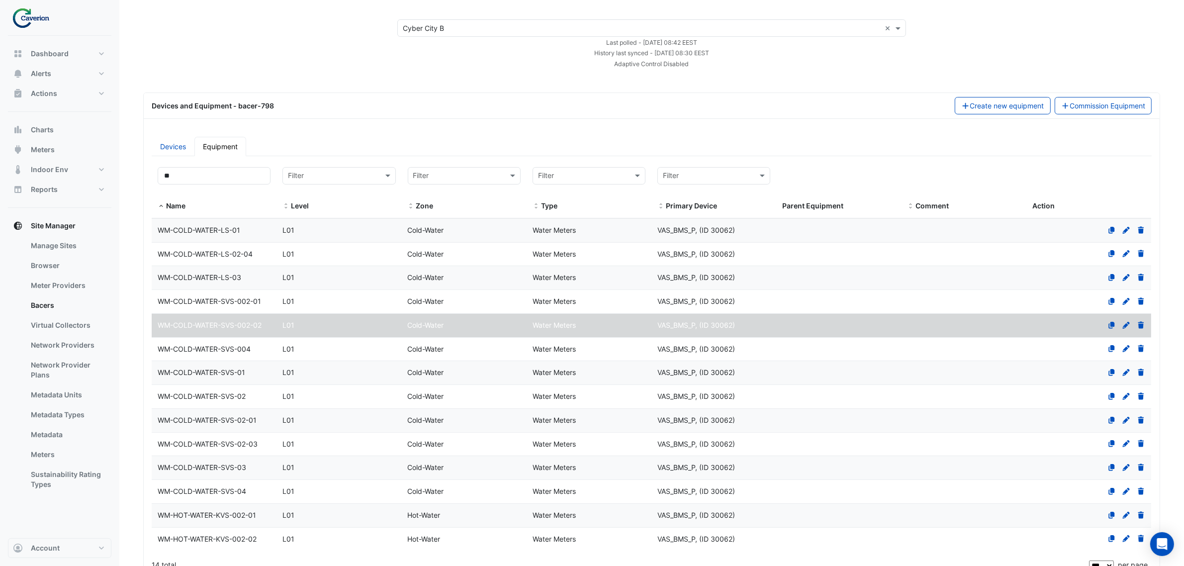
click at [212, 339] on datatable-body-cell "Name WM-COLD-WATER-SVS-004" at bounding box center [214, 349] width 125 height 23
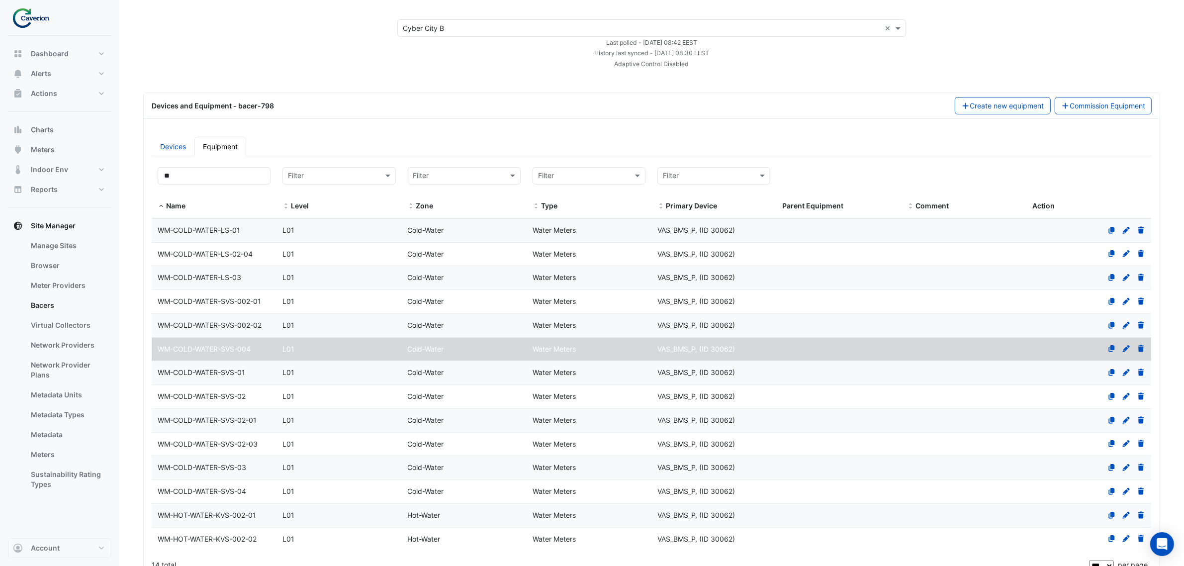
click at [228, 376] on span "WM-COLD-WATER-SVS-01" at bounding box center [202, 372] width 88 height 8
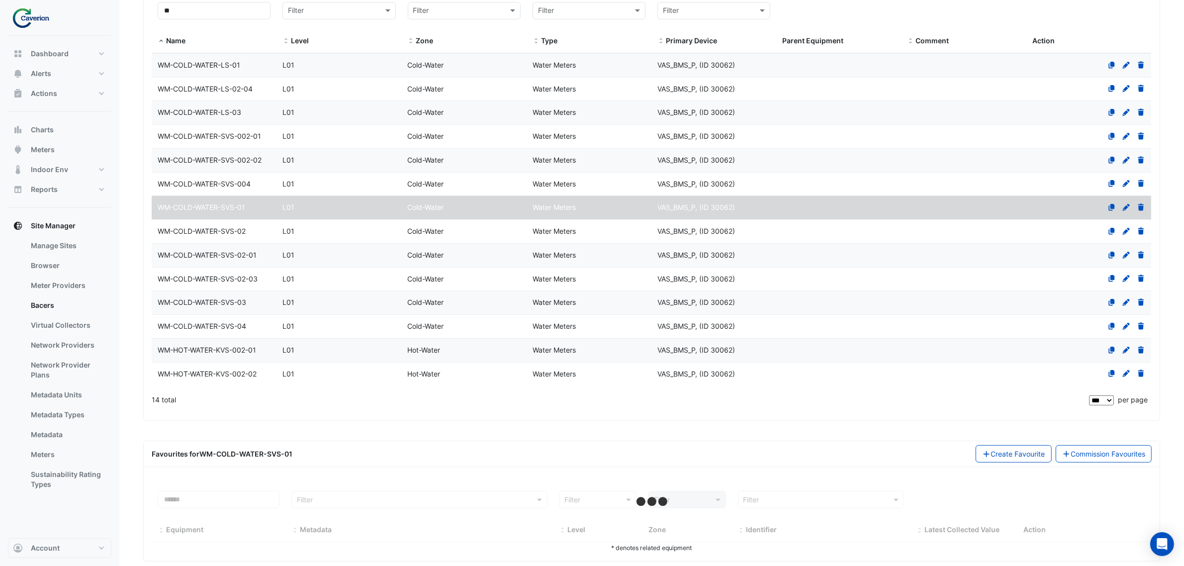
scroll to position [220, 0]
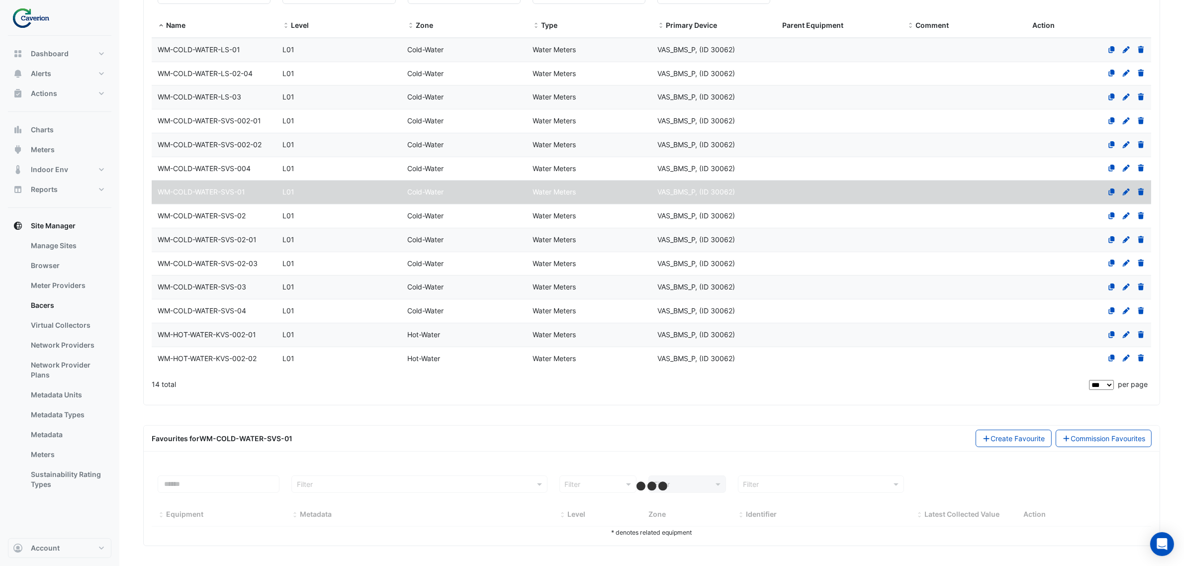
click at [212, 288] on span "WM-COLD-WATER-SVS-03" at bounding box center [202, 286] width 89 height 8
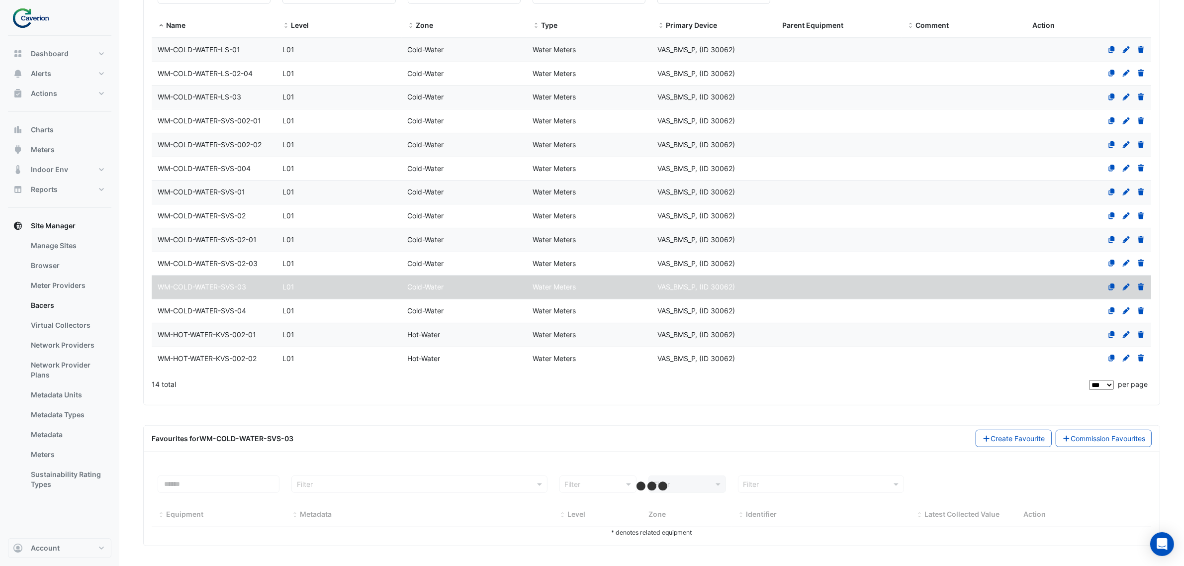
click at [220, 361] on span "WM-HOT-WATER-KVS-002-02" at bounding box center [207, 358] width 99 height 8
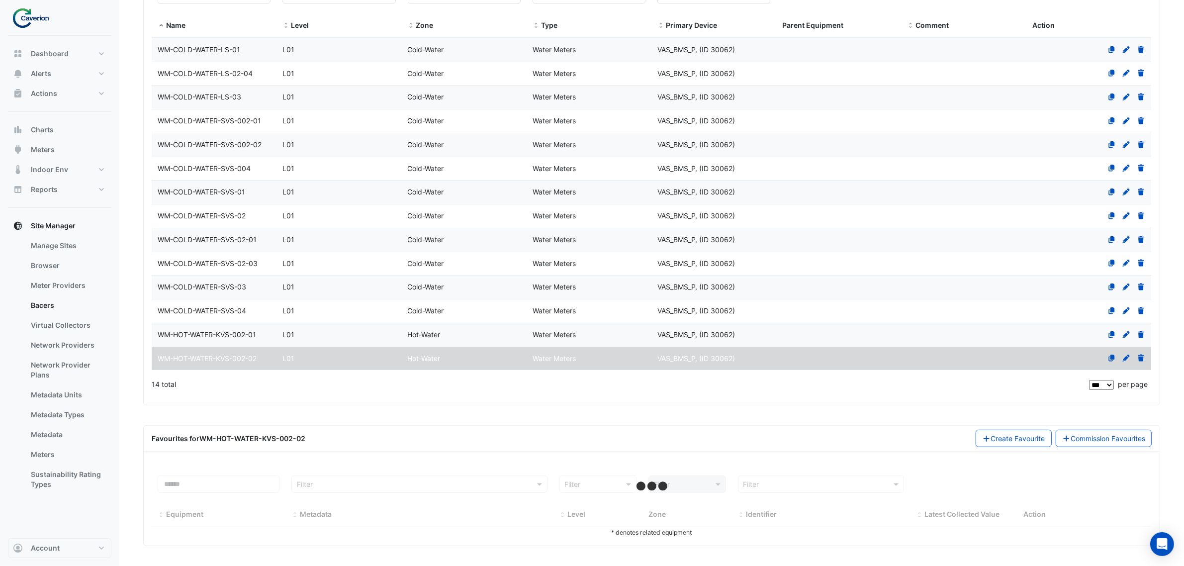
click at [210, 338] on span "WM-HOT-WATER-KVS-002-01" at bounding box center [207, 334] width 98 height 8
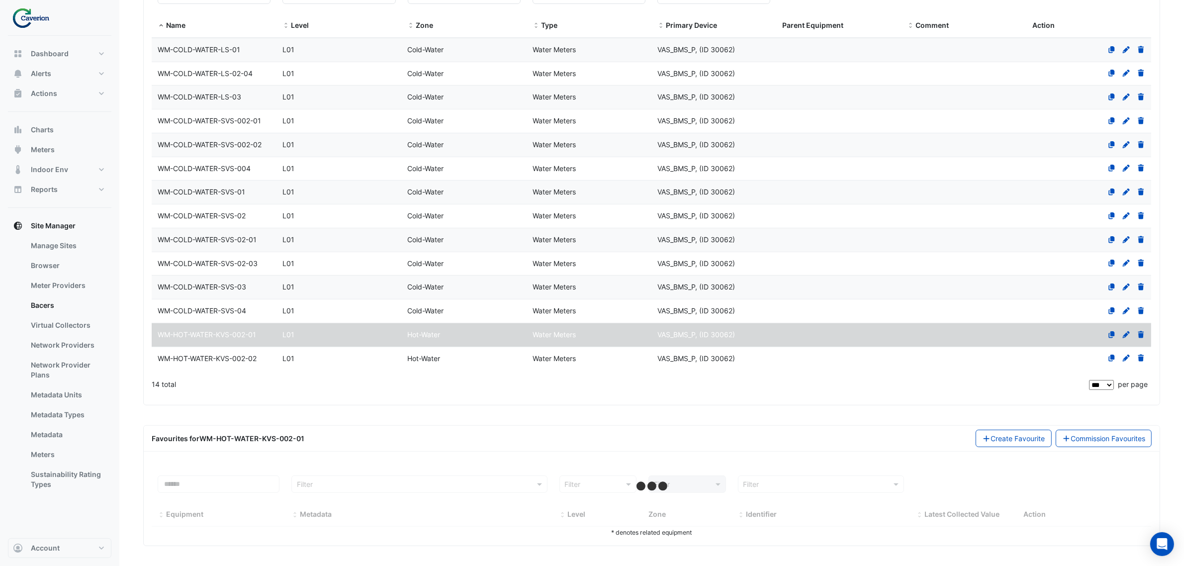
click at [208, 324] on datatable-body-cell "Name WM-HOT-WATER-KVS-002-01" at bounding box center [214, 334] width 125 height 23
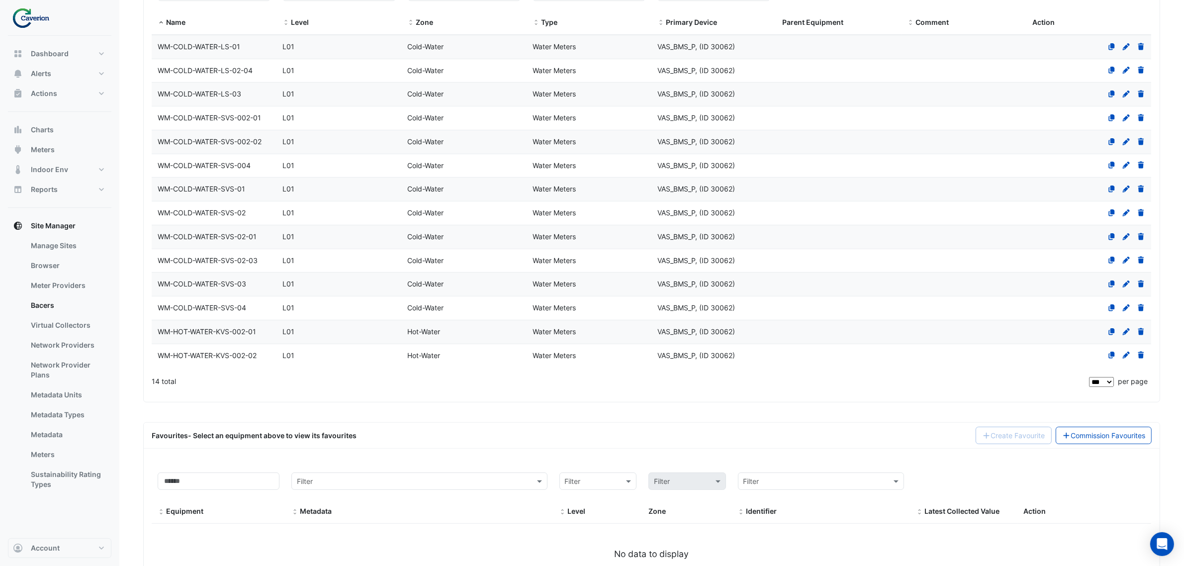
click at [209, 280] on div "WM-COLD-WATER-SVS-03" at bounding box center [214, 283] width 125 height 11
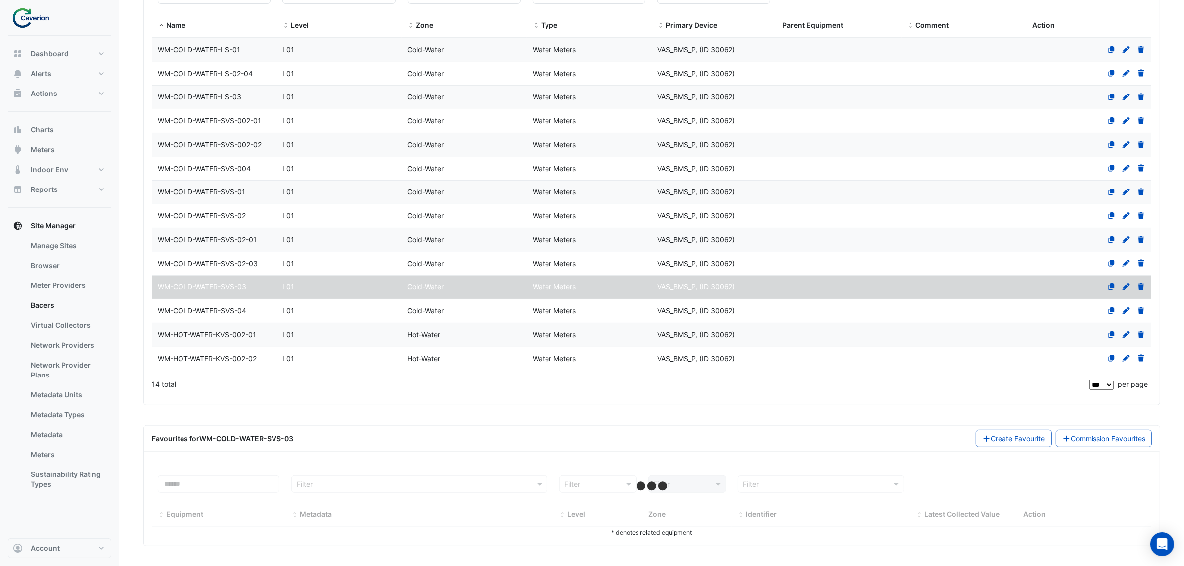
select select "***"
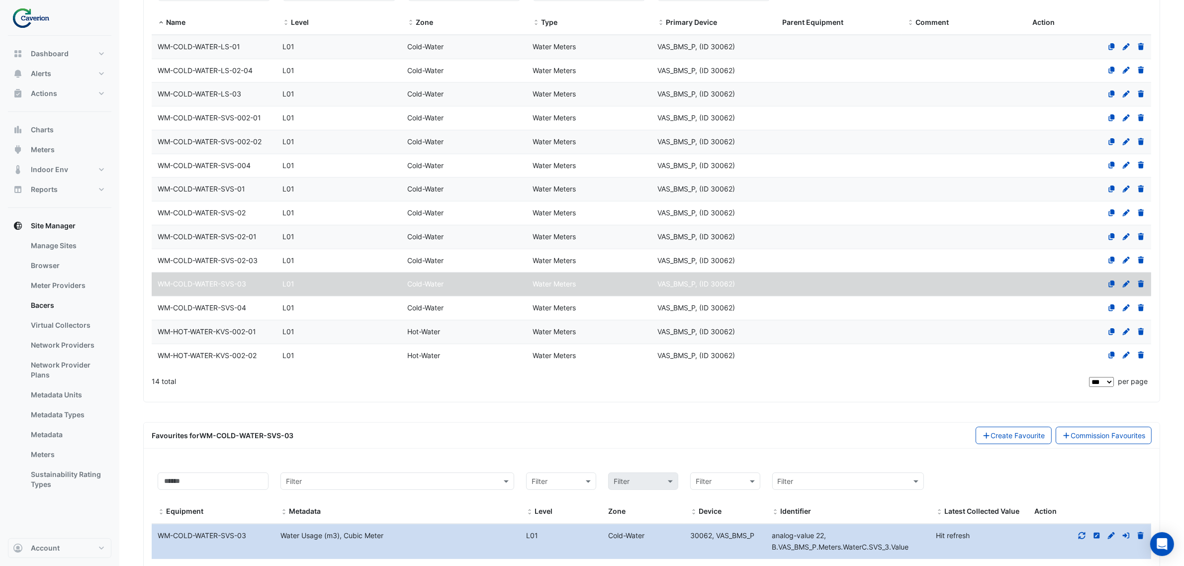
click at [403, 400] on div "Devices Equipment Filter by name: ** Filter by level: Filter Filter by zone: Fi…" at bounding box center [652, 173] width 1016 height 457
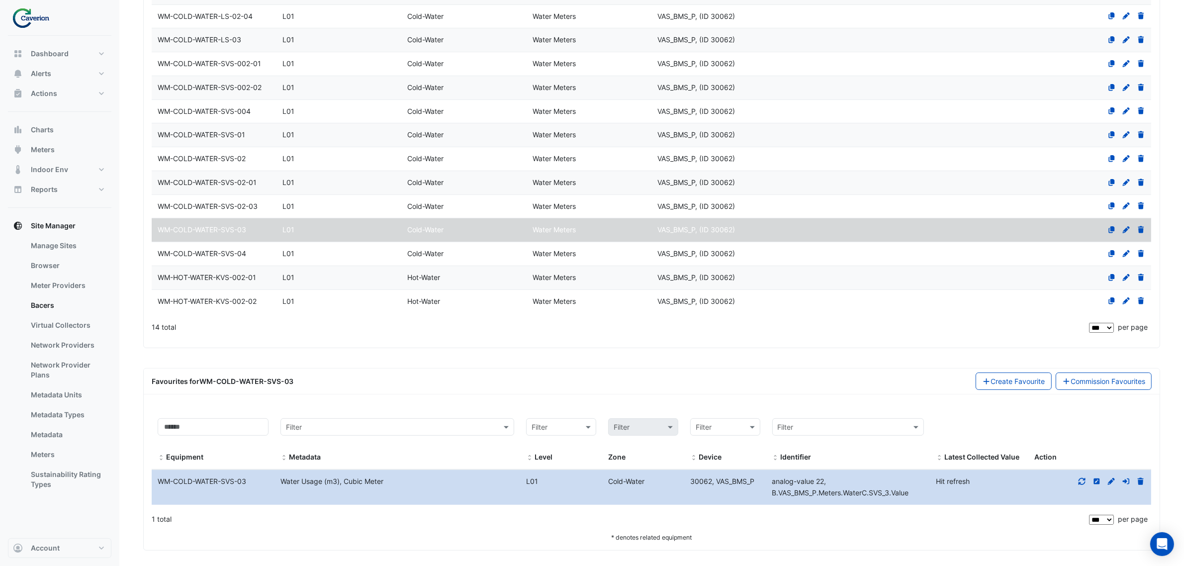
scroll to position [282, 0]
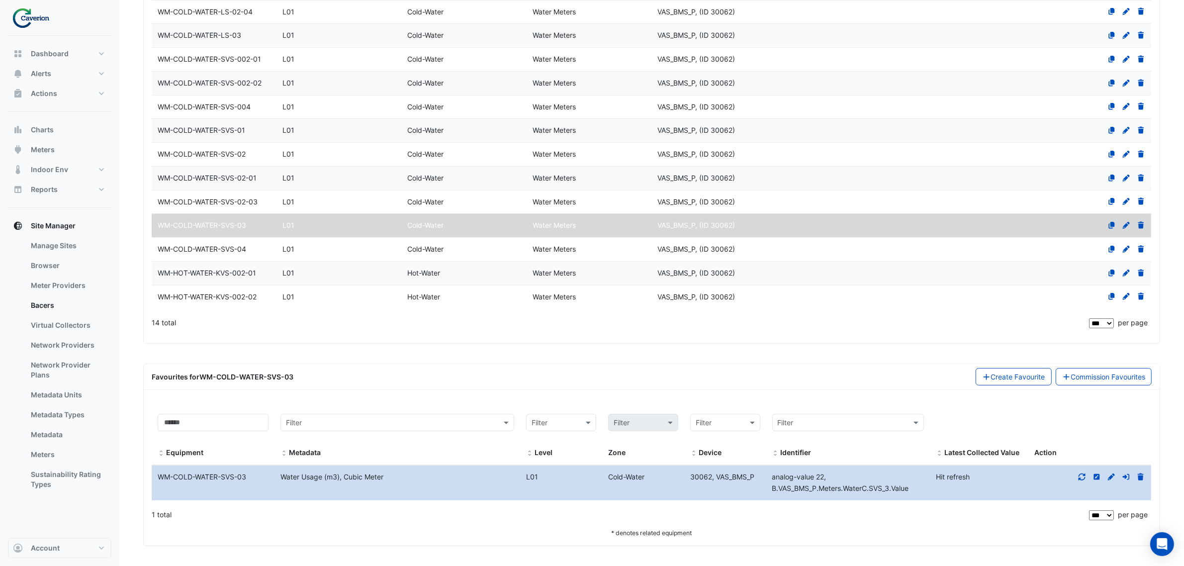
click at [1083, 479] on icon at bounding box center [1082, 476] width 9 height 7
click at [205, 254] on datatable-body-cell "Name WM-COLD-WATER-SVS-04" at bounding box center [214, 249] width 125 height 23
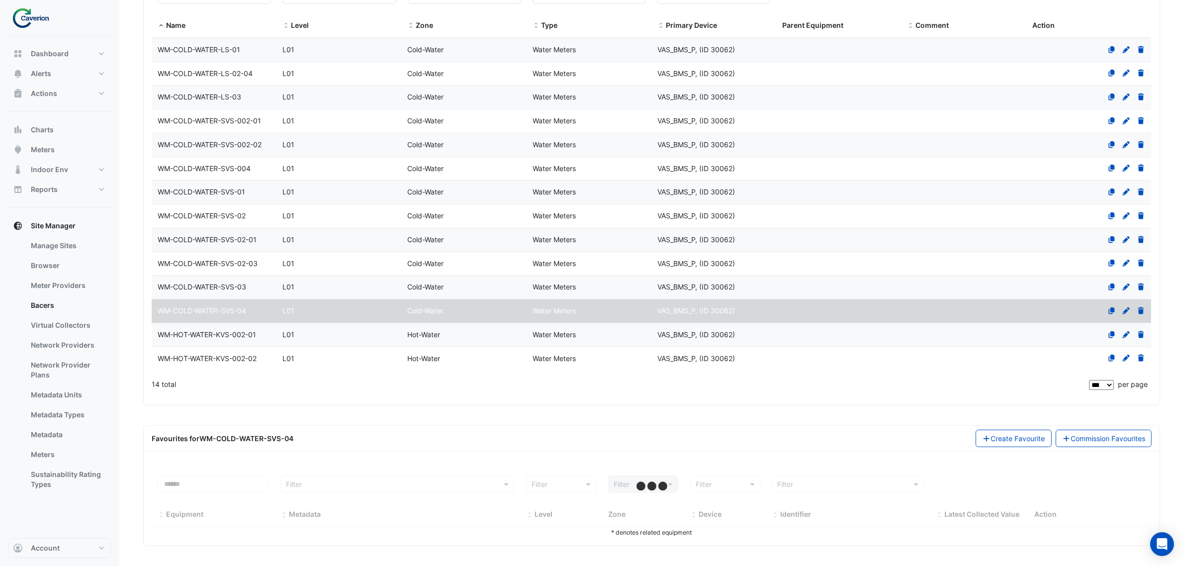
select select "***"
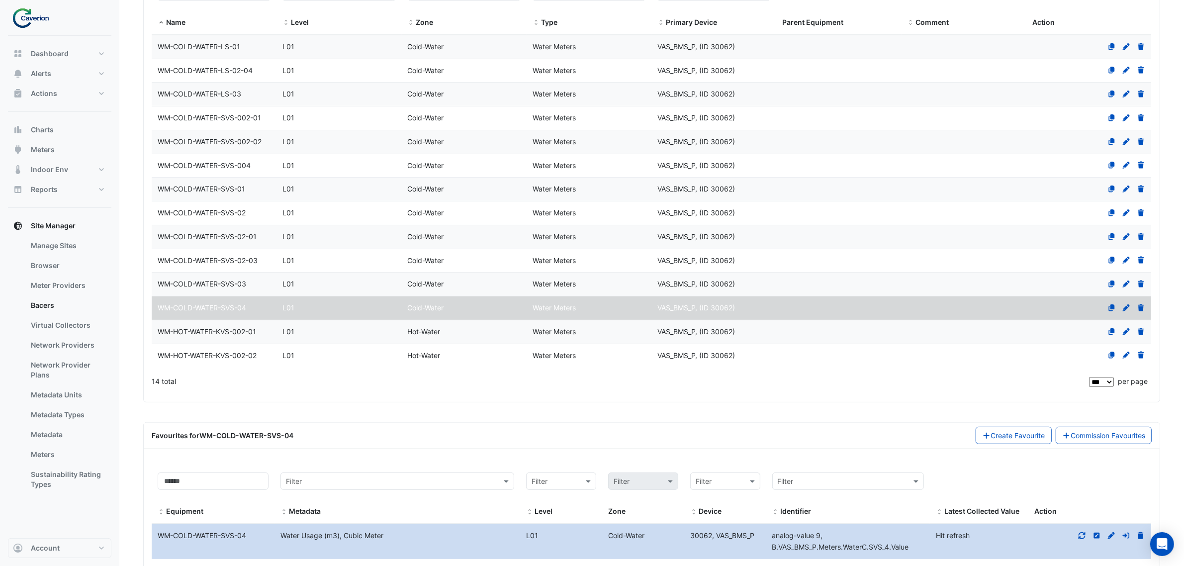
scroll to position [282, 0]
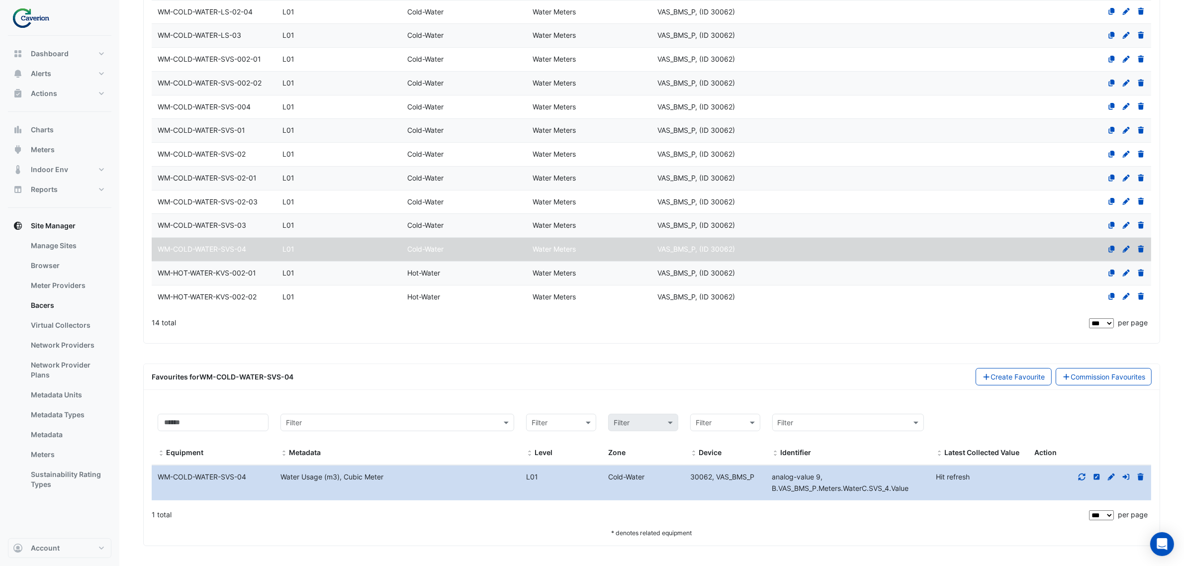
click at [1070, 475] on div at bounding box center [1089, 476] width 123 height 11
click at [1073, 475] on div at bounding box center [1089, 476] width 123 height 11
click at [1078, 476] on div at bounding box center [1089, 476] width 123 height 11
click at [1092, 480] on div at bounding box center [1089, 476] width 123 height 11
click at [1088, 480] on div at bounding box center [1089, 476] width 123 height 11
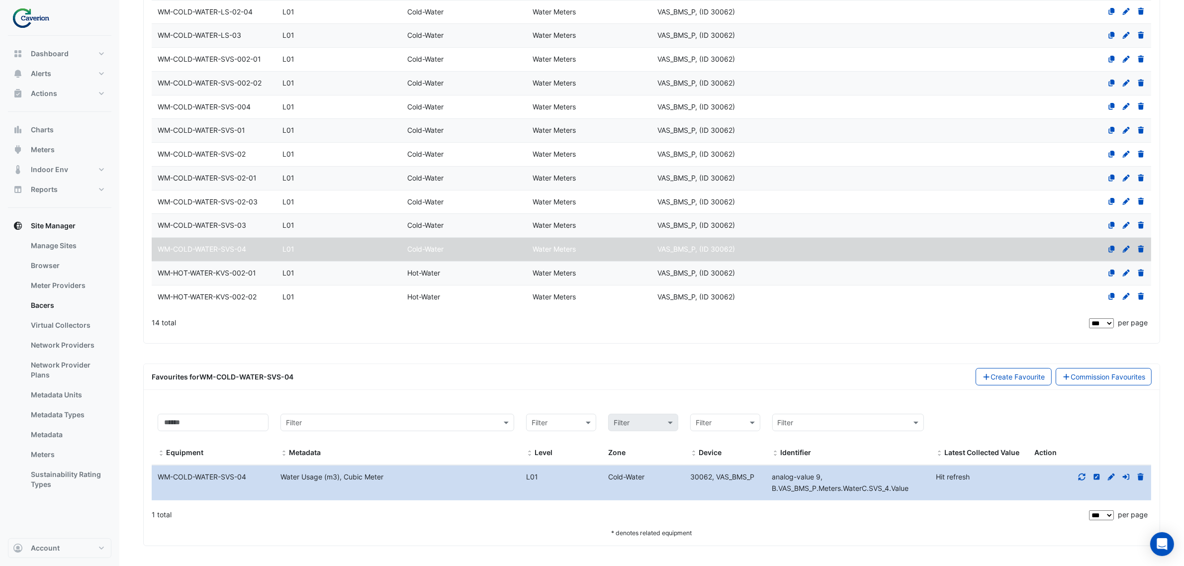
click at [1085, 480] on icon at bounding box center [1082, 476] width 9 height 7
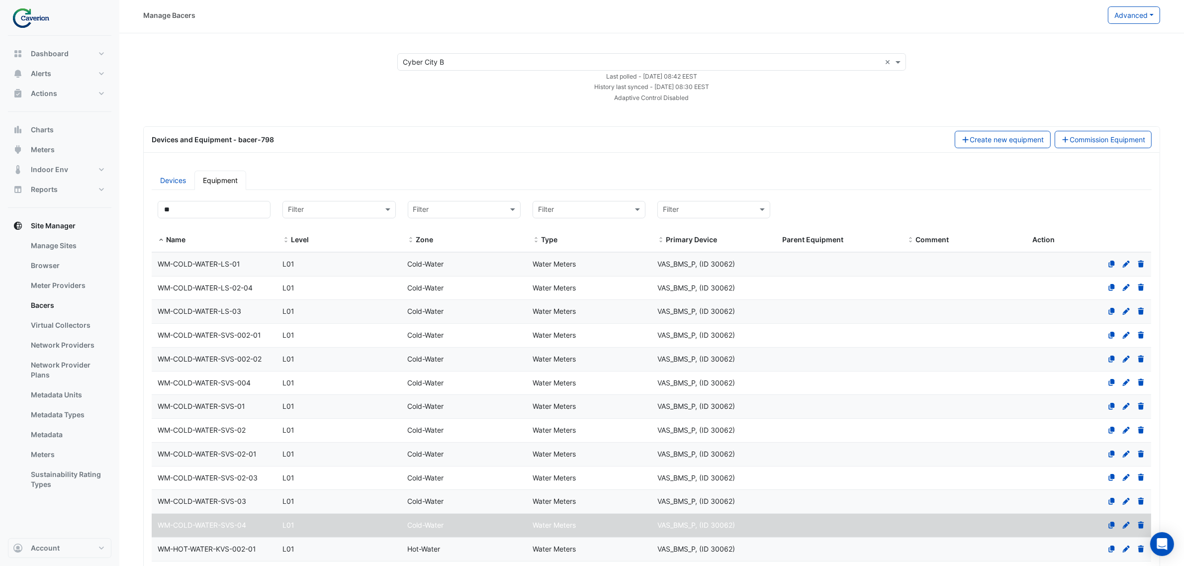
scroll to position [0, 0]
click at [207, 305] on datatable-body-cell "Name WM-COLD-WATER-LS-03" at bounding box center [214, 313] width 125 height 23
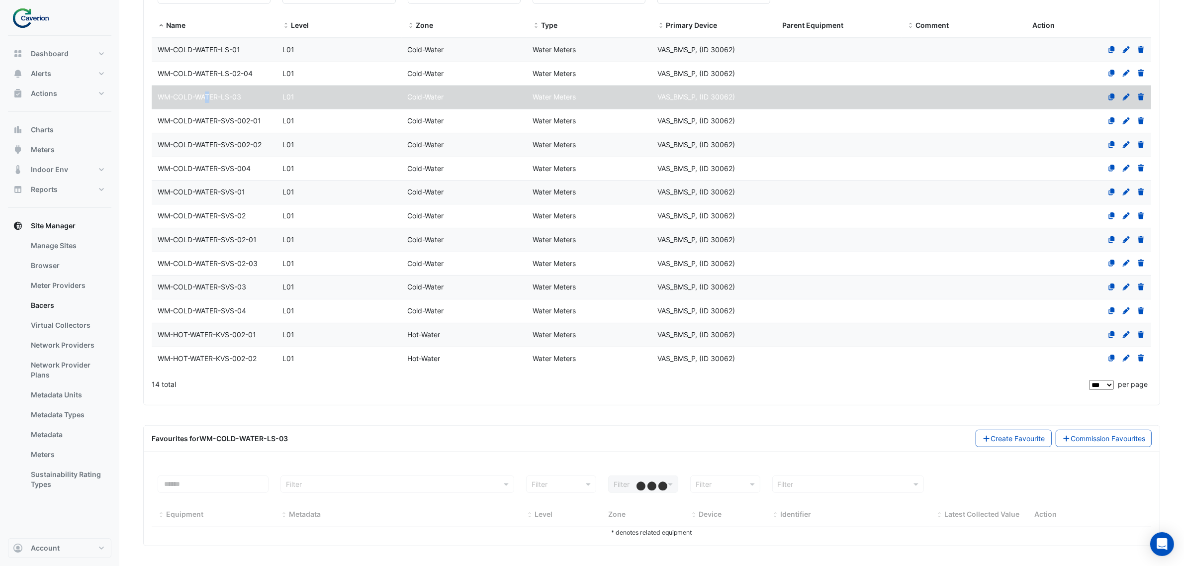
select select "***"
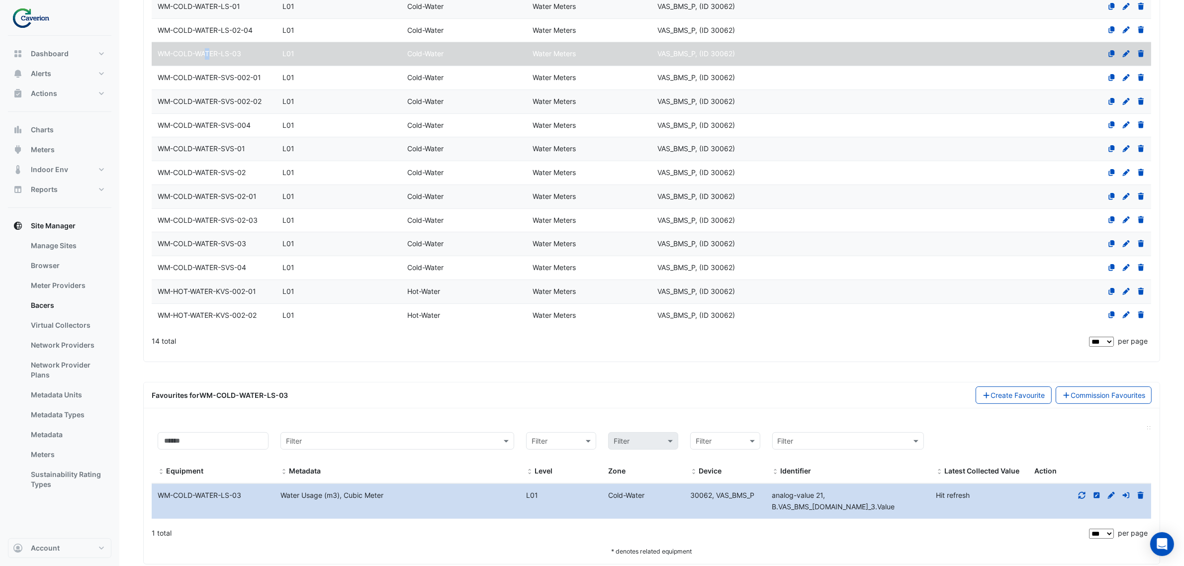
scroll to position [282, 0]
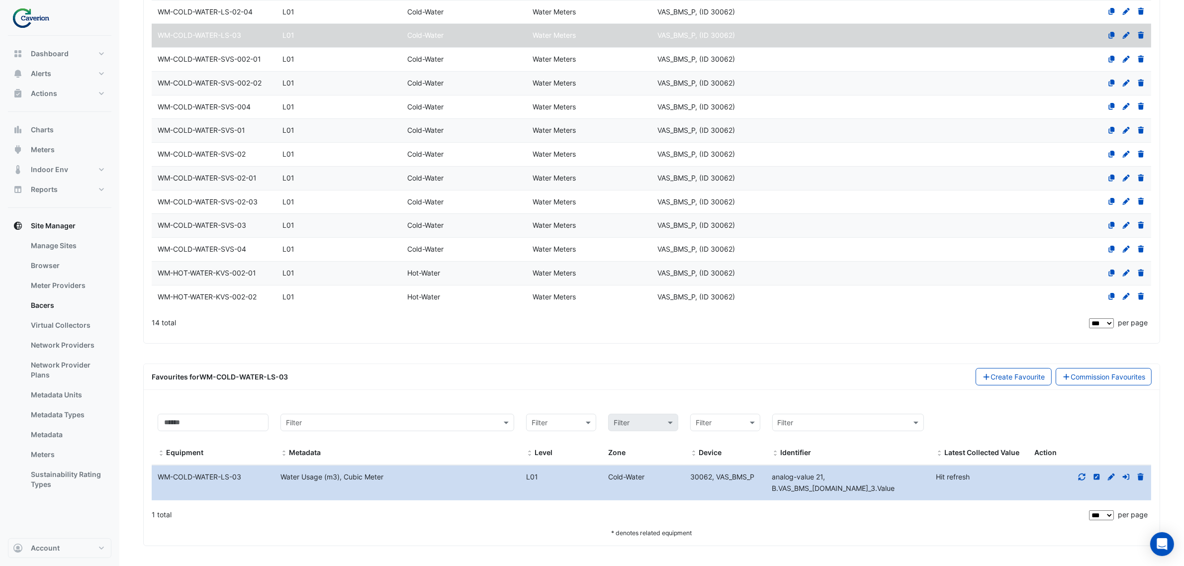
click at [1082, 485] on datatable-body-cell "Action" at bounding box center [1089, 482] width 123 height 35
click at [1078, 481] on div at bounding box center [1089, 476] width 123 height 11
click at [1082, 474] on icon at bounding box center [1082, 476] width 7 height 7
click at [197, 121] on datatable-body-cell "Name WM-COLD-WATER-SVS-01" at bounding box center [214, 130] width 125 height 23
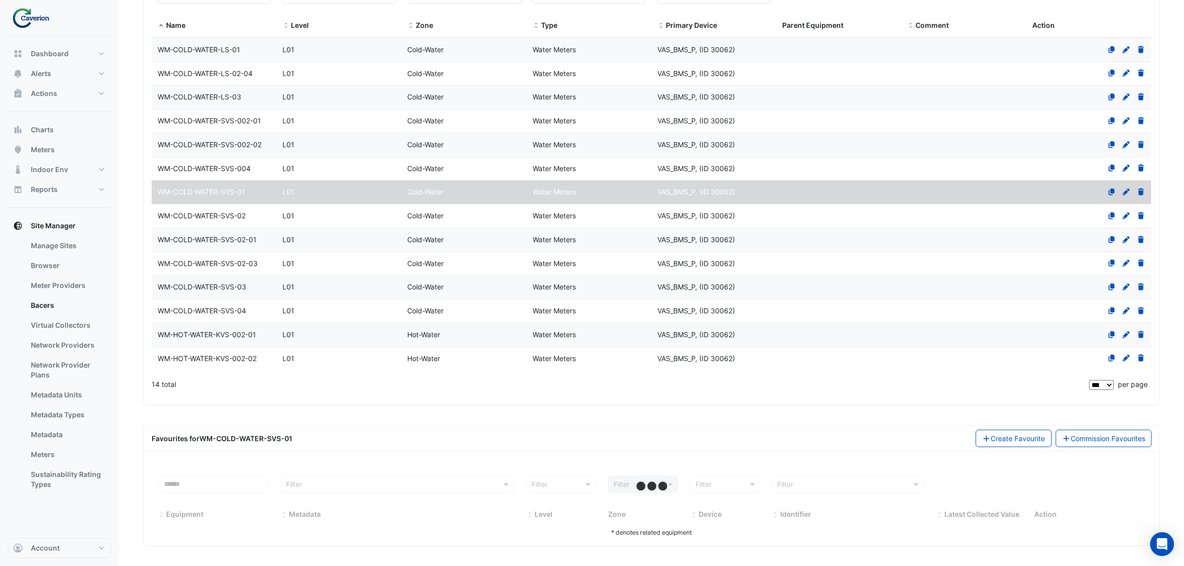
select select "***"
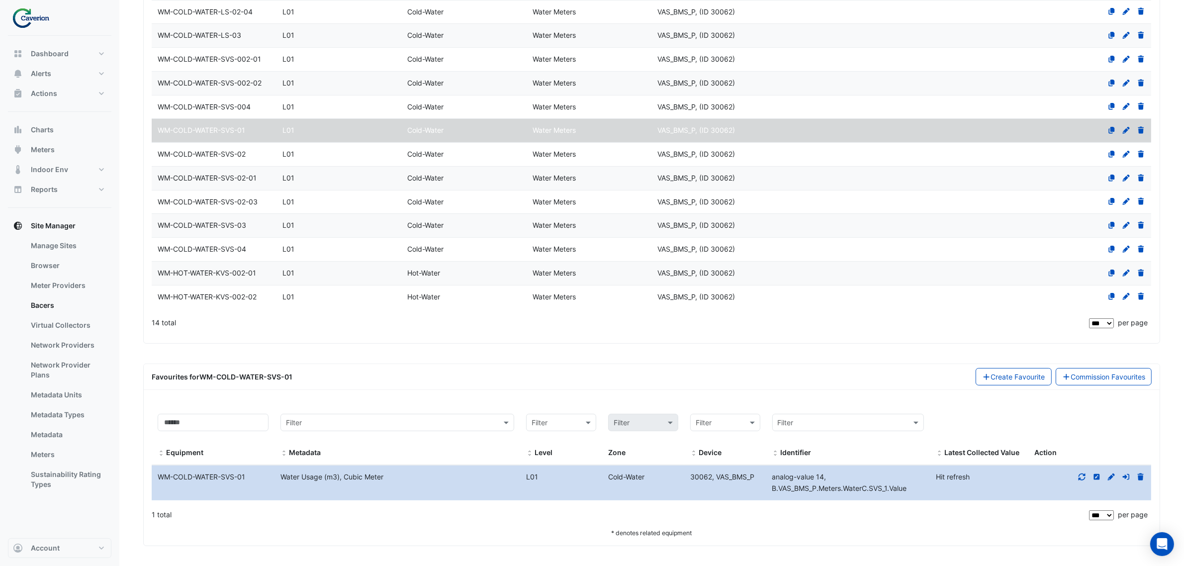
click at [1080, 477] on icon at bounding box center [1082, 476] width 9 height 7
click at [196, 264] on datatable-body-cell "Name WM-HOT-WATER-KVS-002-01" at bounding box center [214, 273] width 125 height 23
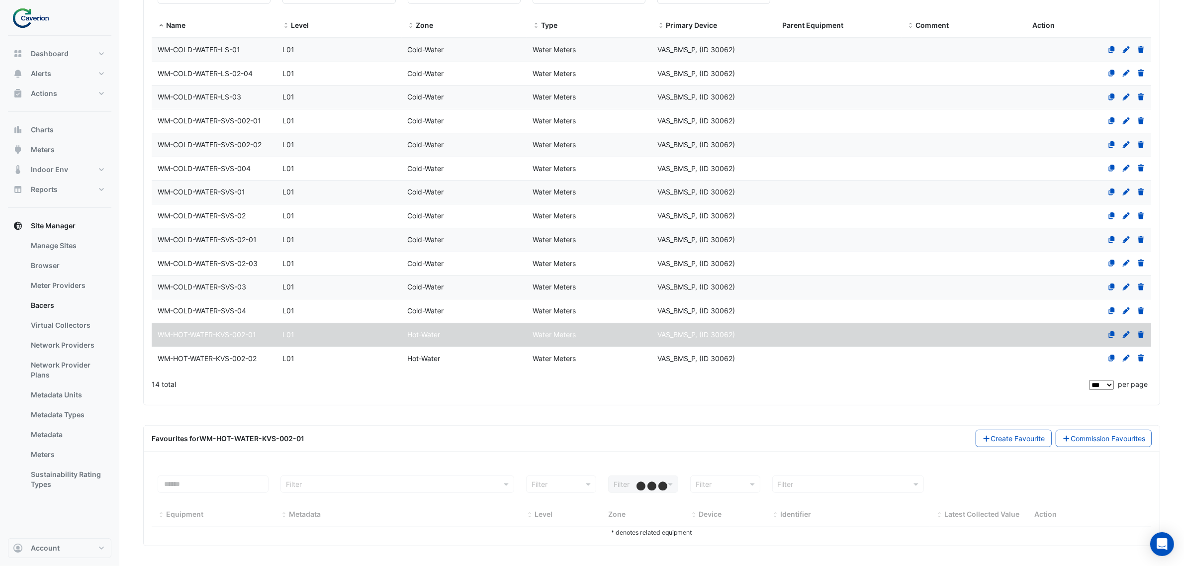
scroll to position [220, 0]
select select "***"
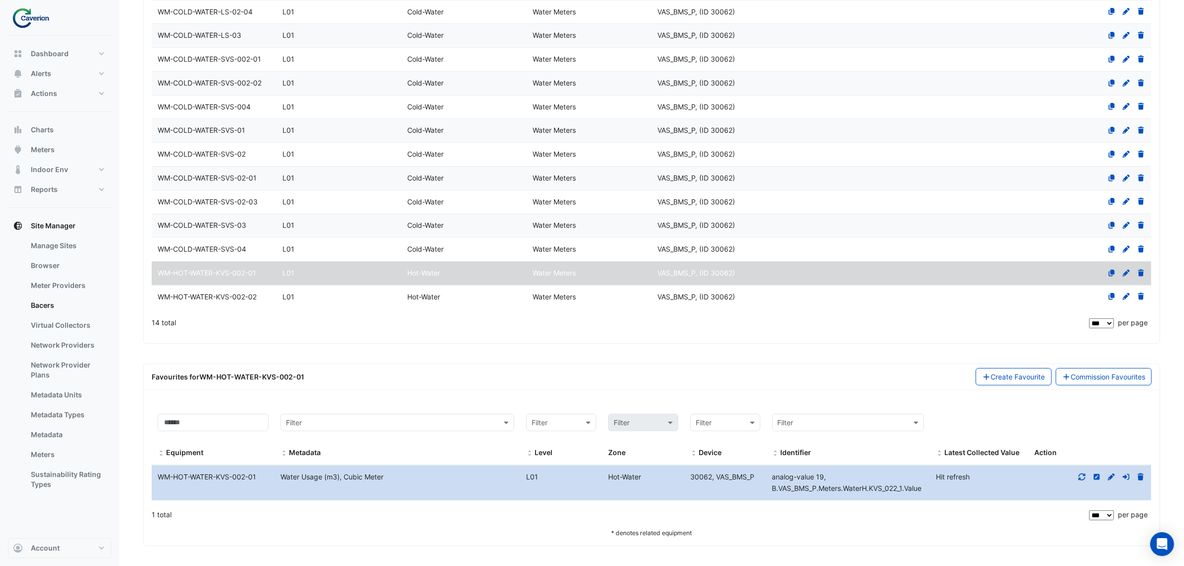
scroll to position [293, 0]
click at [1084, 473] on icon at bounding box center [1082, 476] width 7 height 7
click at [158, 292] on span "WM-HOT-WATER-KVS-002-02" at bounding box center [207, 296] width 99 height 8
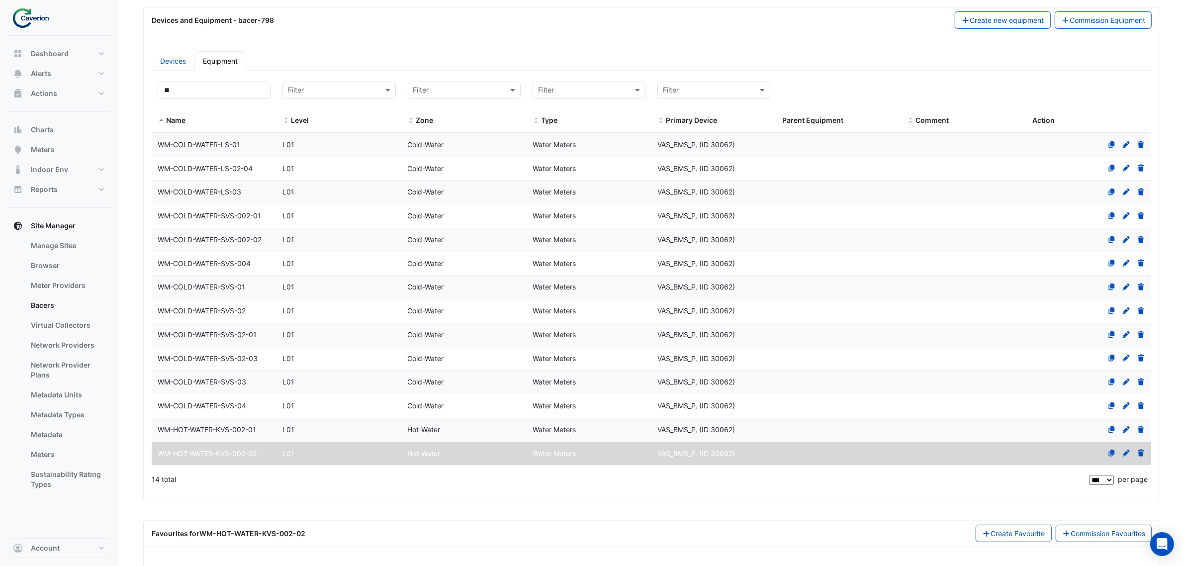
scroll to position [220, 0]
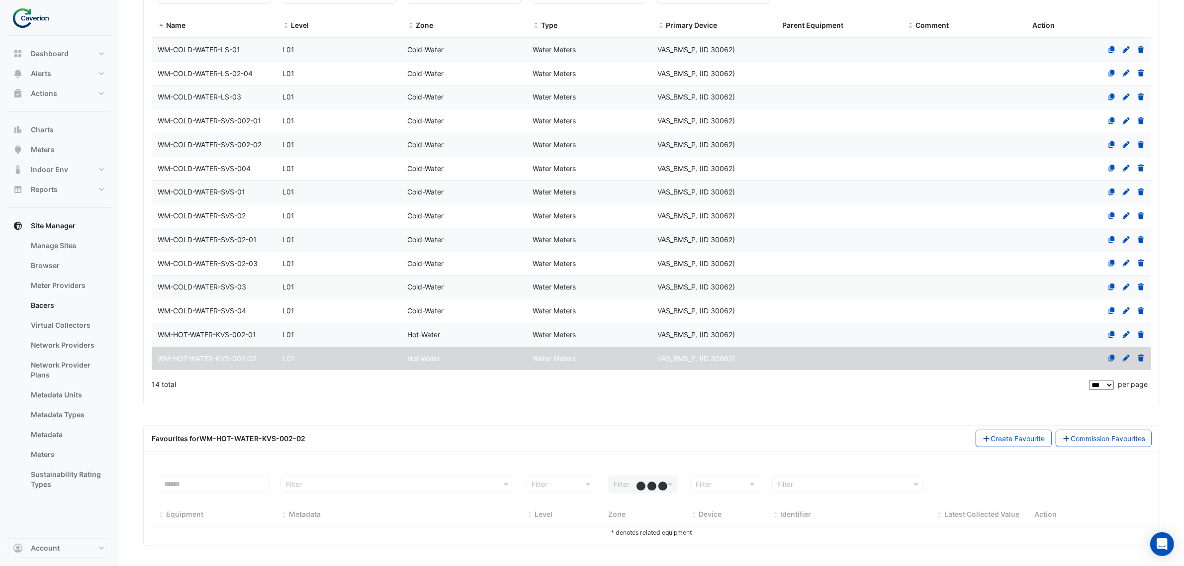
select select "***"
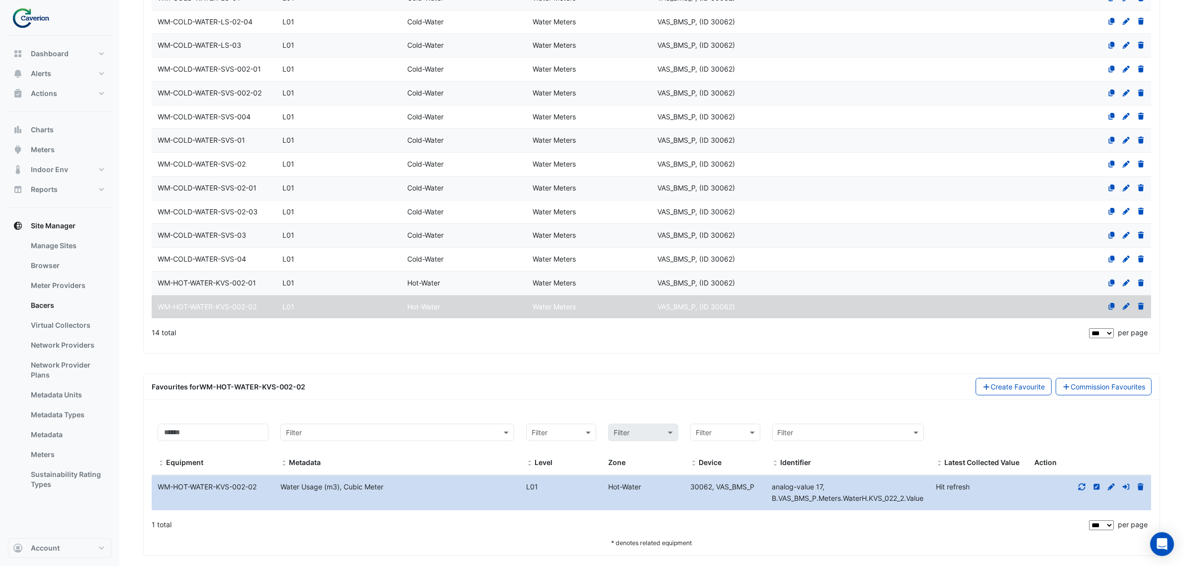
scroll to position [293, 0]
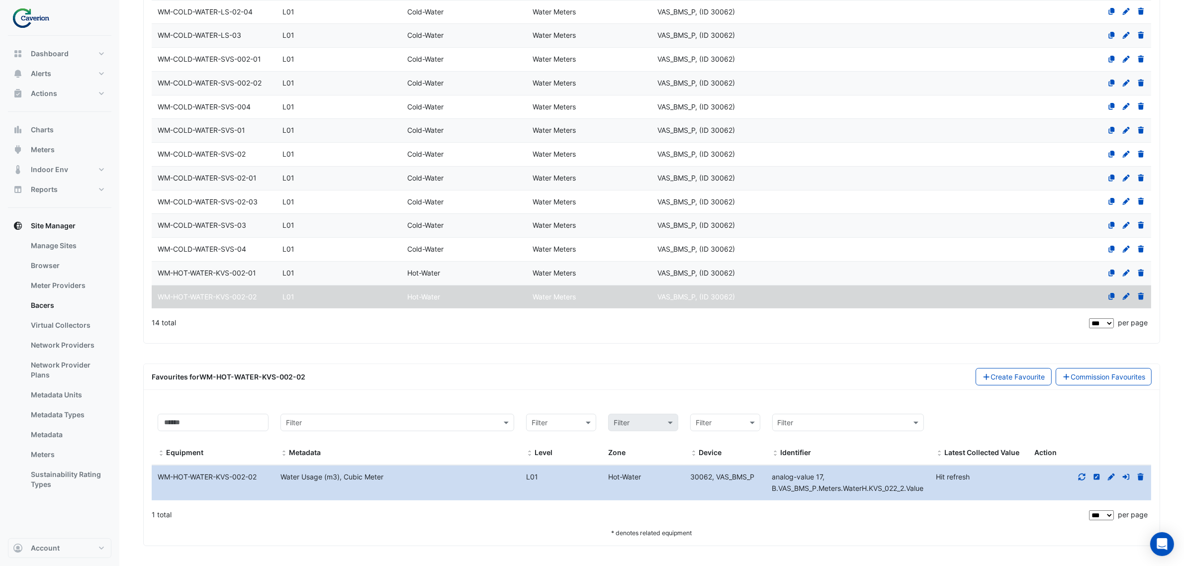
click at [1076, 471] on div at bounding box center [1089, 476] width 123 height 11
click at [1079, 473] on icon at bounding box center [1082, 476] width 9 height 7
click at [1080, 473] on icon at bounding box center [1082, 476] width 9 height 7
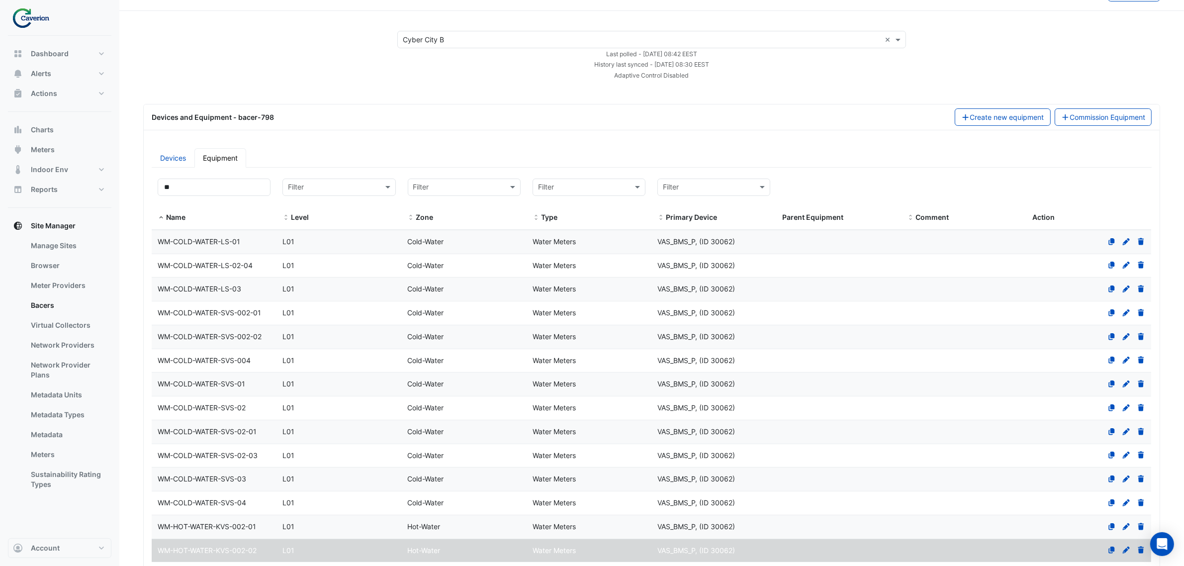
scroll to position [0, 0]
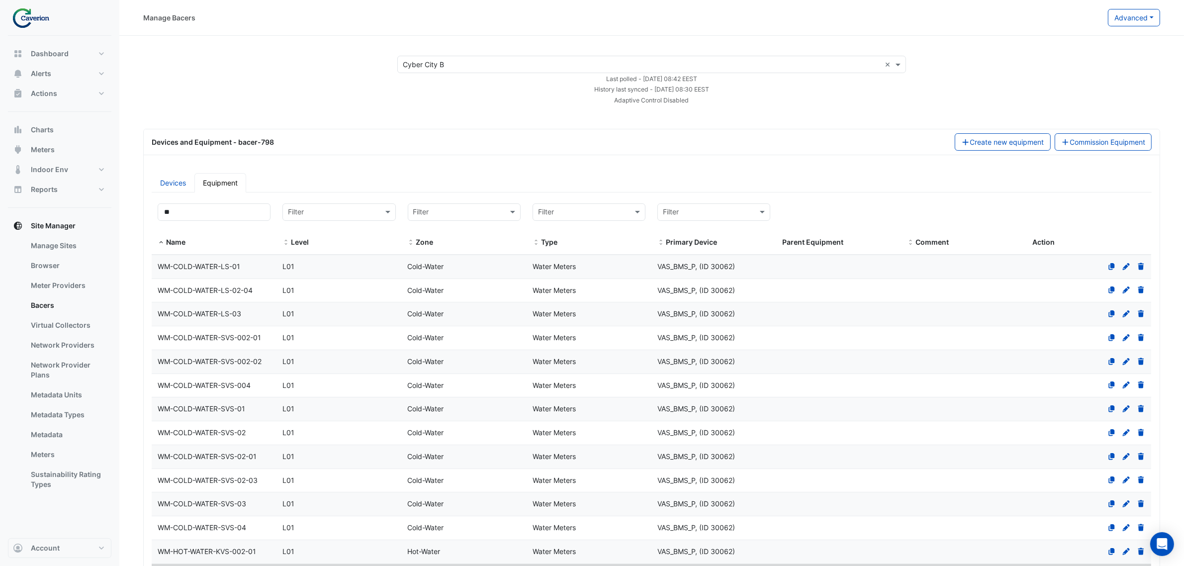
click at [1073, 269] on div at bounding box center [1088, 266] width 125 height 11
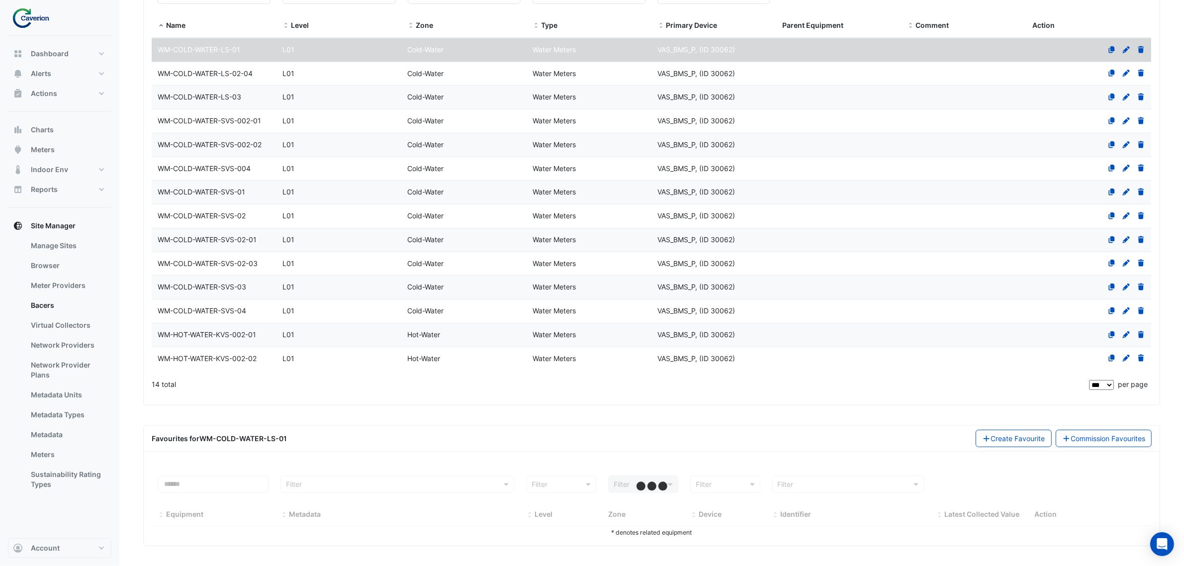
scroll to position [220, 0]
select select "***"
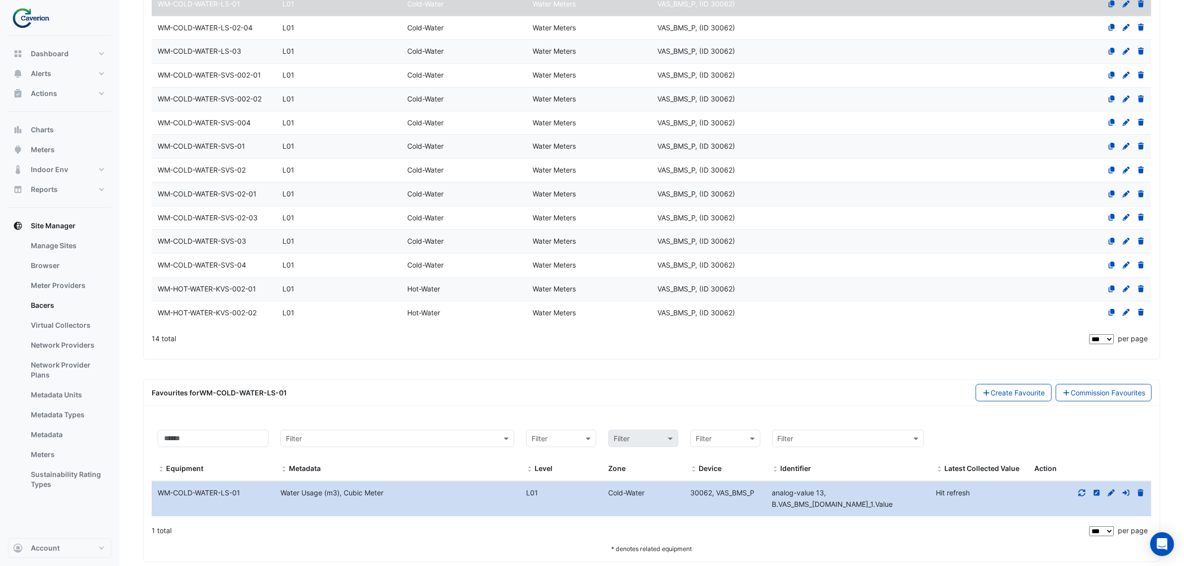
scroll to position [282, 0]
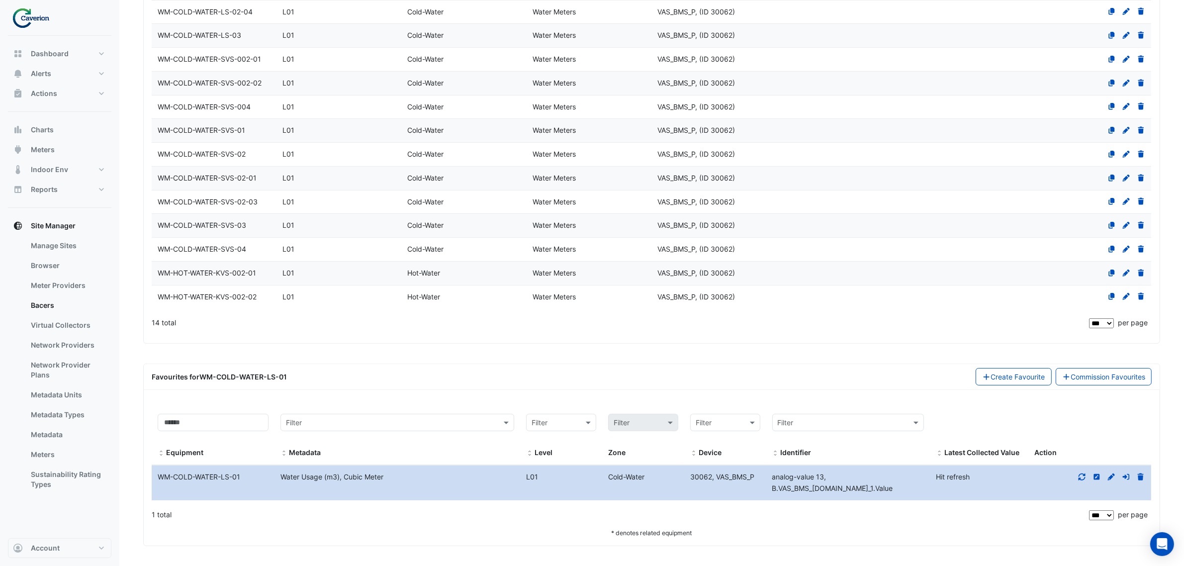
click at [1078, 480] on div at bounding box center [1089, 476] width 123 height 11
click at [1080, 480] on icon at bounding box center [1082, 476] width 9 height 7
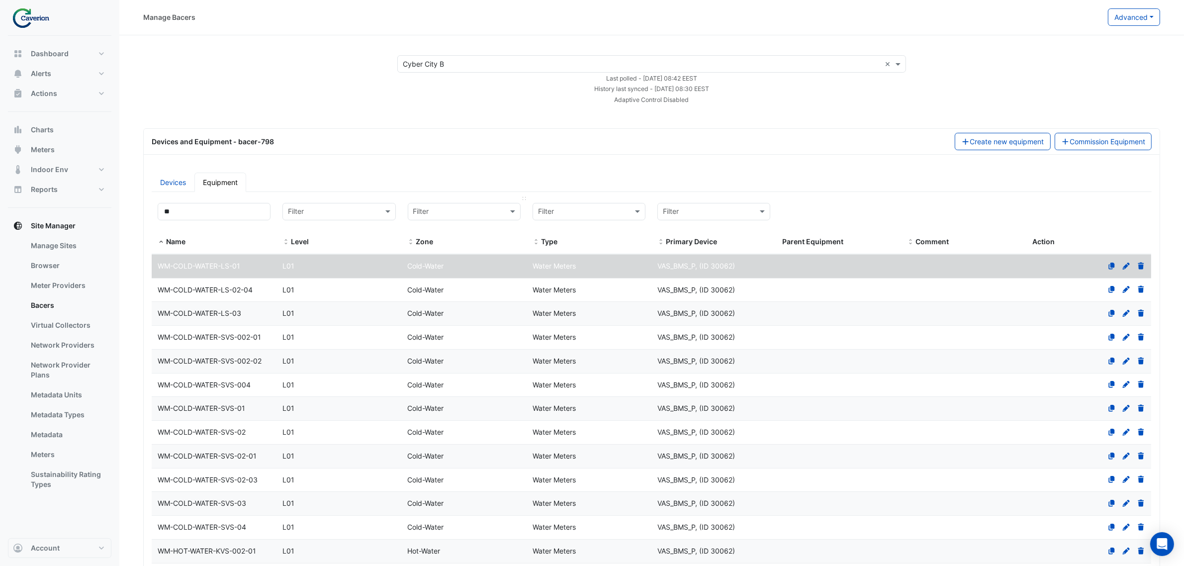
scroll to position [0, 0]
click at [227, 290] on span "WM-COLD-WATER-LS-02-04" at bounding box center [205, 290] width 95 height 8
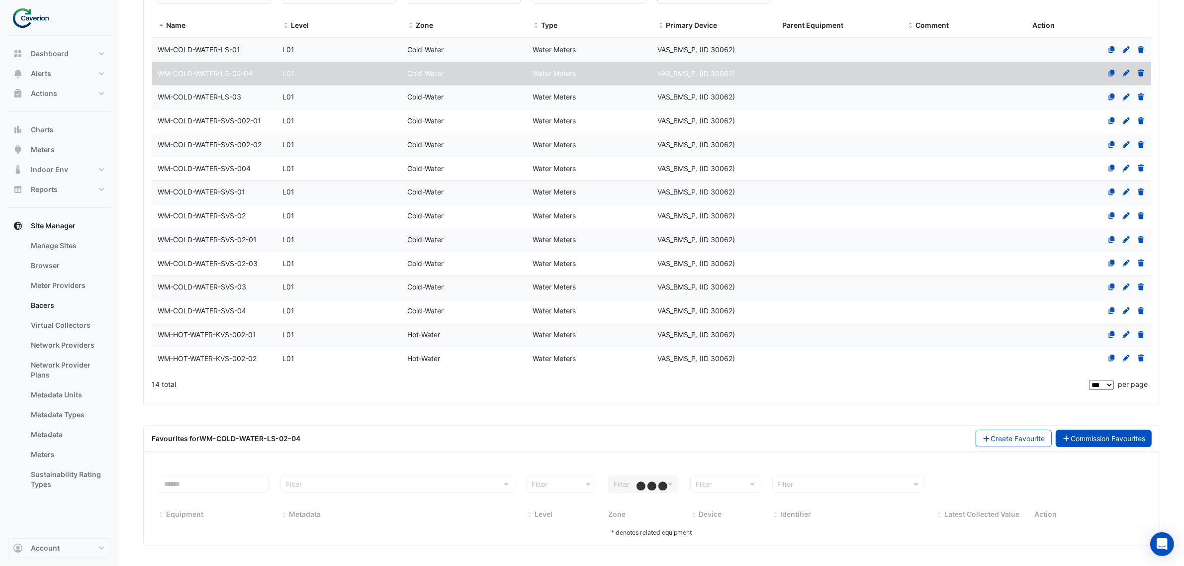
select select "***"
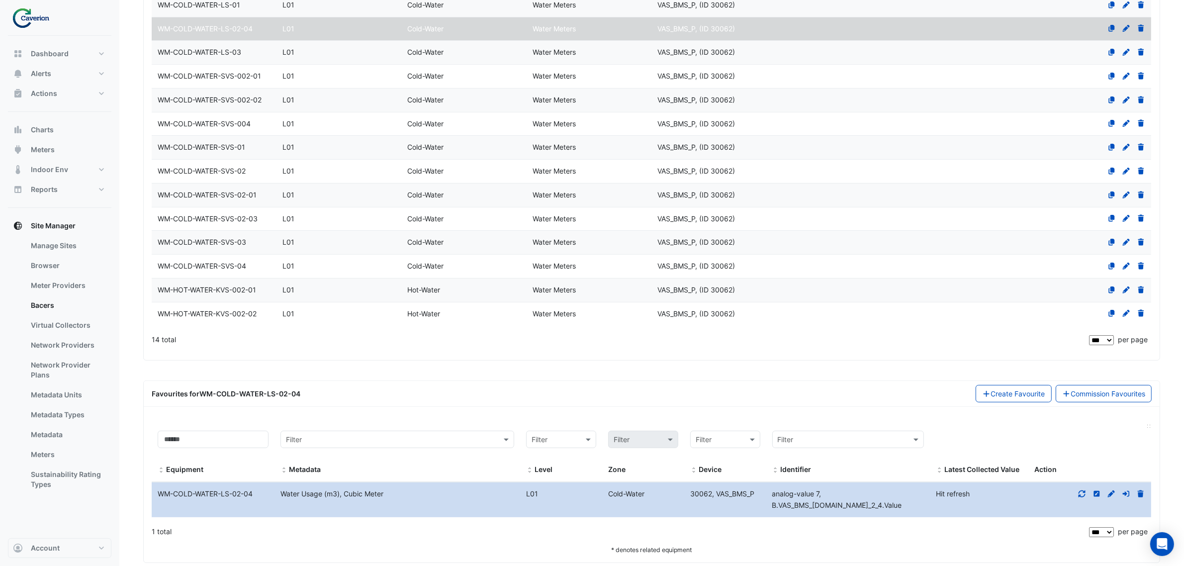
scroll to position [282, 0]
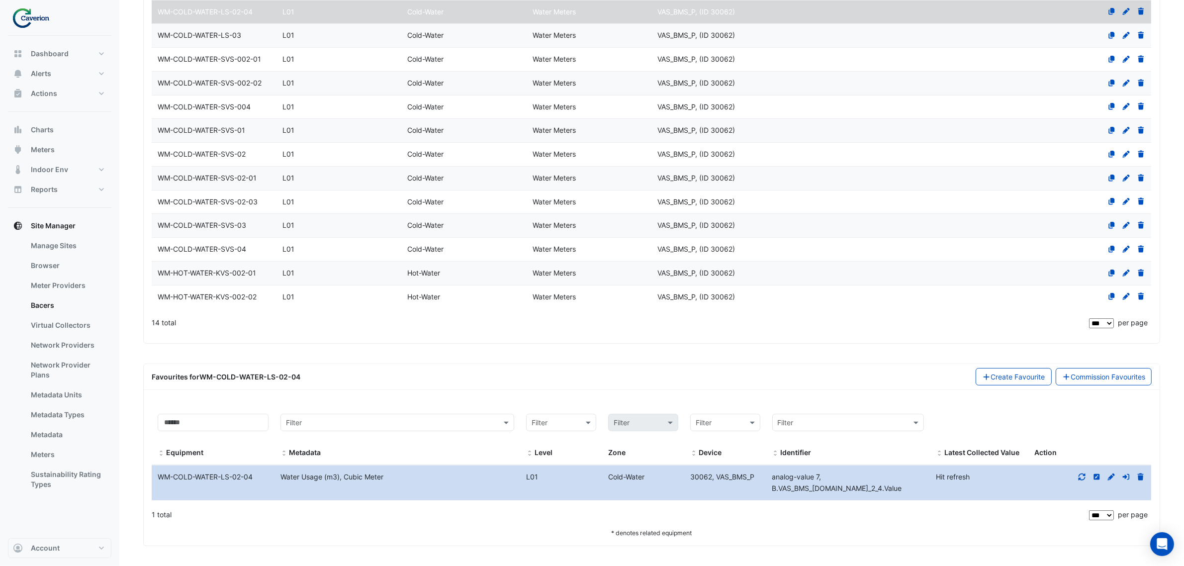
click at [1085, 476] on icon at bounding box center [1082, 476] width 9 height 7
click at [1083, 476] on icon at bounding box center [1082, 476] width 9 height 7
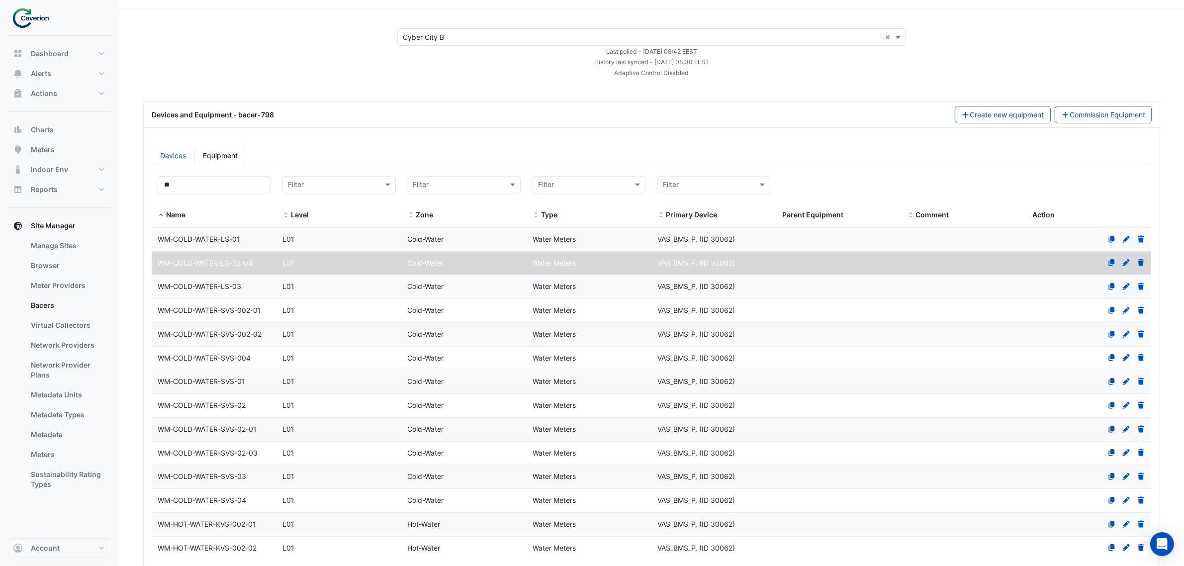
scroll to position [0, 0]
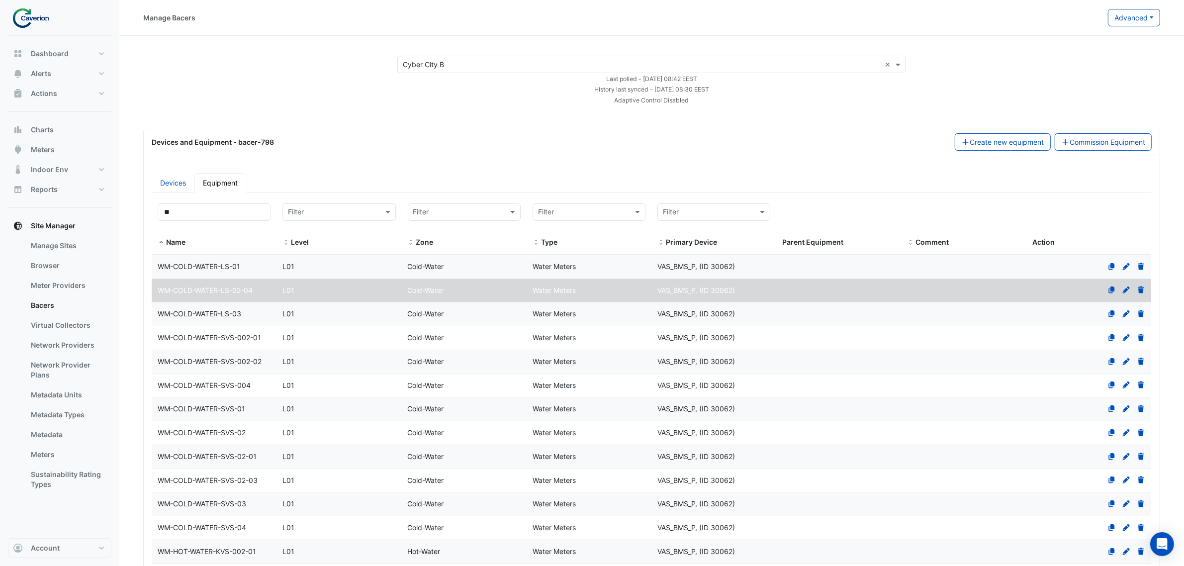
click at [224, 311] on span "WM-COLD-WATER-LS-03" at bounding box center [200, 313] width 84 height 8
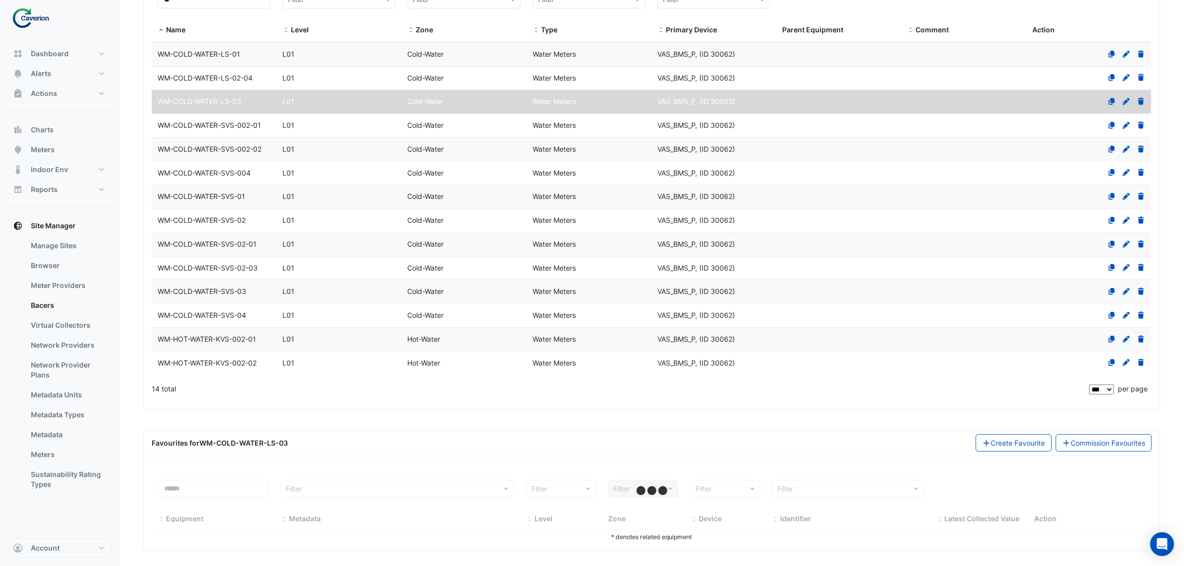
scroll to position [220, 0]
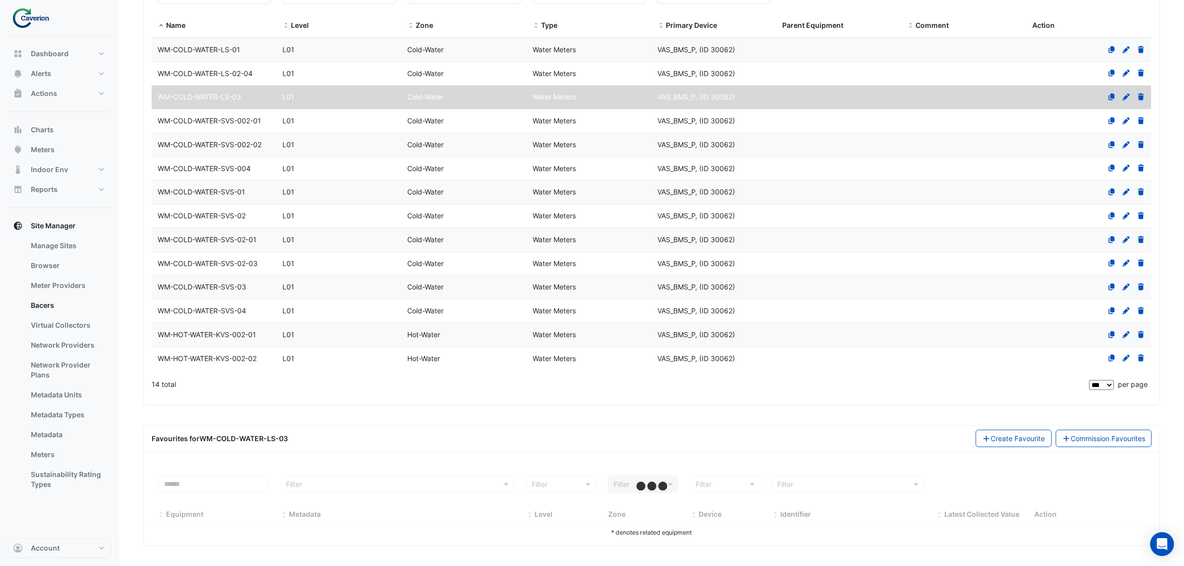
select select "***"
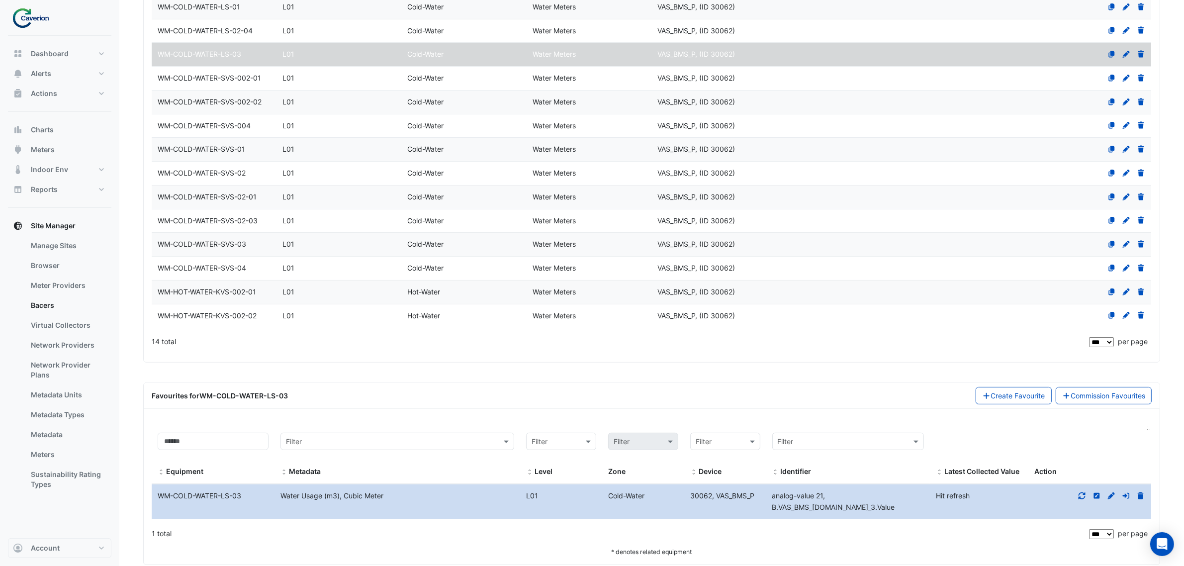
scroll to position [282, 0]
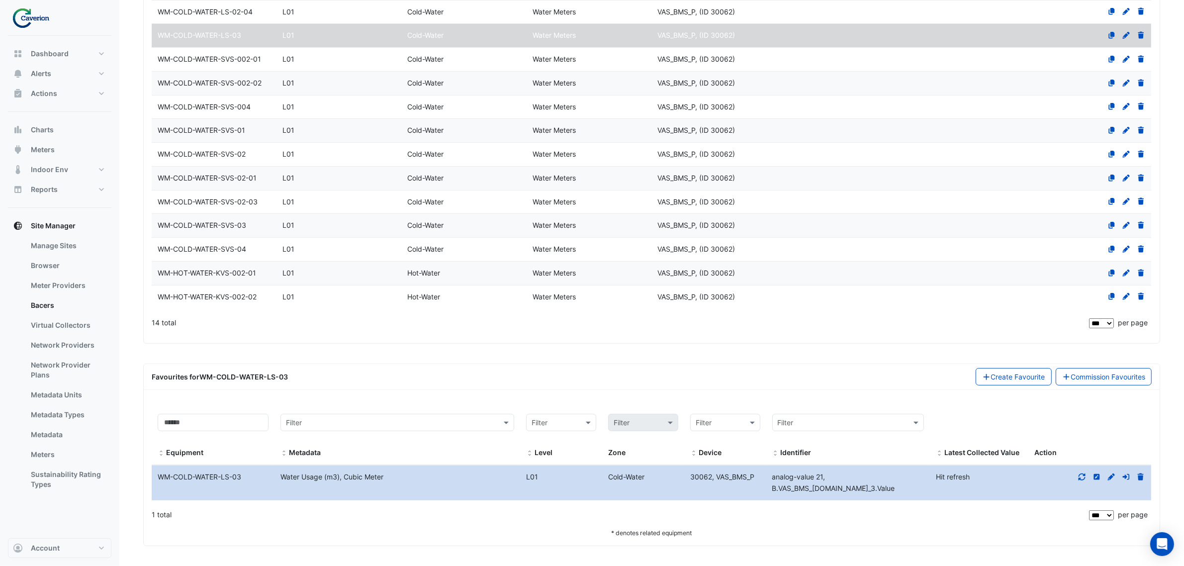
click at [1082, 471] on div at bounding box center [1089, 476] width 123 height 11
click at [1079, 475] on icon at bounding box center [1082, 476] width 9 height 7
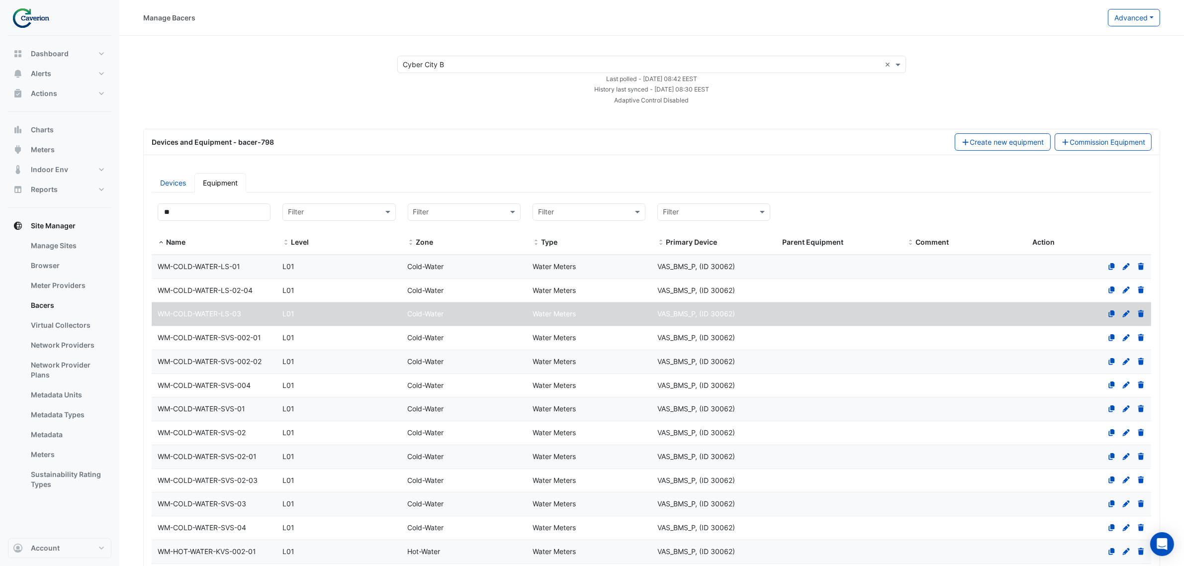
click at [279, 93] on div "× Cyber City B × Last polled - [DATE] 08:42 EEST History last synced - [DATE] 0…" at bounding box center [651, 80] width 1041 height 49
